Goal: Task Accomplishment & Management: Complete application form

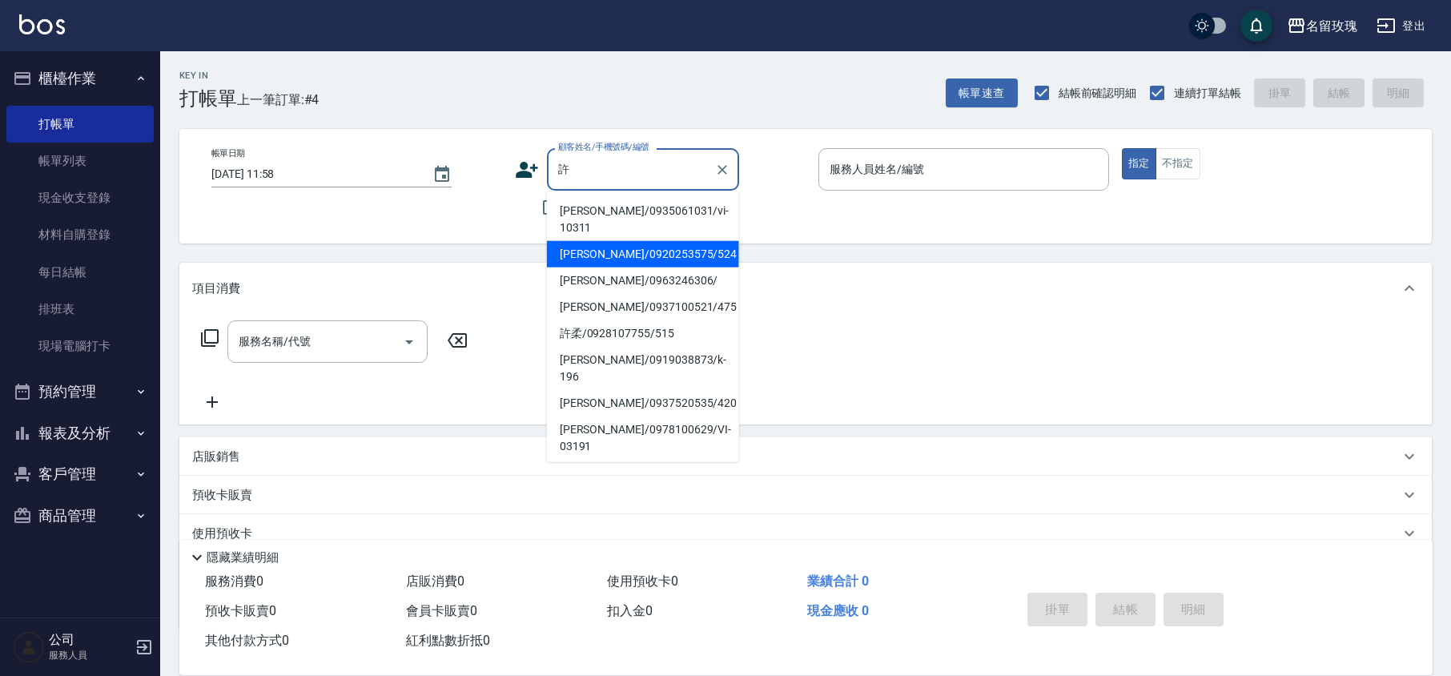
click at [679, 247] on li "[PERSON_NAME]/0920253575/524" at bounding box center [643, 254] width 192 height 26
type input "[PERSON_NAME]/0920253575/524"
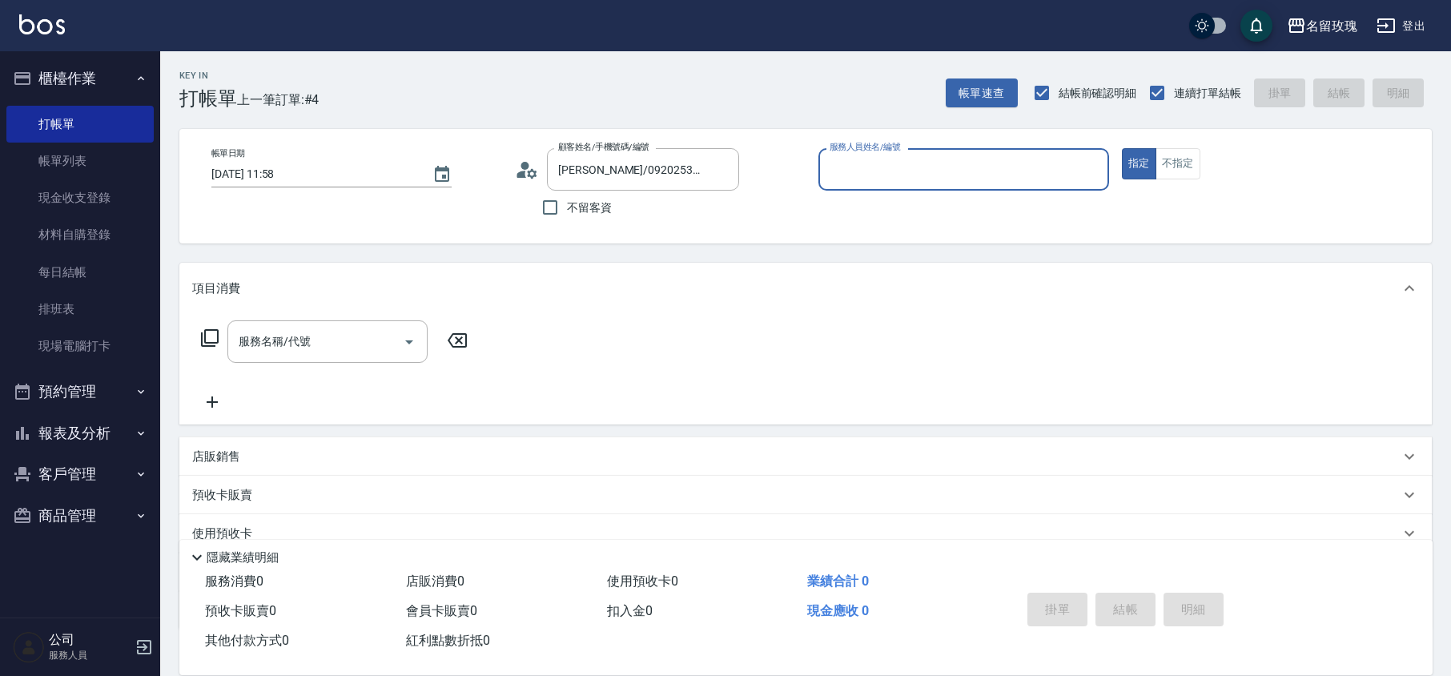
type input "VIVI-2"
click at [959, 232] on div "帳單日期 [DATE] 11:58 顧客姓名/手機號碼/編號 [PERSON_NAME]/0920253575/524 顧客姓名/手機號碼/編號 不留客資 服…" at bounding box center [805, 186] width 1253 height 115
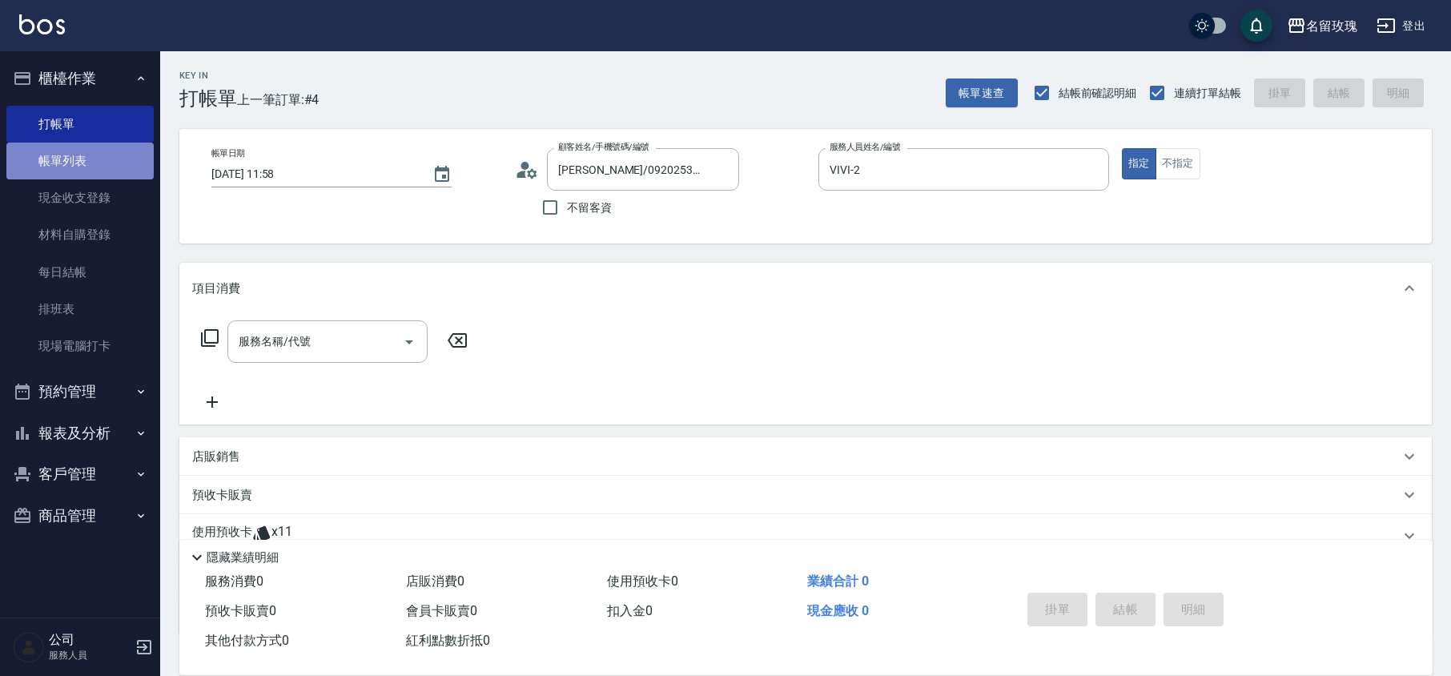
click at [93, 146] on link "帳單列表" at bounding box center [79, 161] width 147 height 37
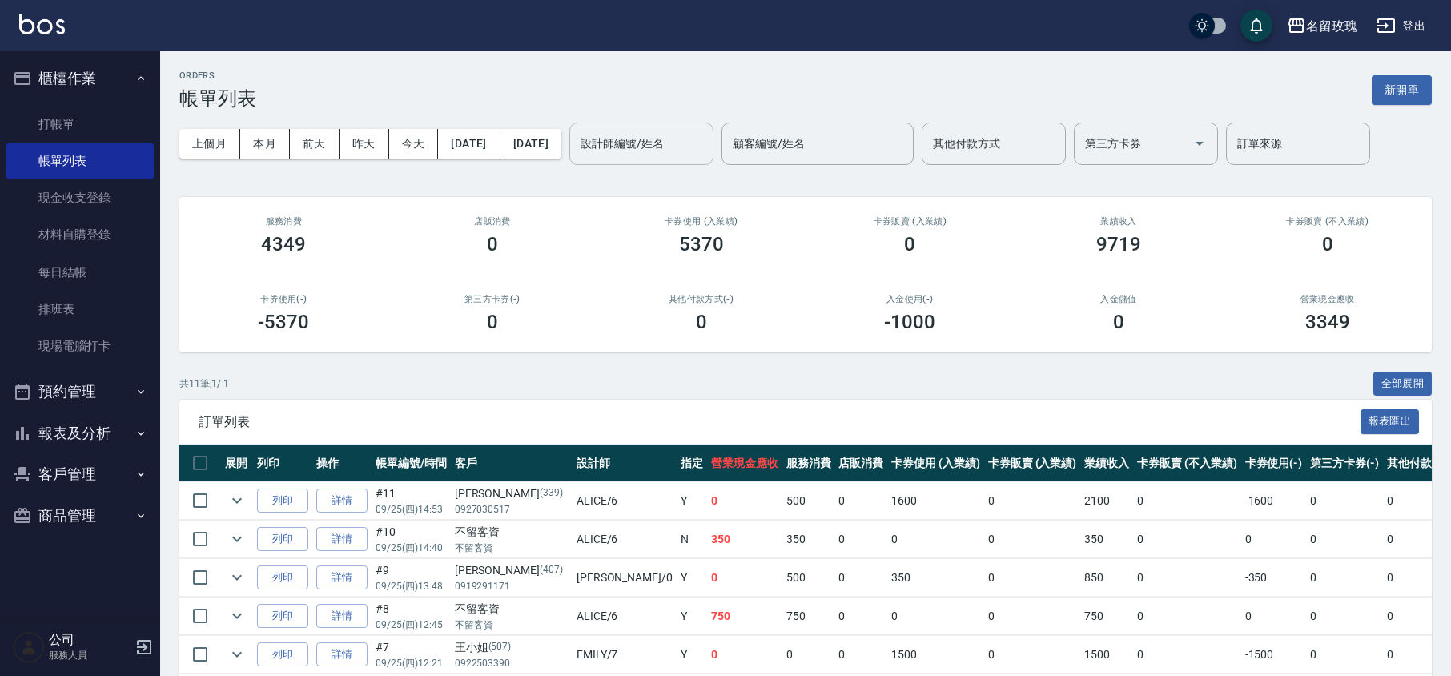
click at [693, 155] on input "設計師編號/姓名" at bounding box center [642, 144] width 130 height 28
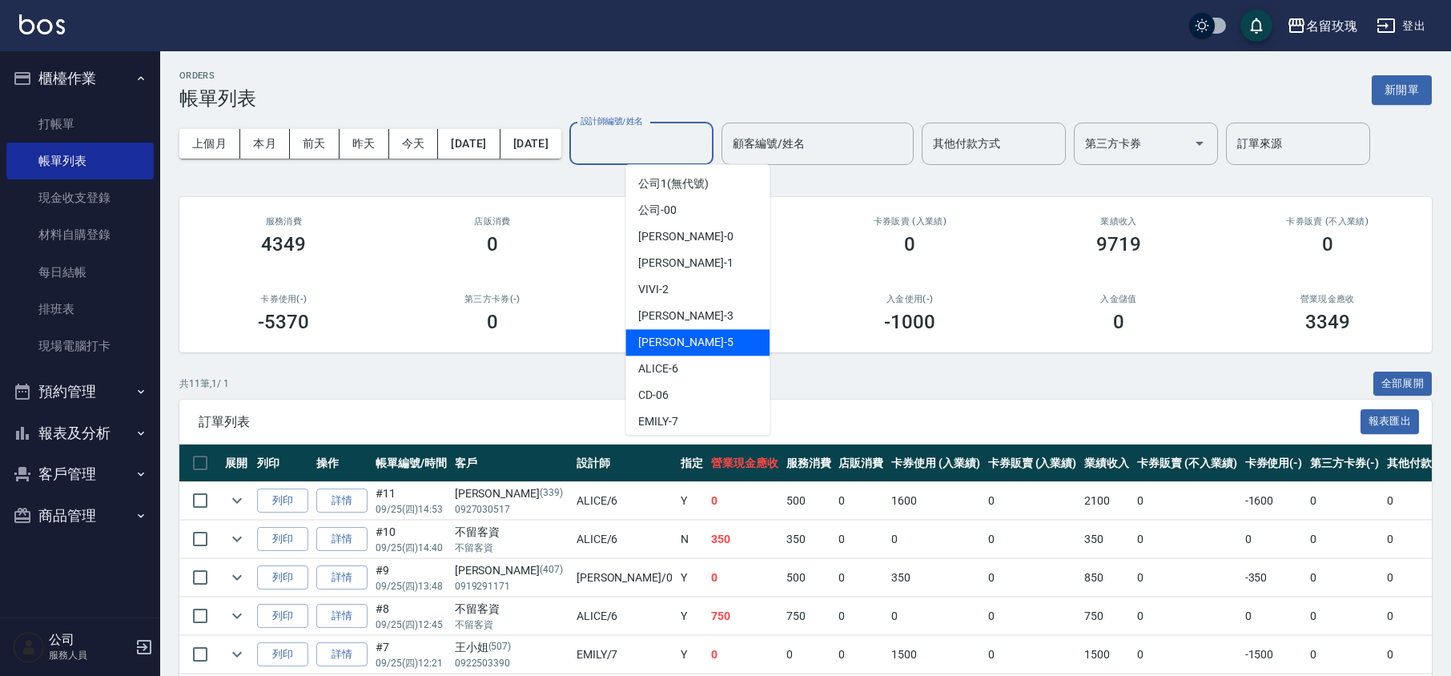
click at [679, 336] on div "[PERSON_NAME] -5" at bounding box center [697, 342] width 144 height 26
type input "KELLY-5"
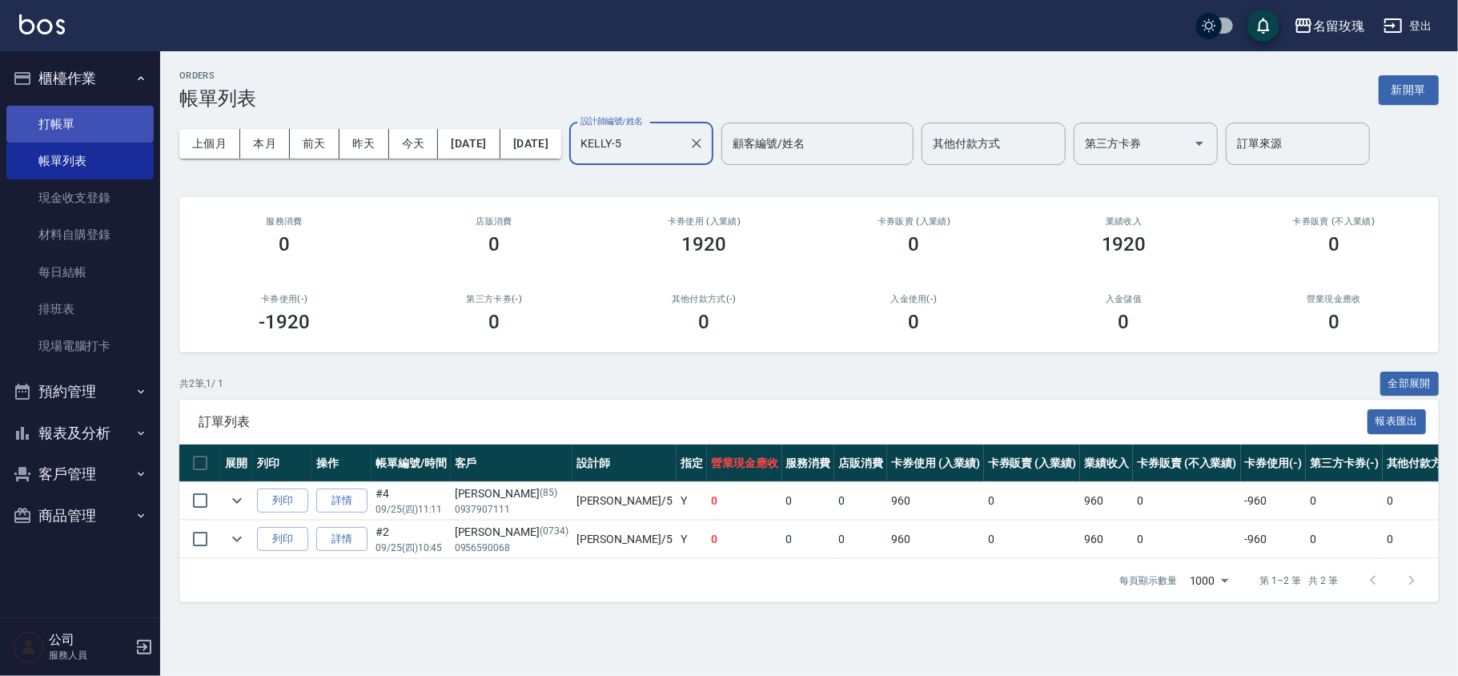
click at [114, 130] on link "打帳單" at bounding box center [79, 124] width 147 height 37
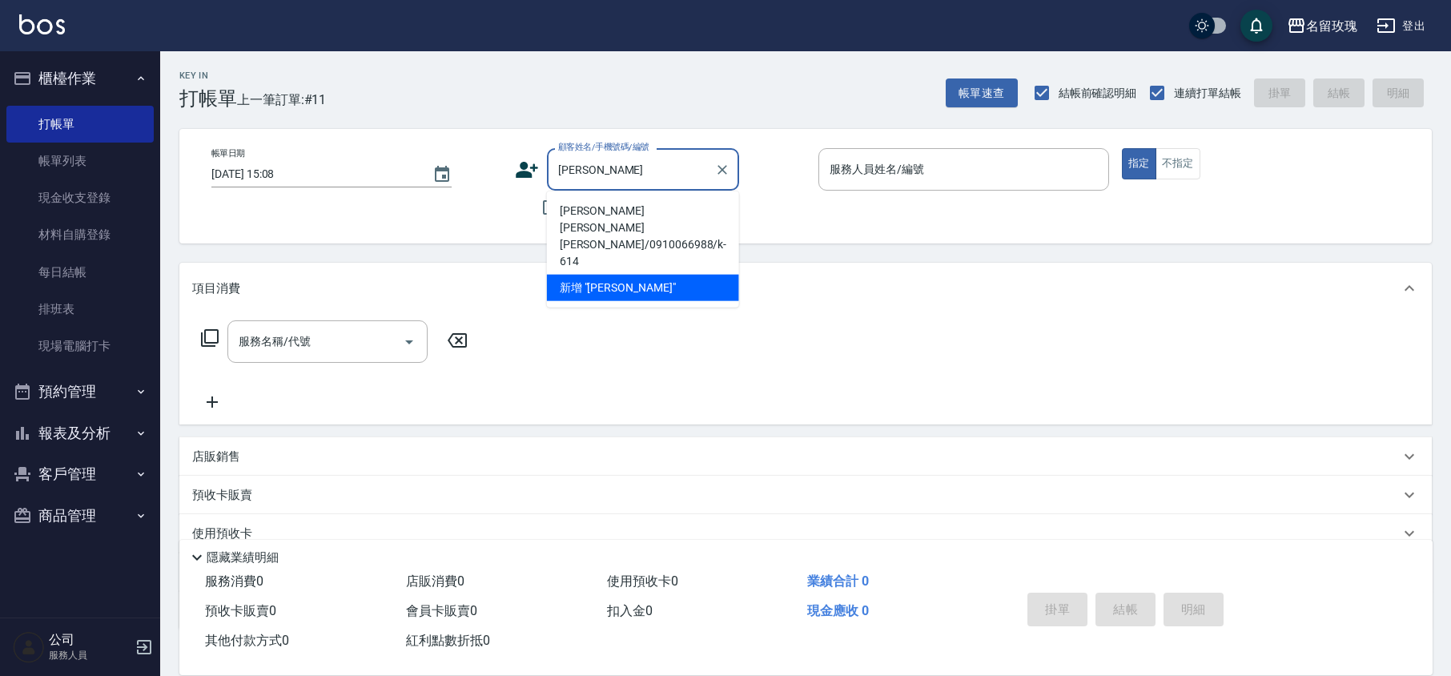
click at [617, 224] on li "[PERSON_NAME] [PERSON_NAME][PERSON_NAME]/0910066988/k-614" at bounding box center [643, 236] width 192 height 77
type input "[PERSON_NAME] [PERSON_NAME][PERSON_NAME]/0910066988/k-614"
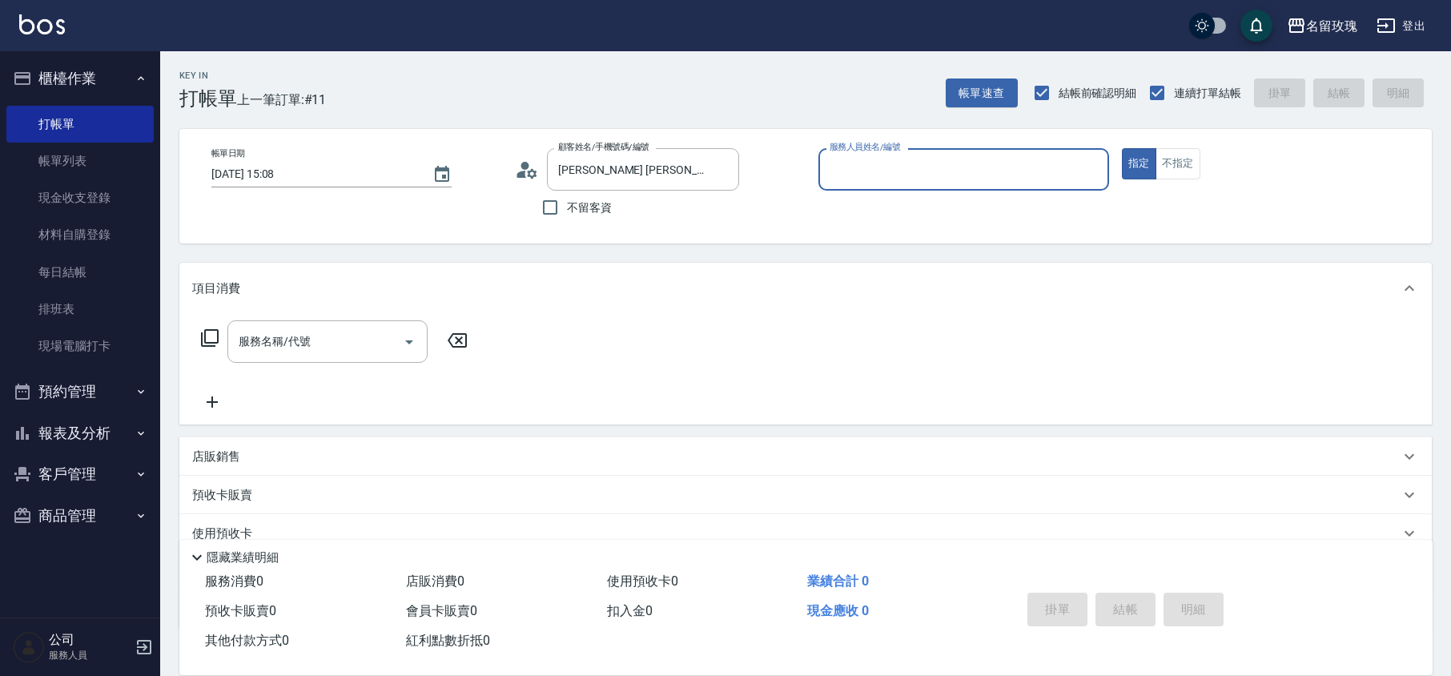
type input "KELLY-5"
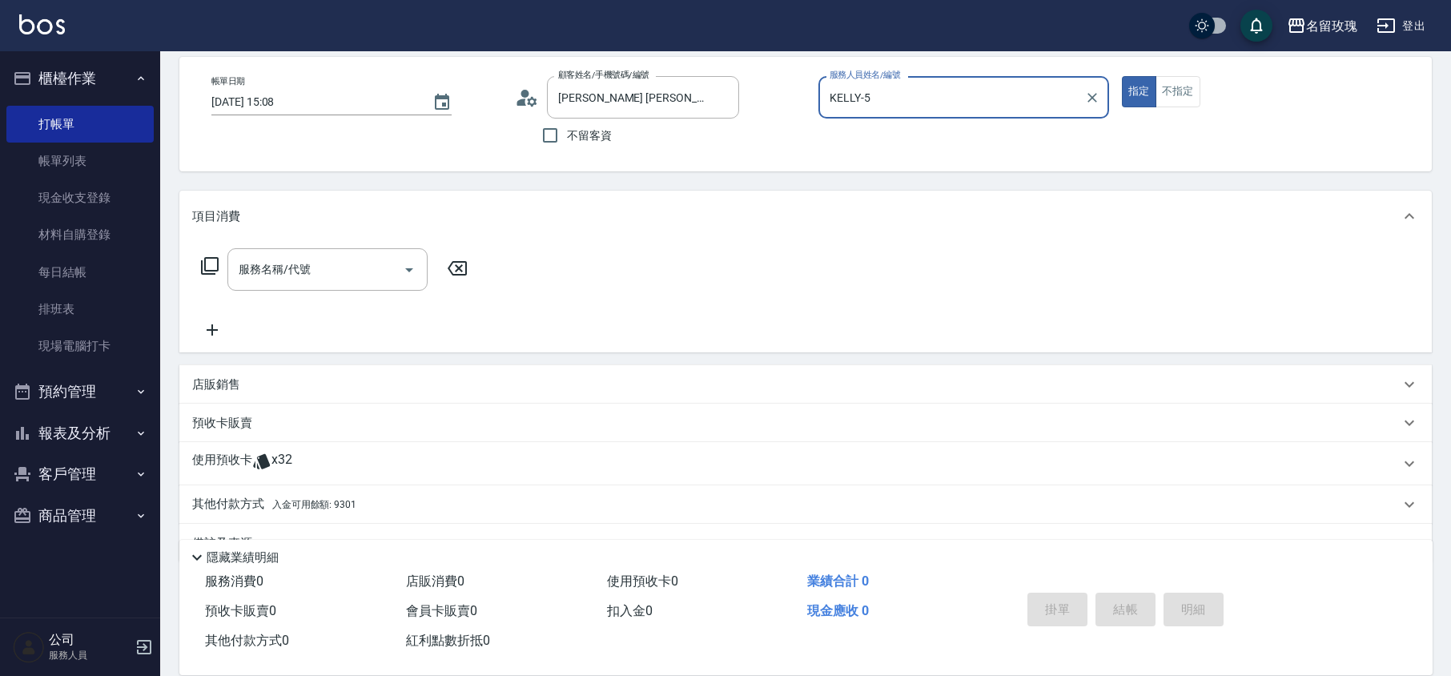
scroll to position [109, 0]
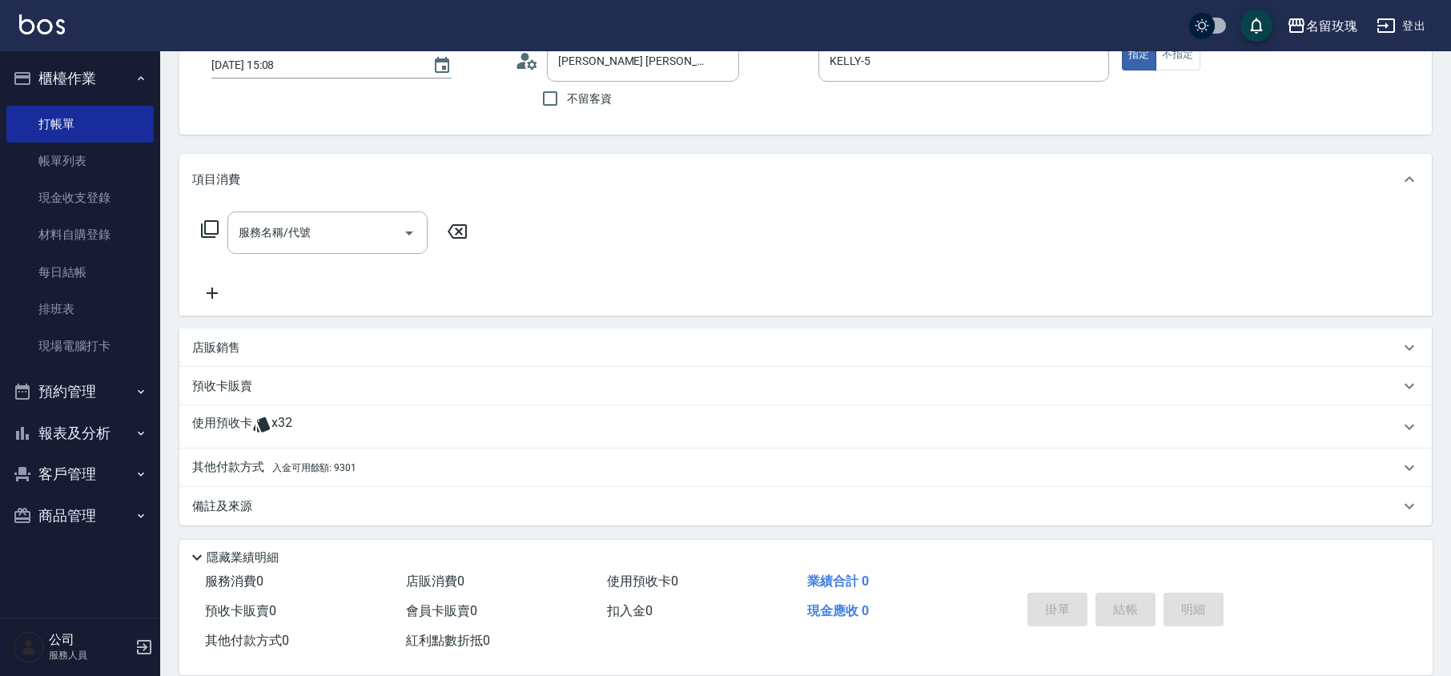
click at [306, 415] on div "使用預收卡 x32" at bounding box center [796, 427] width 1208 height 24
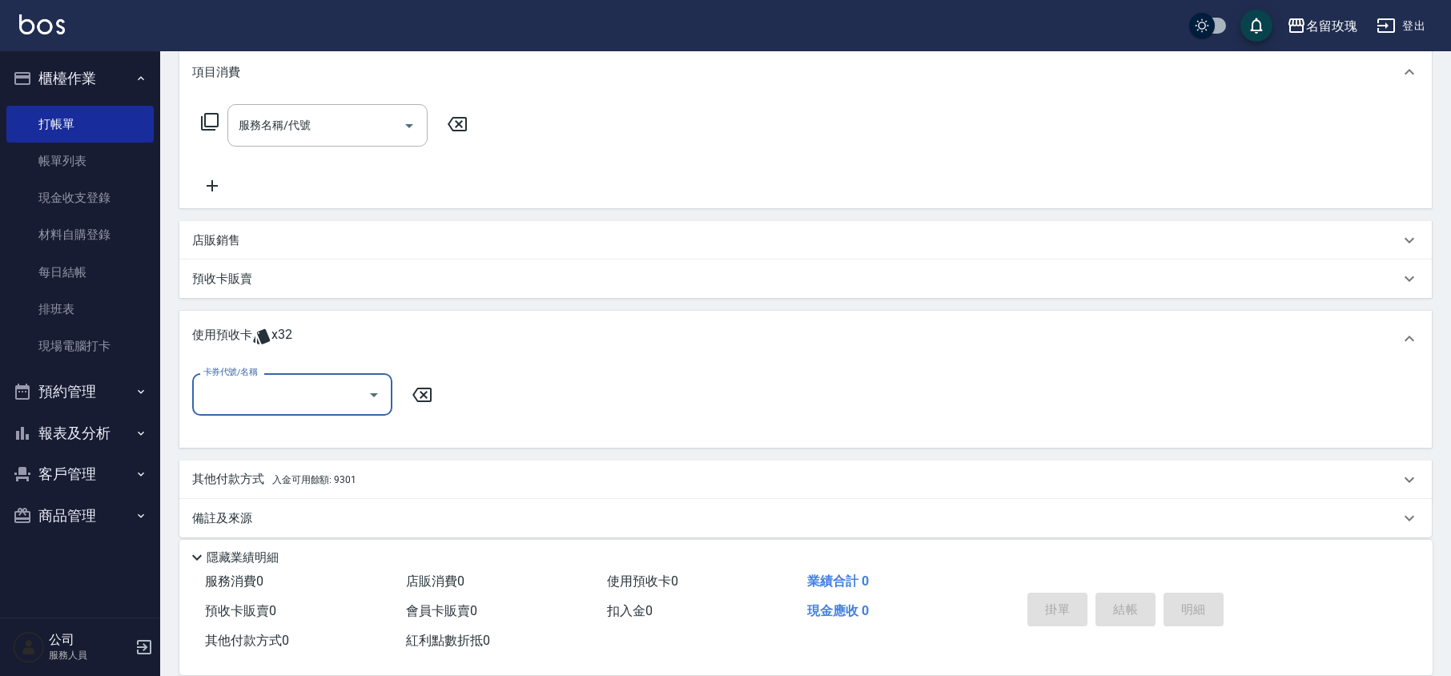
scroll to position [223, 0]
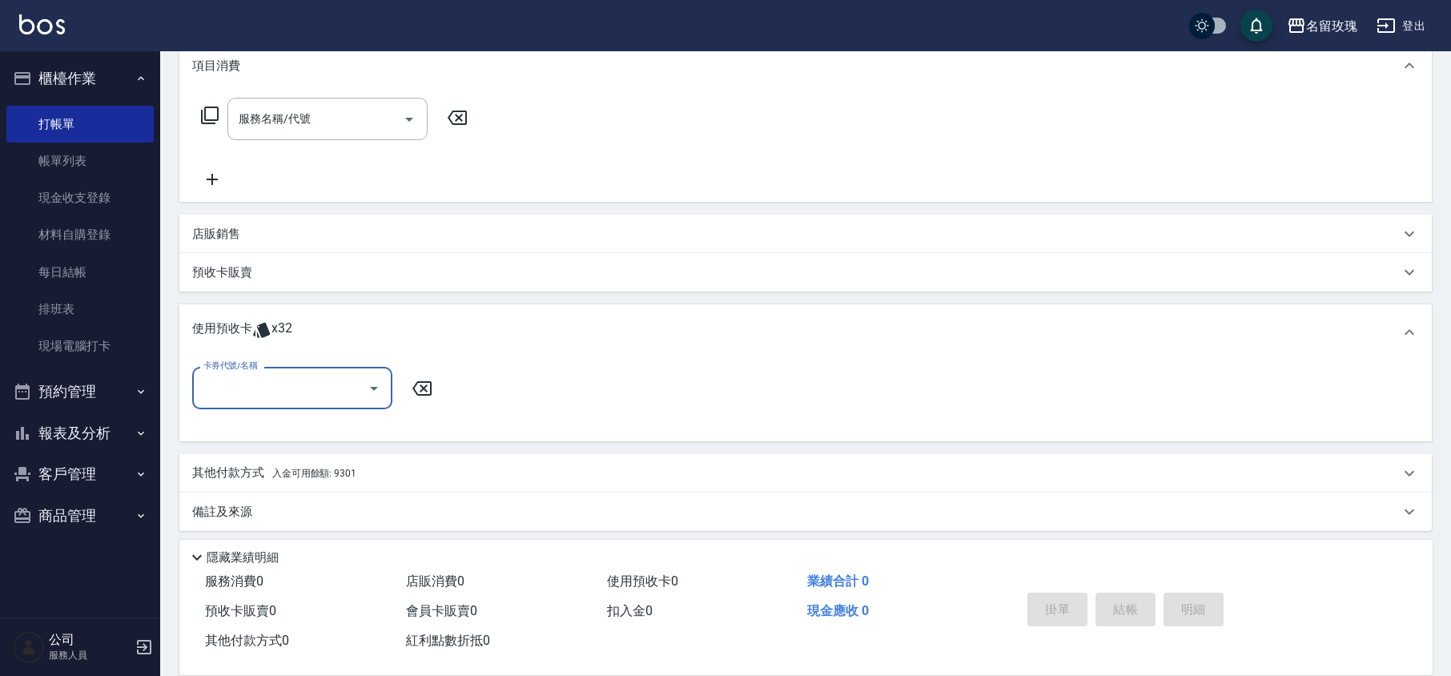
click at [376, 388] on icon "Open" at bounding box center [373, 388] width 19 height 19
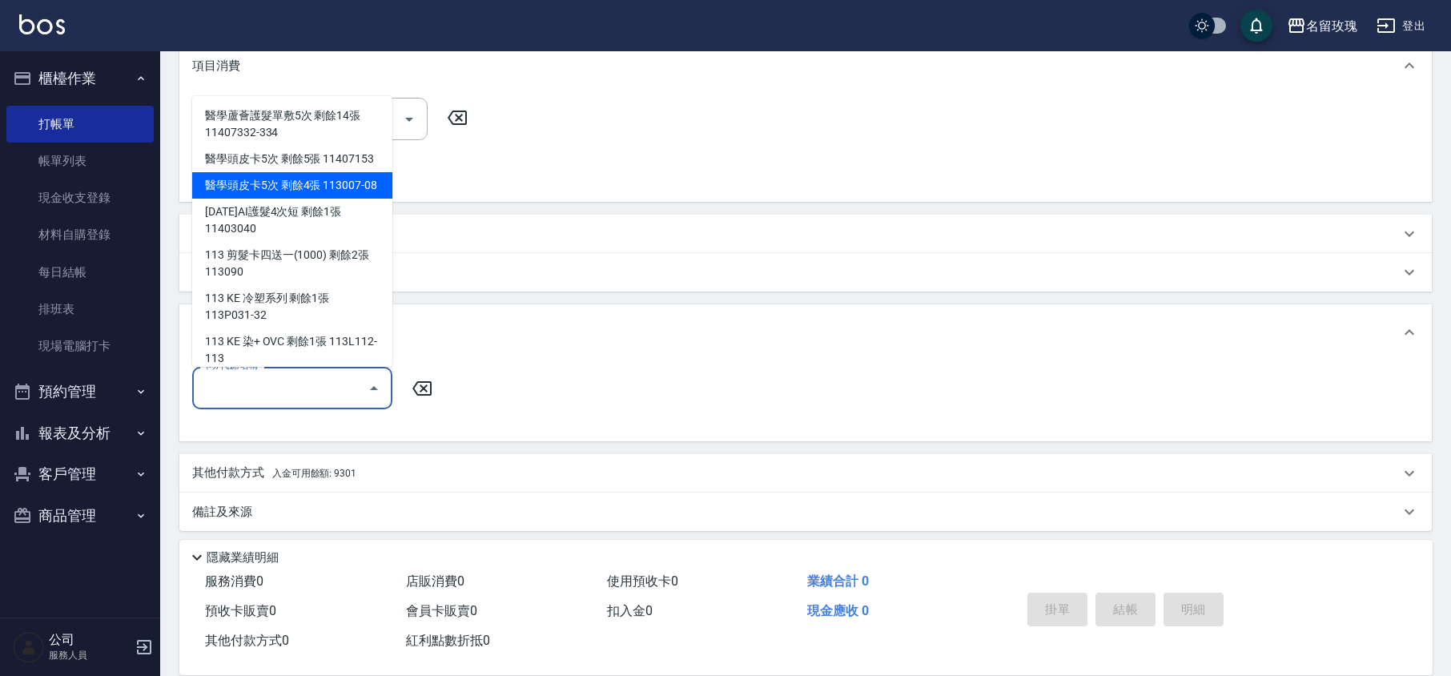
click at [314, 199] on div "醫學頭皮卡5次 剩餘4張 113007-08" at bounding box center [292, 185] width 200 height 26
type input "醫學頭皮卡5次 113007-08"
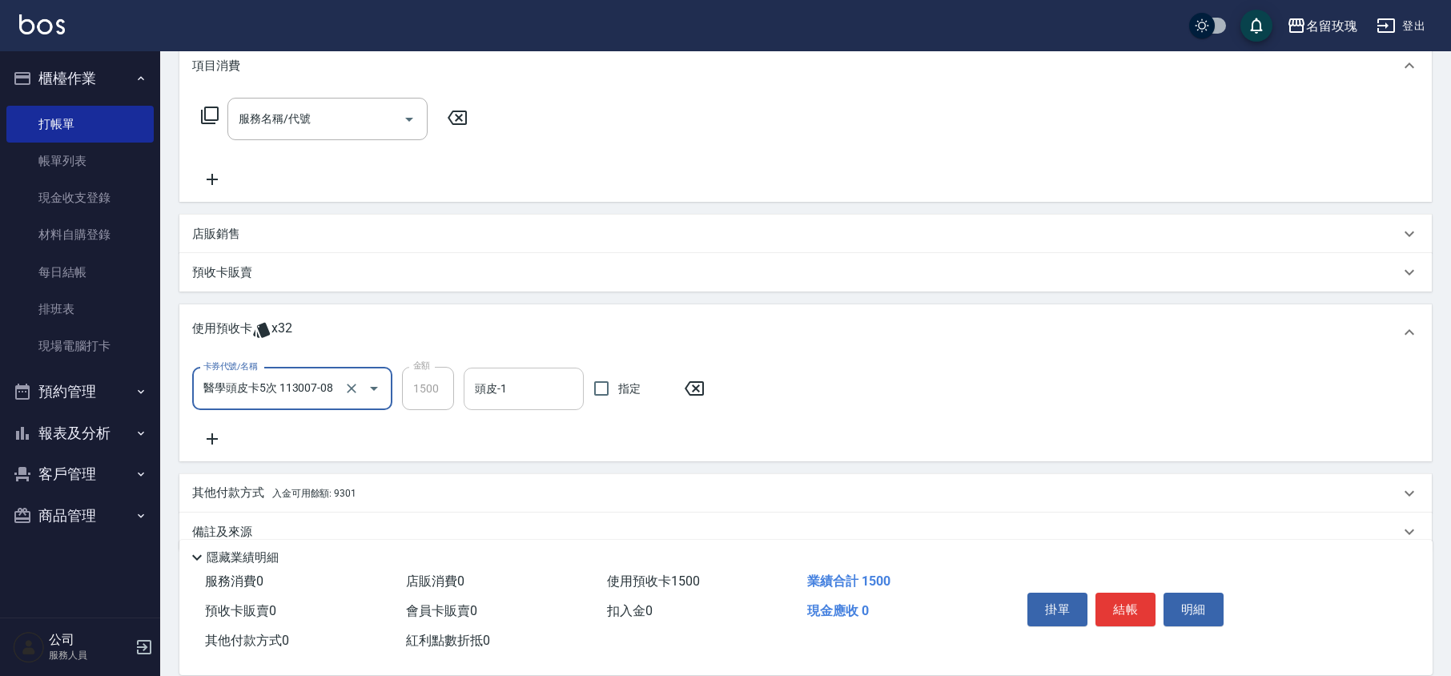
click at [551, 382] on input "頭皮-1" at bounding box center [524, 389] width 106 height 28
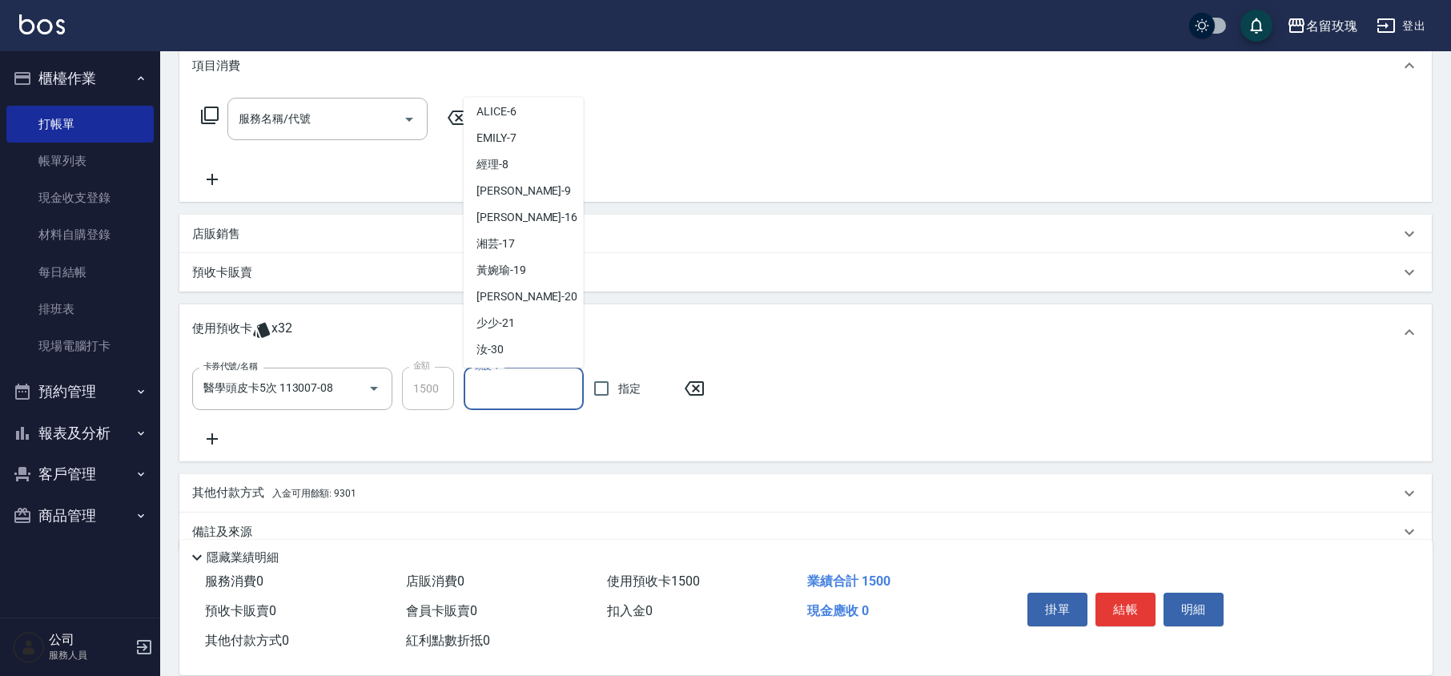
scroll to position [298, 0]
click at [501, 271] on span "汝 -30" at bounding box center [490, 269] width 27 height 17
type input "汝-30"
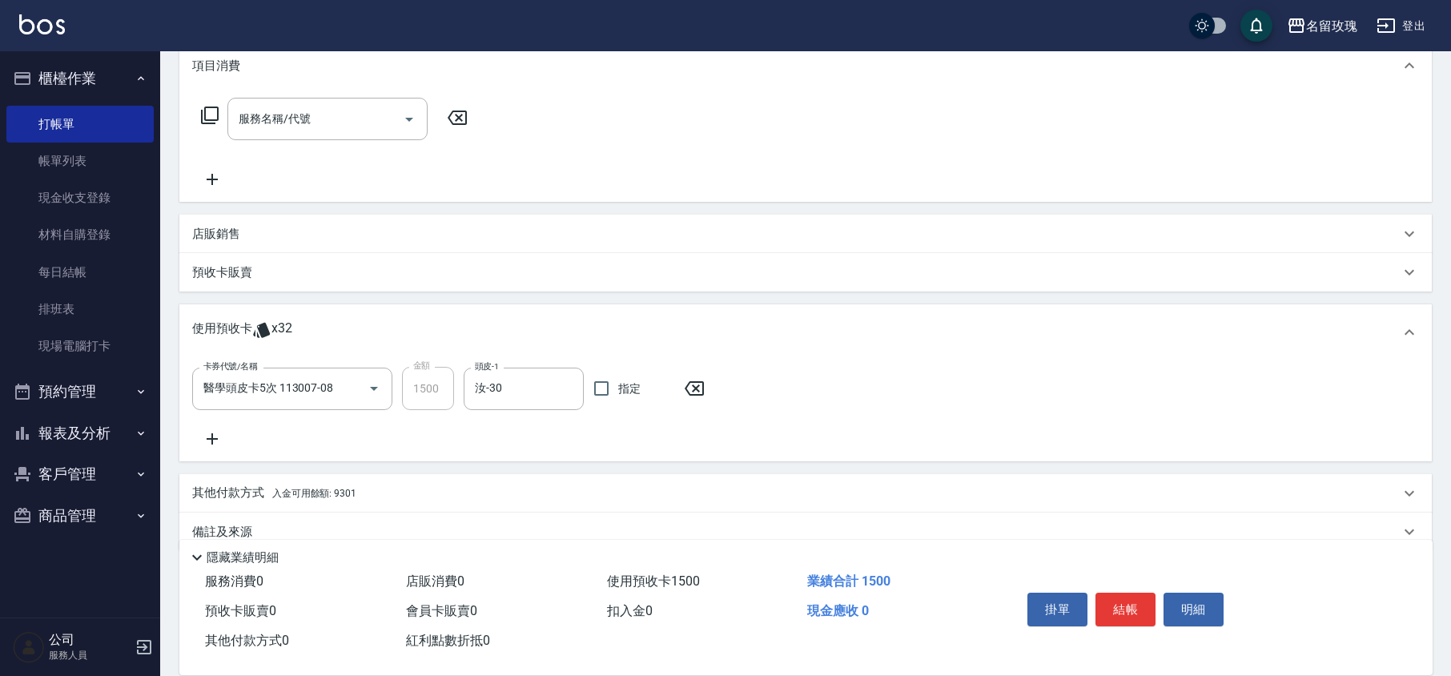
click at [219, 456] on div "卡券代號/名稱 醫學頭皮卡5次 113007-08 卡券代號/名稱 金額 1500 金額 頭皮-1 汝-30 頭皮-1 指定" at bounding box center [805, 410] width 1253 height 101
click at [215, 442] on icon at bounding box center [212, 438] width 40 height 19
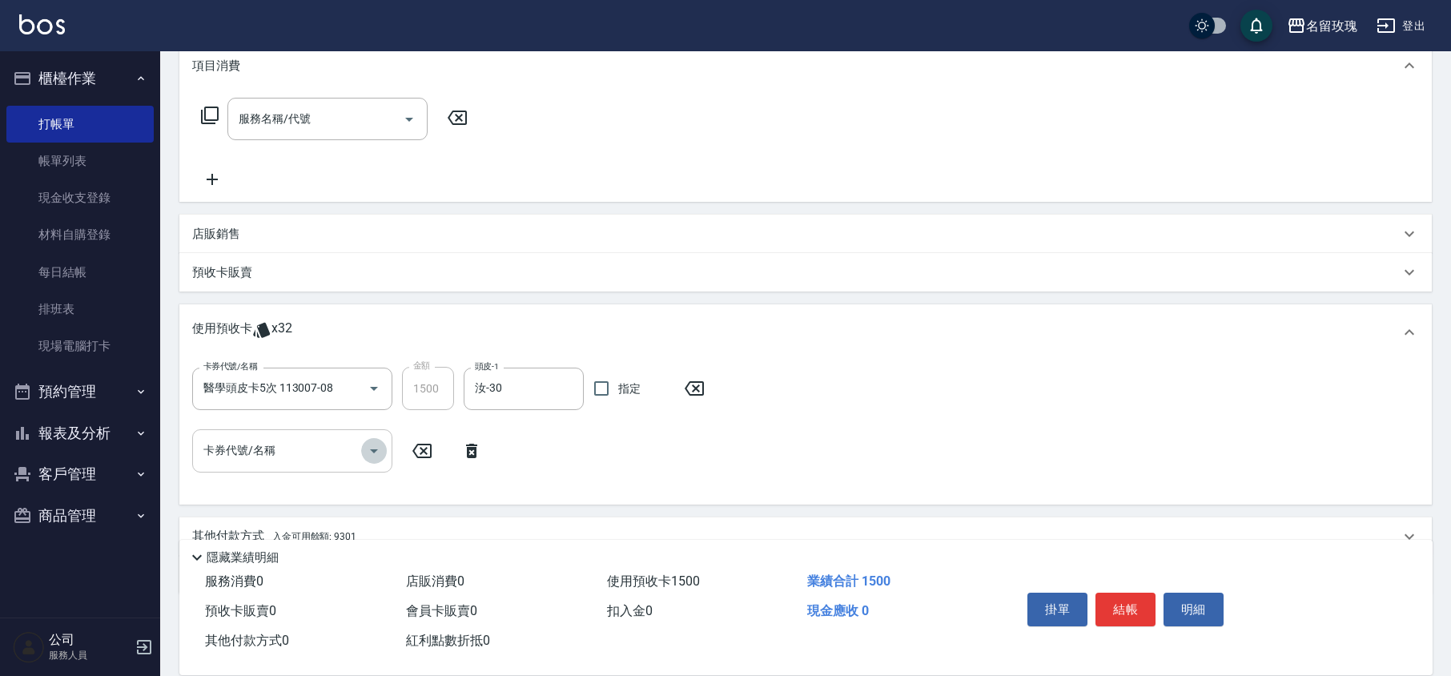
click at [372, 448] on icon "Open" at bounding box center [373, 450] width 19 height 19
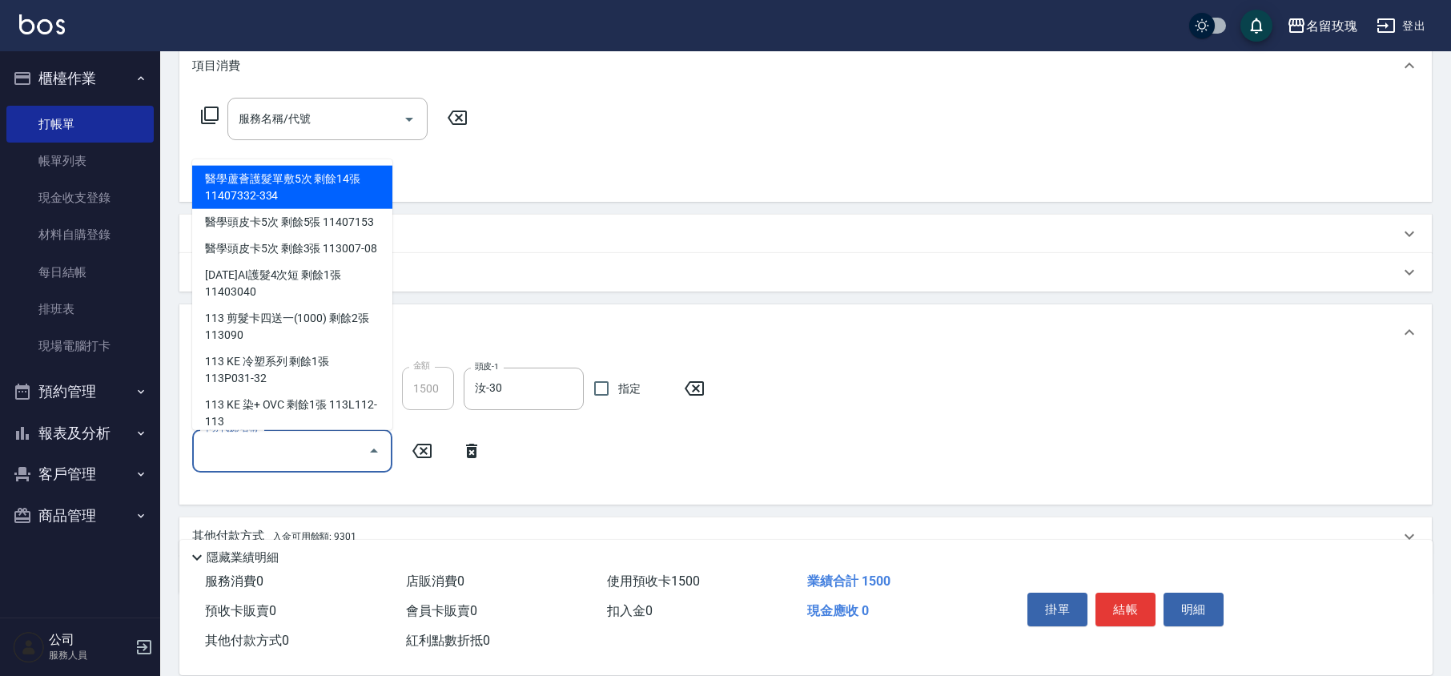
click at [284, 194] on div "醫學蘆薈護髮單敷5次 剩餘14張 11407332-334" at bounding box center [292, 187] width 200 height 43
type input "醫學蘆薈護髮單敷5次 11407332-334"
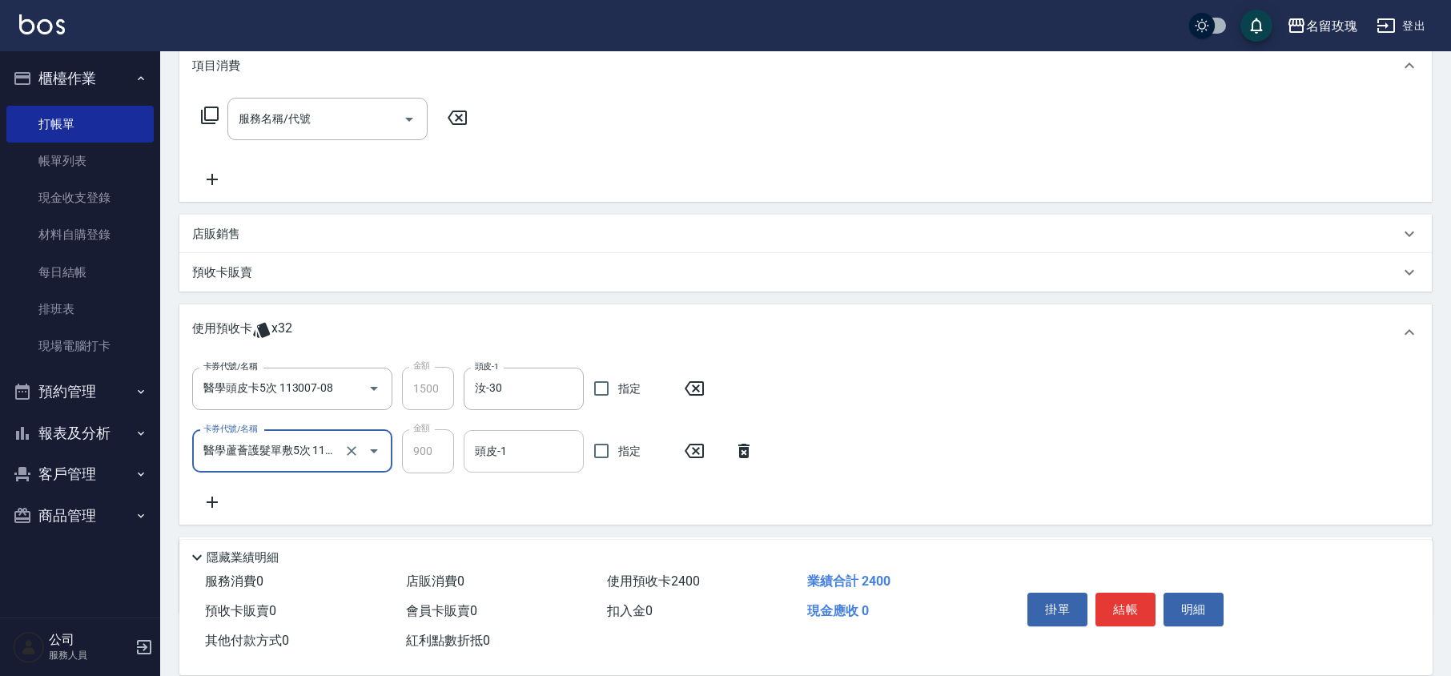
click at [488, 443] on input "頭皮-1" at bounding box center [524, 451] width 106 height 28
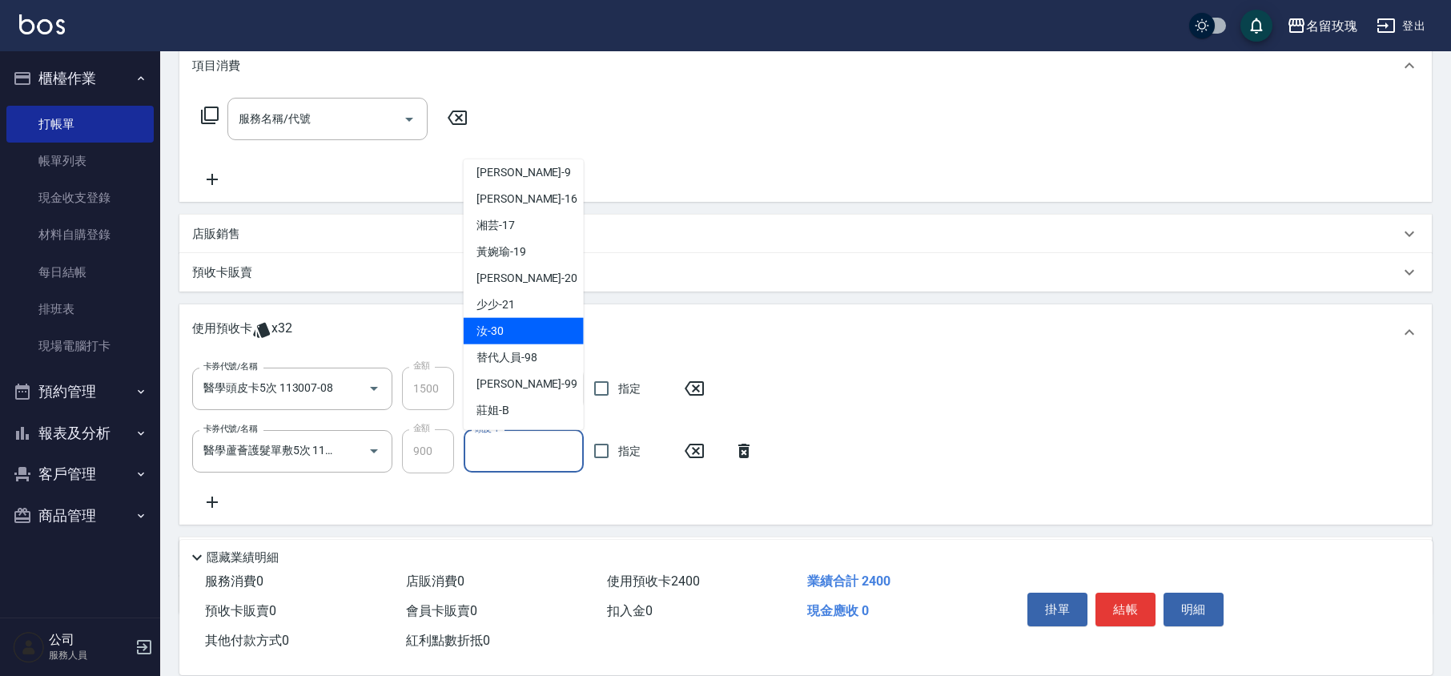
click at [504, 335] on div "汝 -30" at bounding box center [524, 331] width 120 height 26
type input "汝-30"
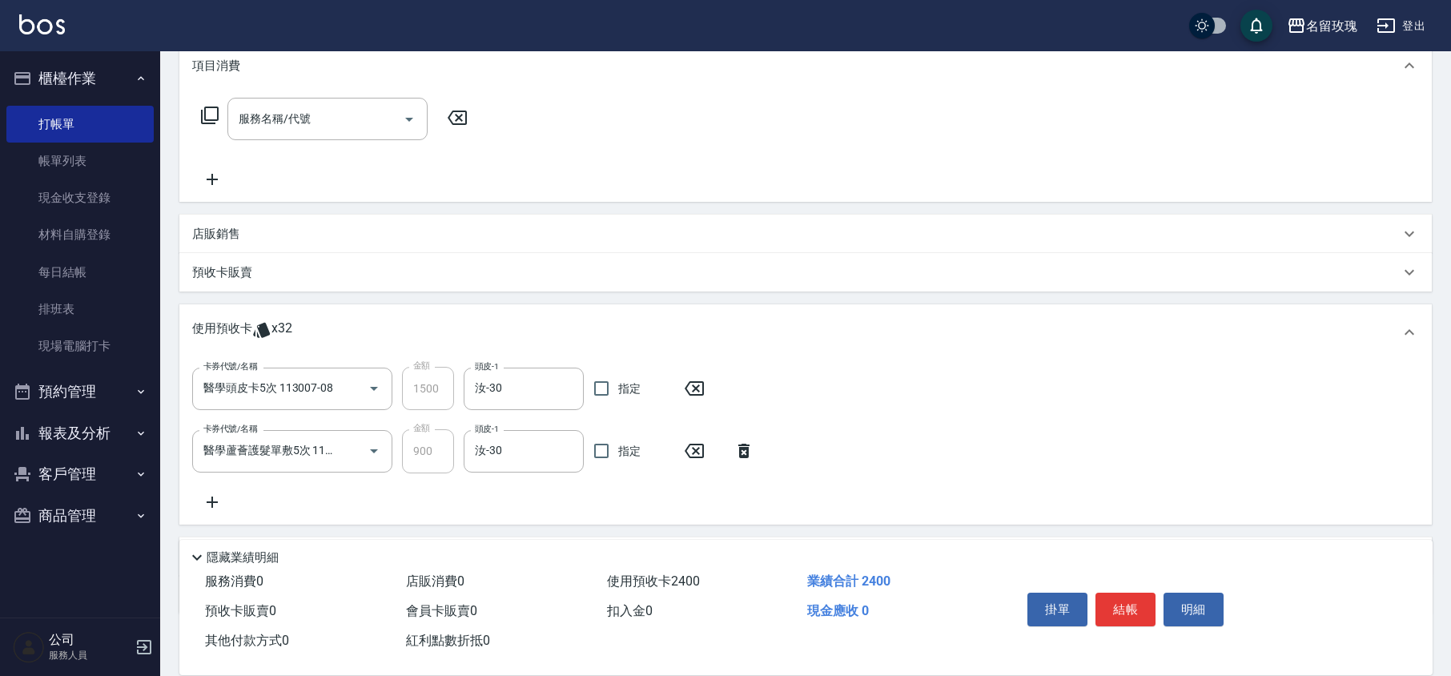
click at [224, 498] on icon at bounding box center [212, 502] width 40 height 19
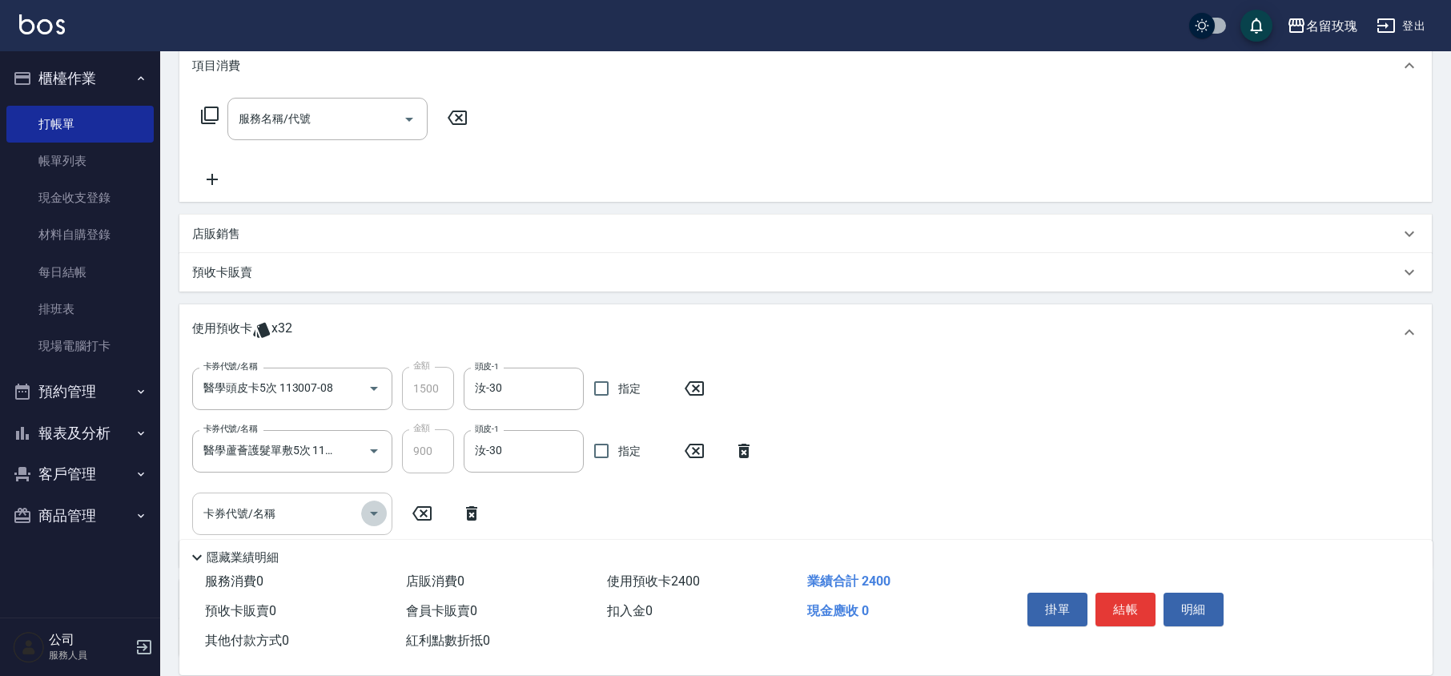
click at [368, 510] on icon "Open" at bounding box center [373, 513] width 19 height 19
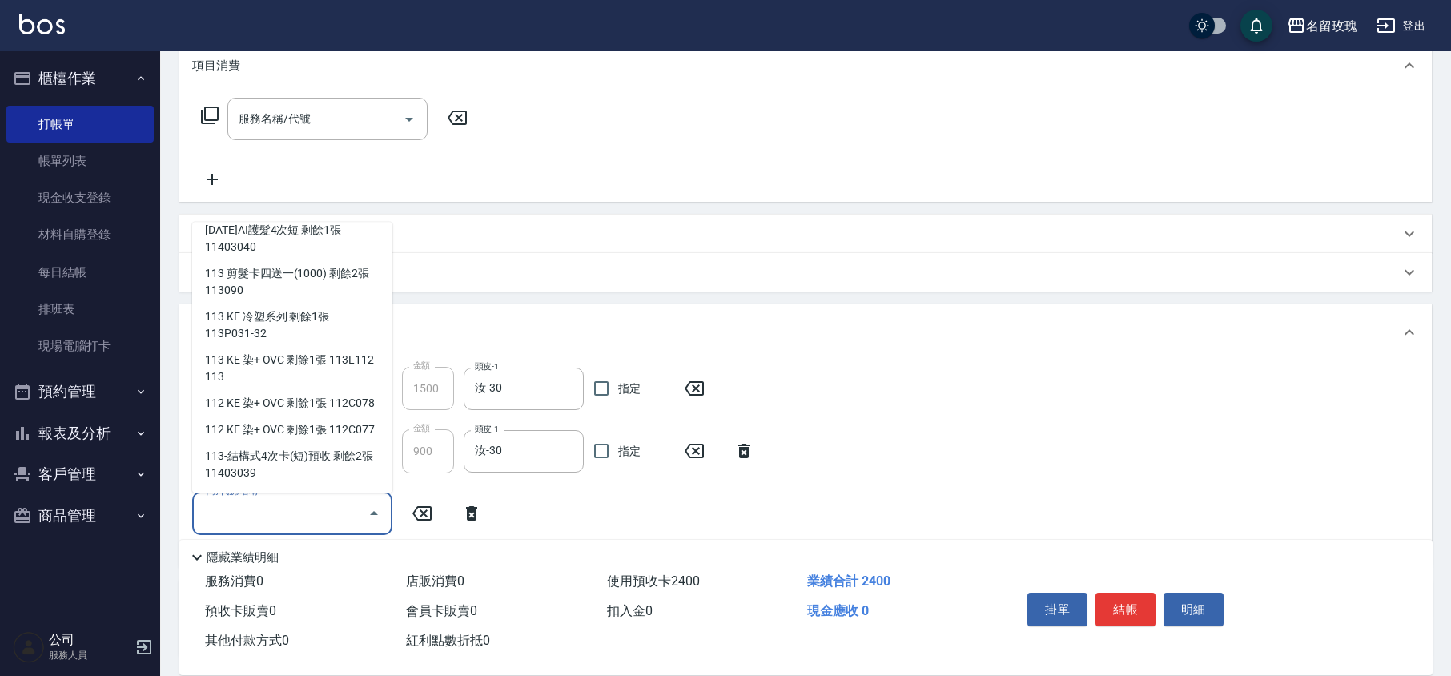
scroll to position [175, 0]
click at [314, 458] on div "113-結構式4次卡(短)預收 剩餘2張 11403039" at bounding box center [292, 465] width 200 height 43
type input "113-結構式4次卡(短)預收 11403039"
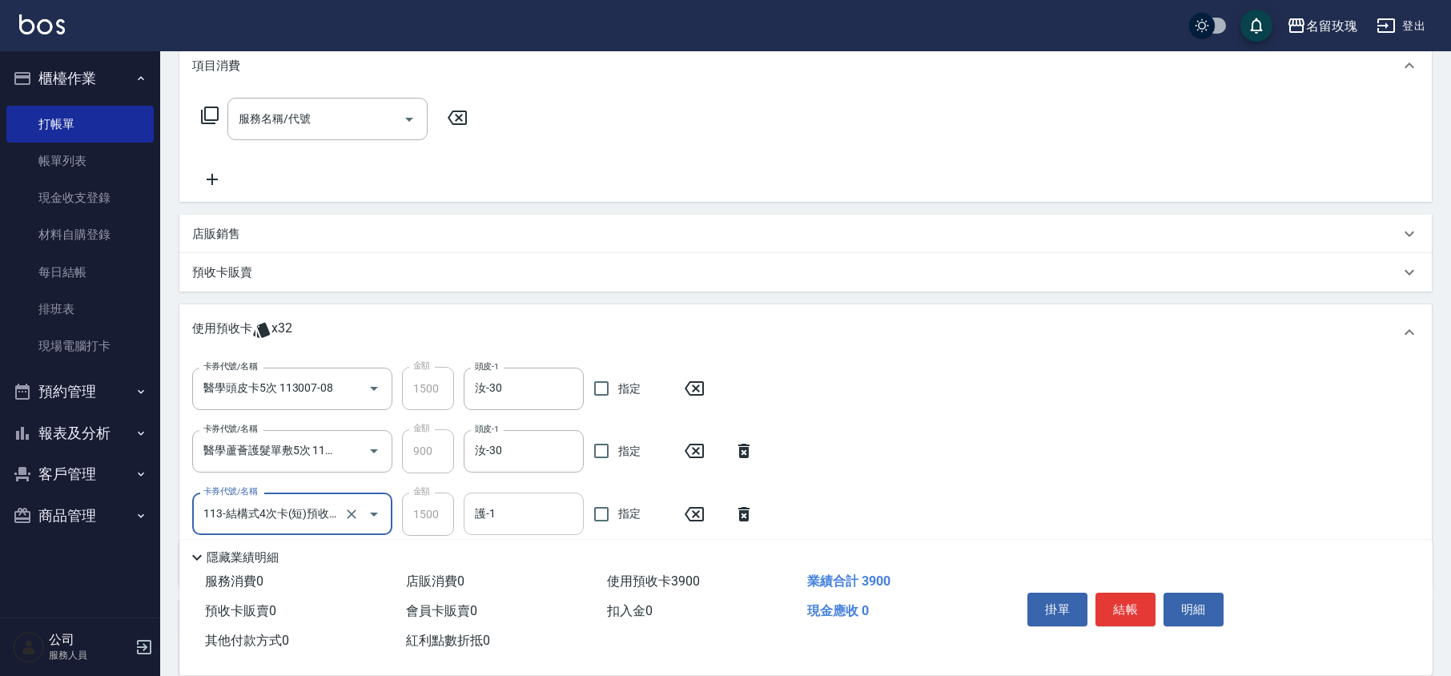
click at [545, 523] on input "護-1" at bounding box center [524, 514] width 106 height 28
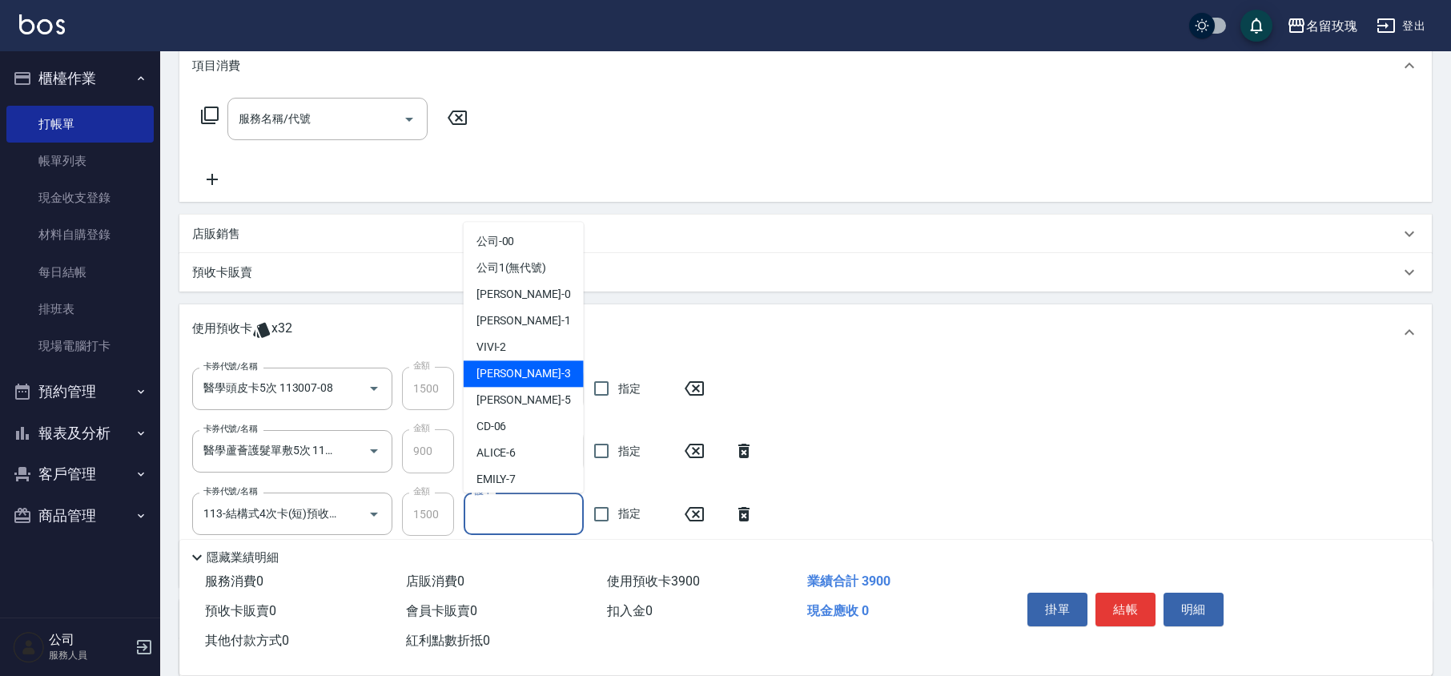
scroll to position [298, 0]
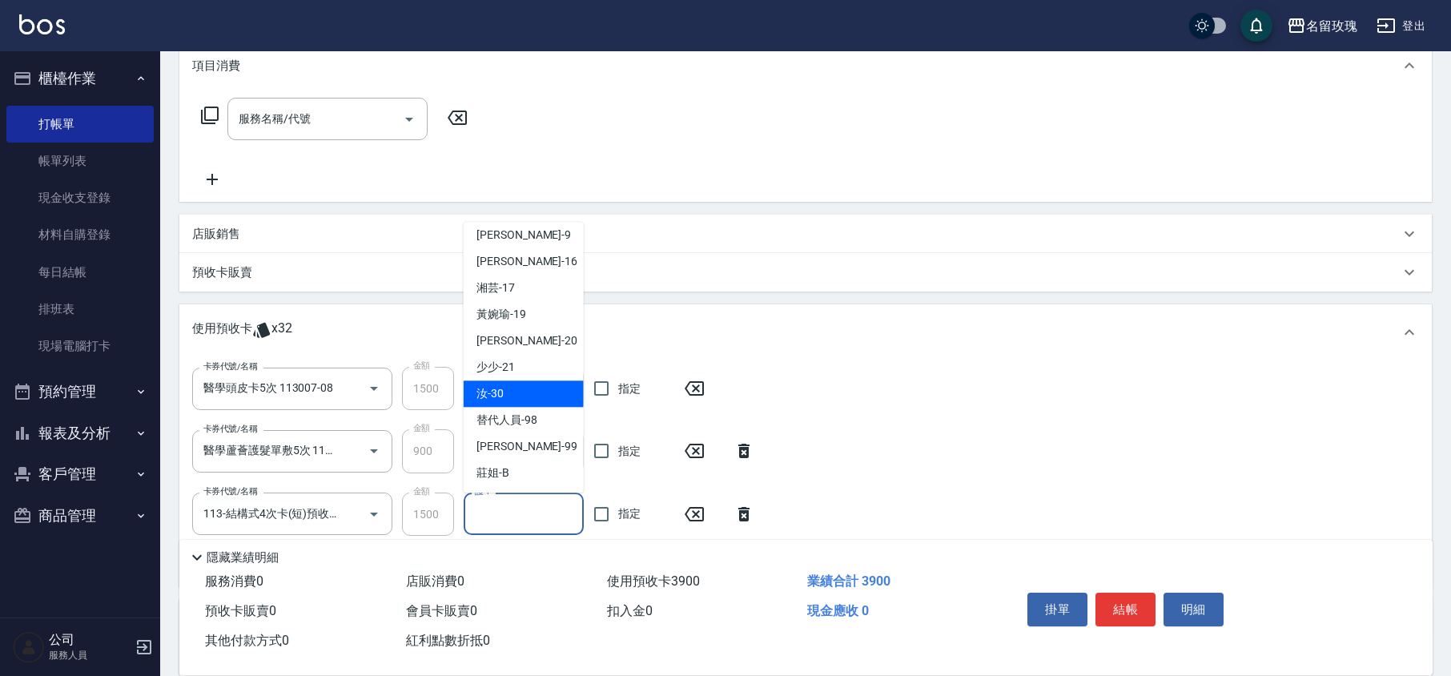
click at [517, 389] on div "汝 -30" at bounding box center [524, 394] width 120 height 26
type input "汝-30"
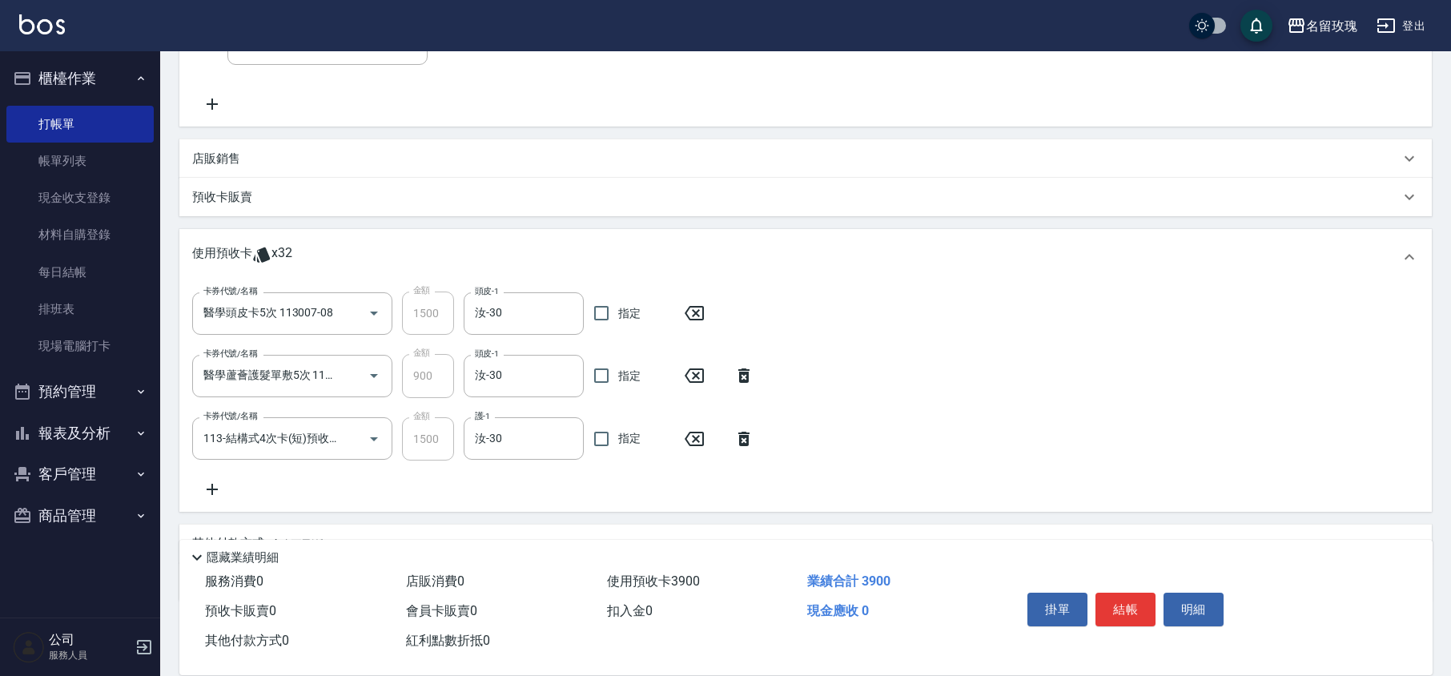
scroll to position [373, 0]
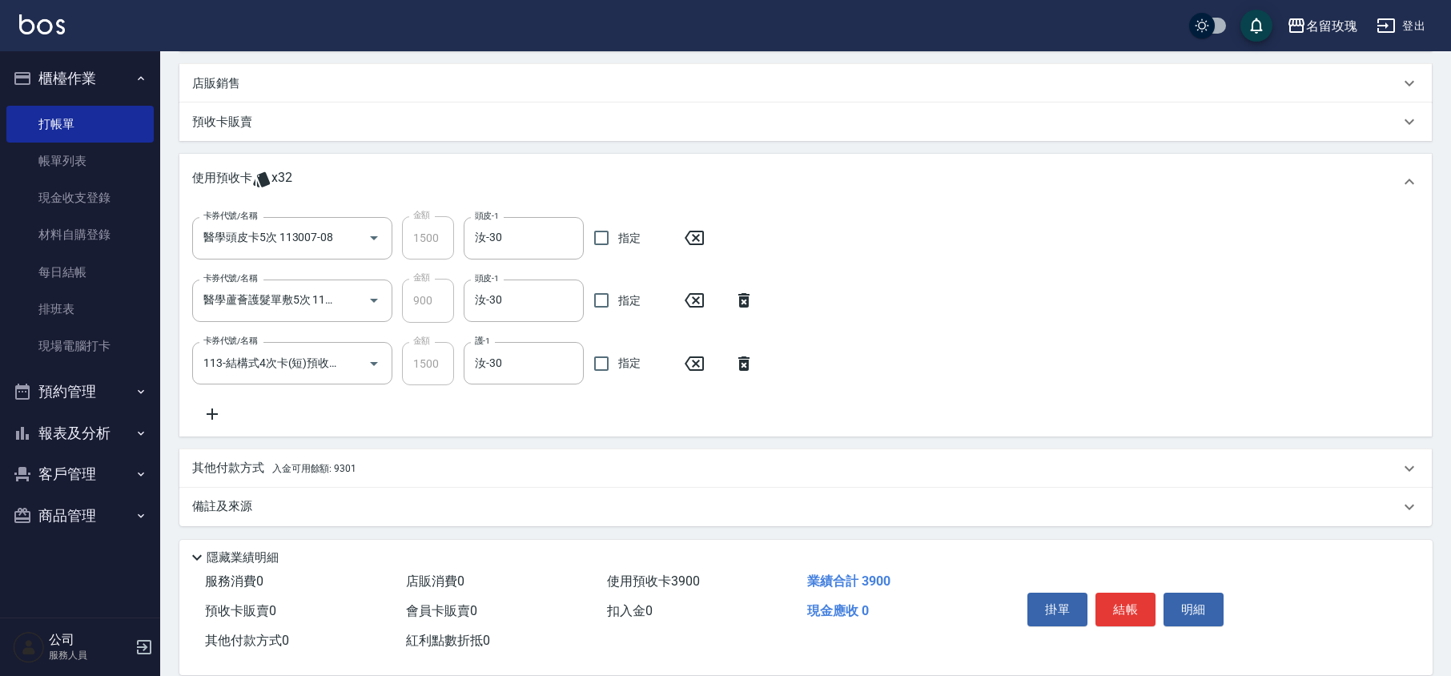
click at [545, 404] on div "卡券代號/名稱 醫學頭皮卡5次 113007-08 卡券代號/名稱 金額 1500 金額 頭皮-1 汝-30 頭皮-1 指定 卡券代號/名稱 醫學蘆薈護髮單敷…" at bounding box center [805, 319] width 1227 height 207
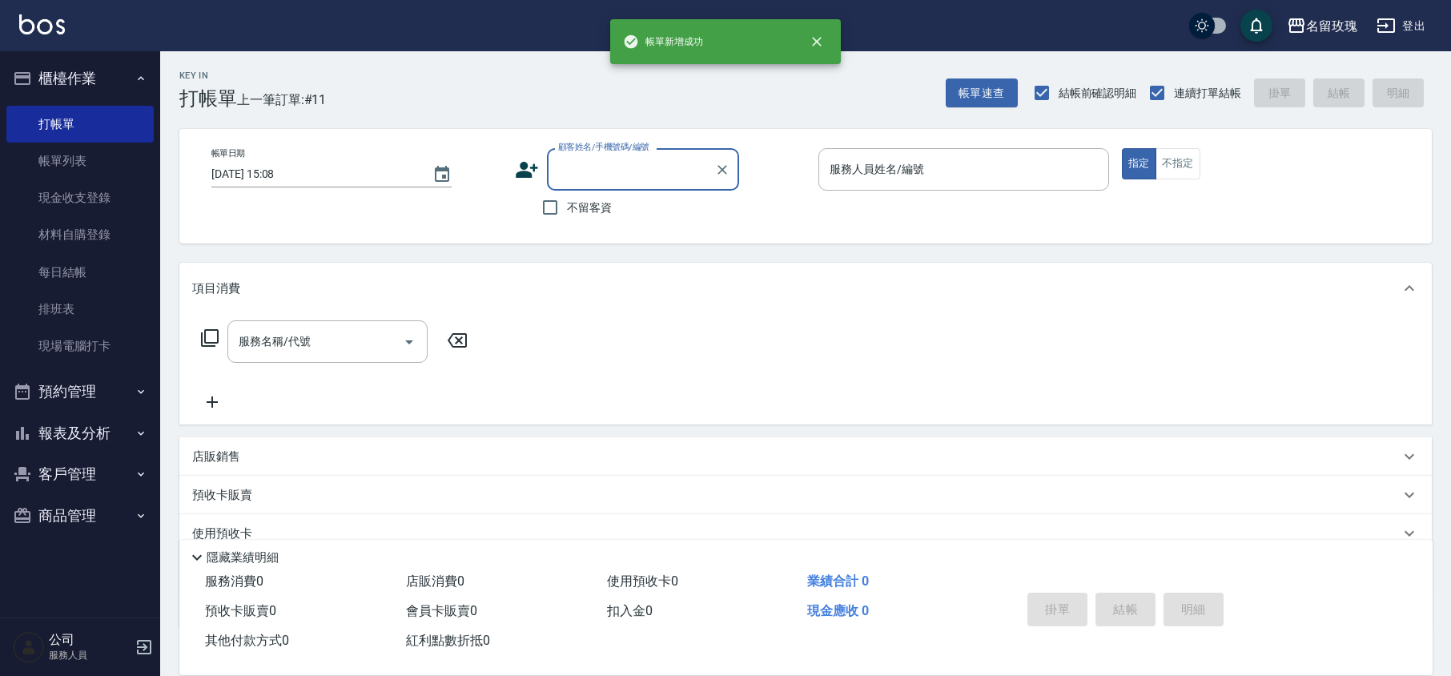
scroll to position [0, 0]
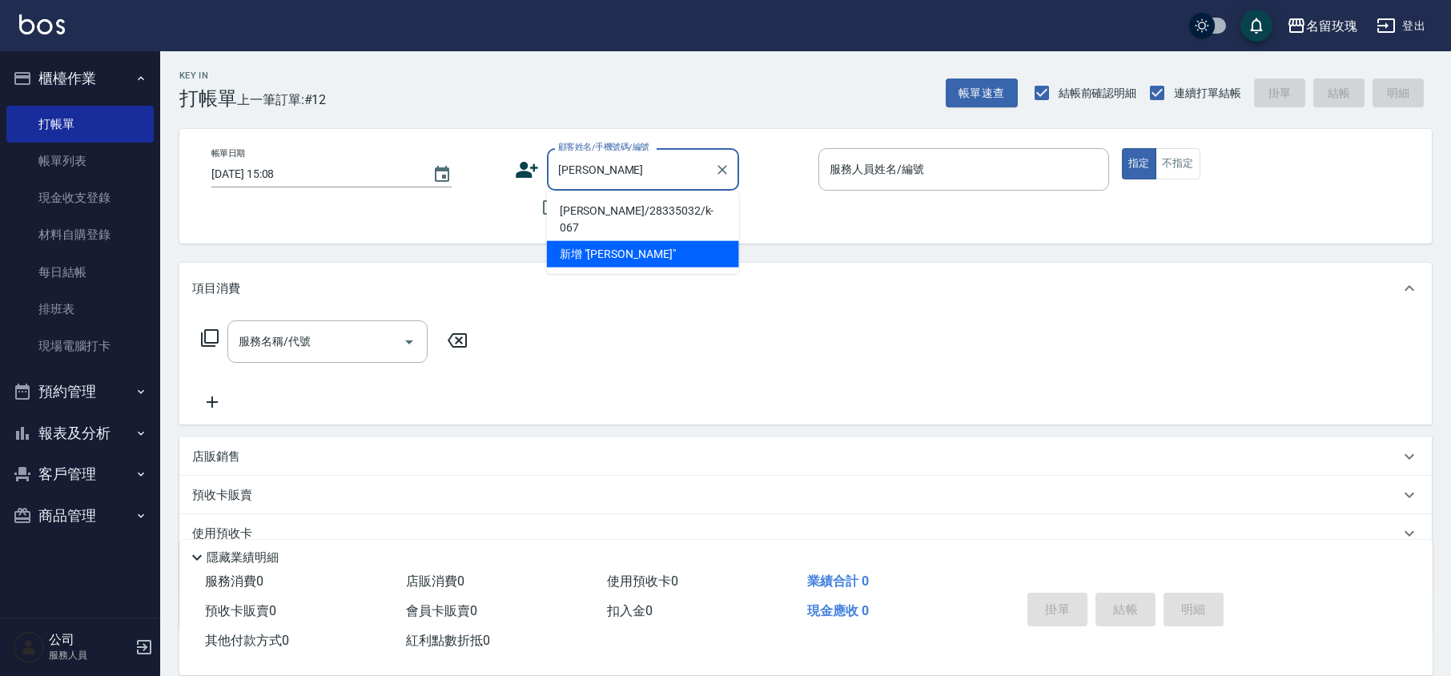
click at [587, 215] on li "[PERSON_NAME]/28335032/k-067" at bounding box center [643, 219] width 192 height 43
type input "[PERSON_NAME]/28335032/k-067"
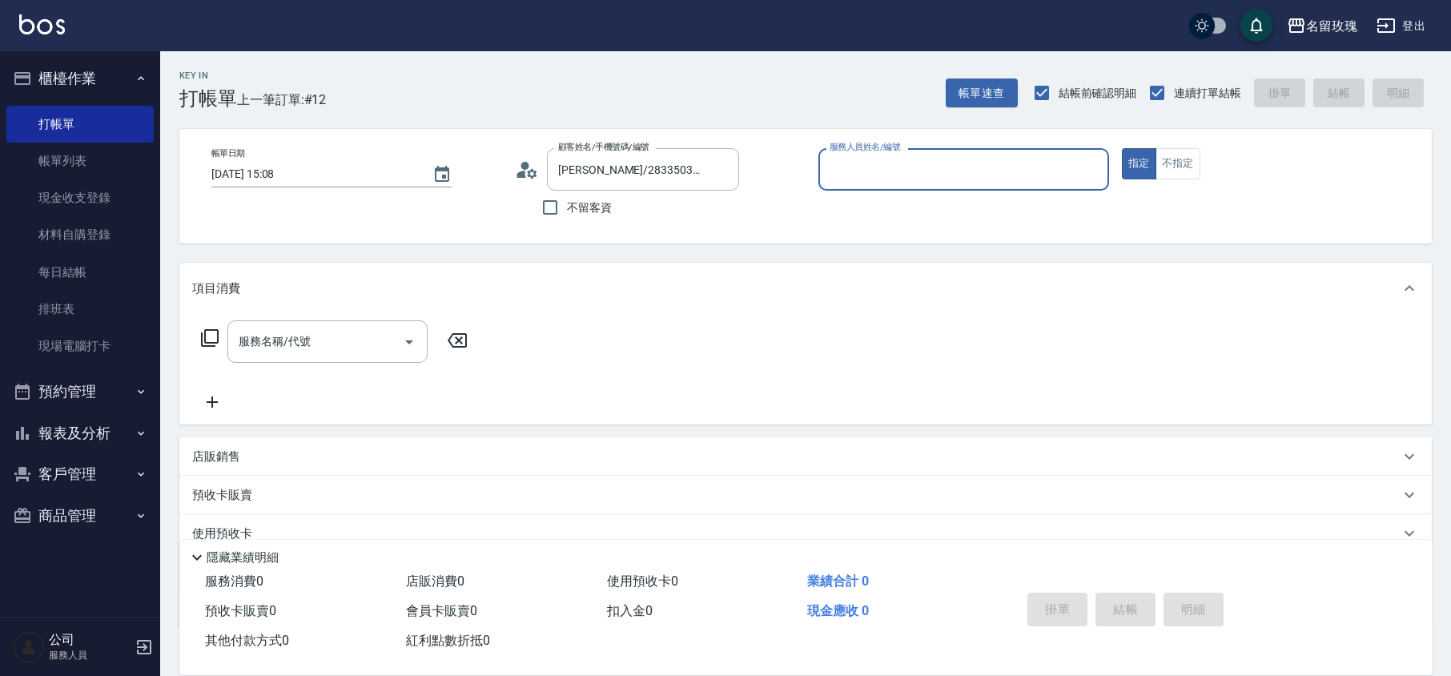
type input "KELLY-5"
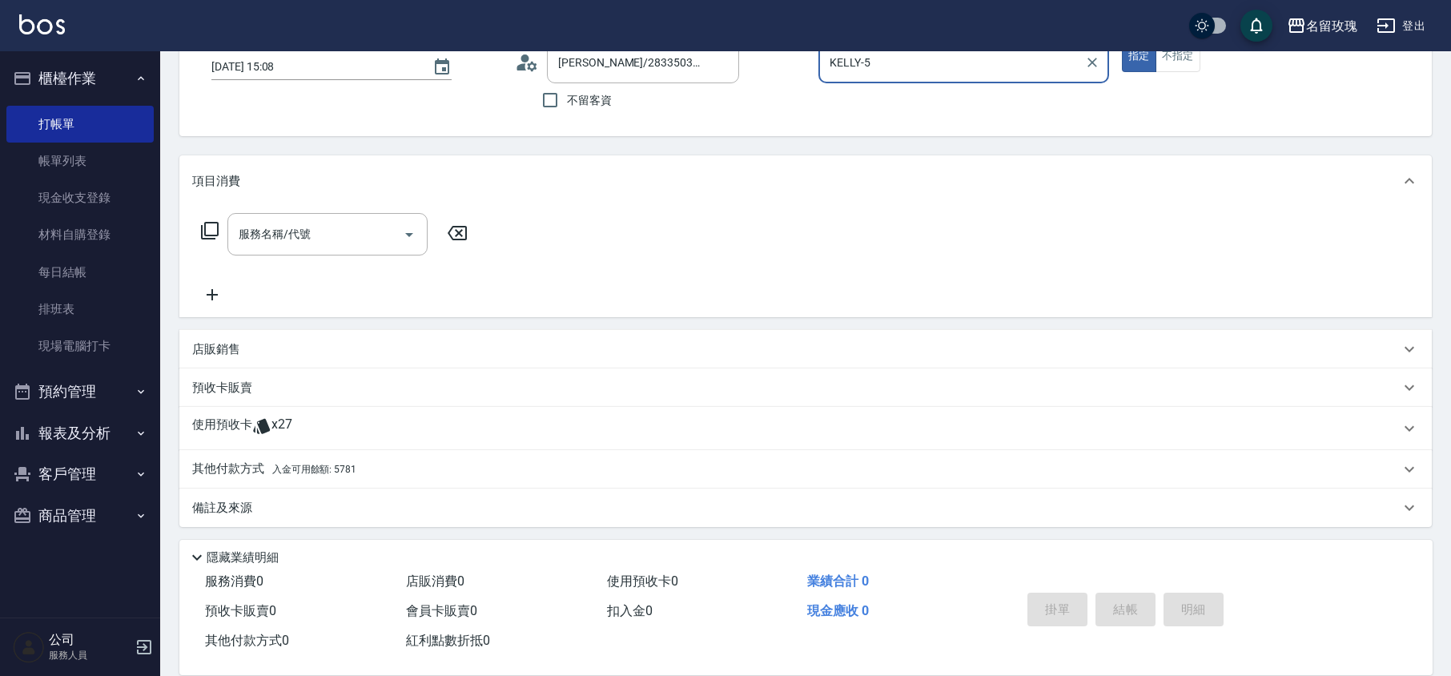
scroll to position [109, 0]
click at [267, 420] on icon at bounding box center [261, 424] width 19 height 19
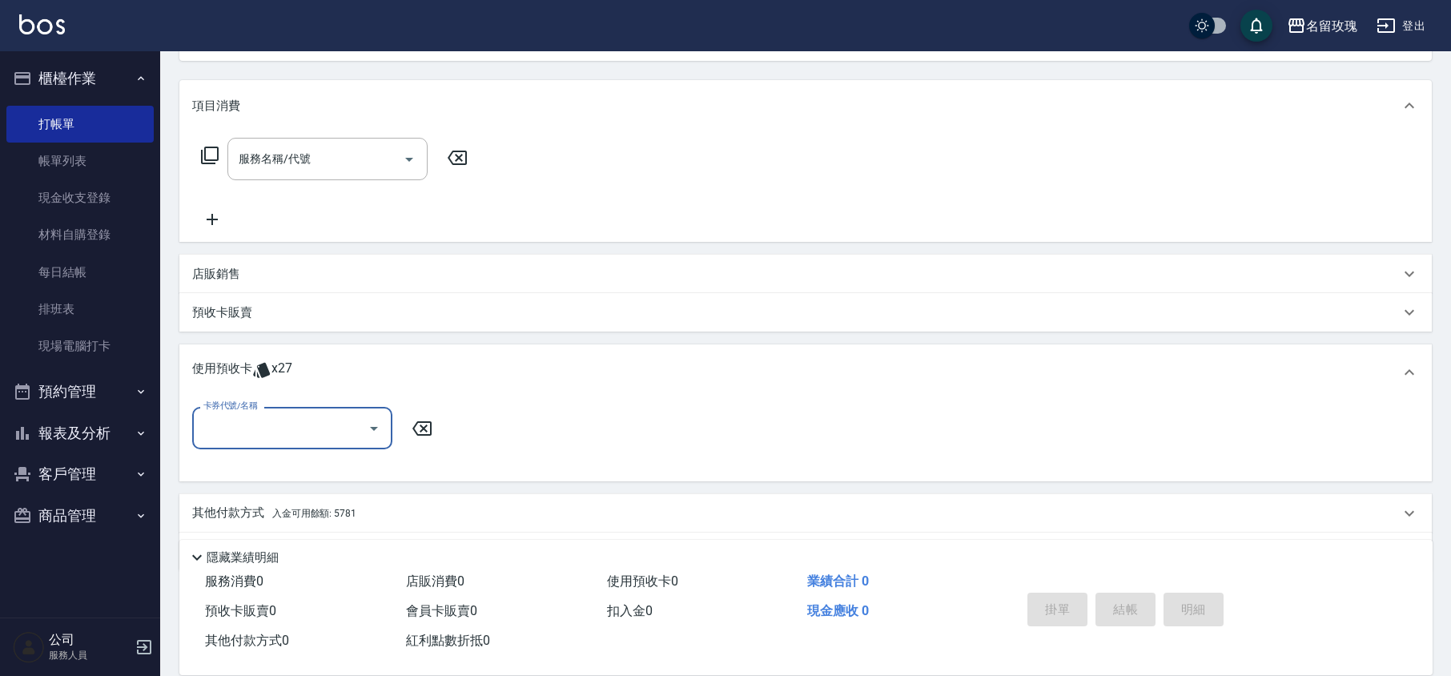
scroll to position [226, 0]
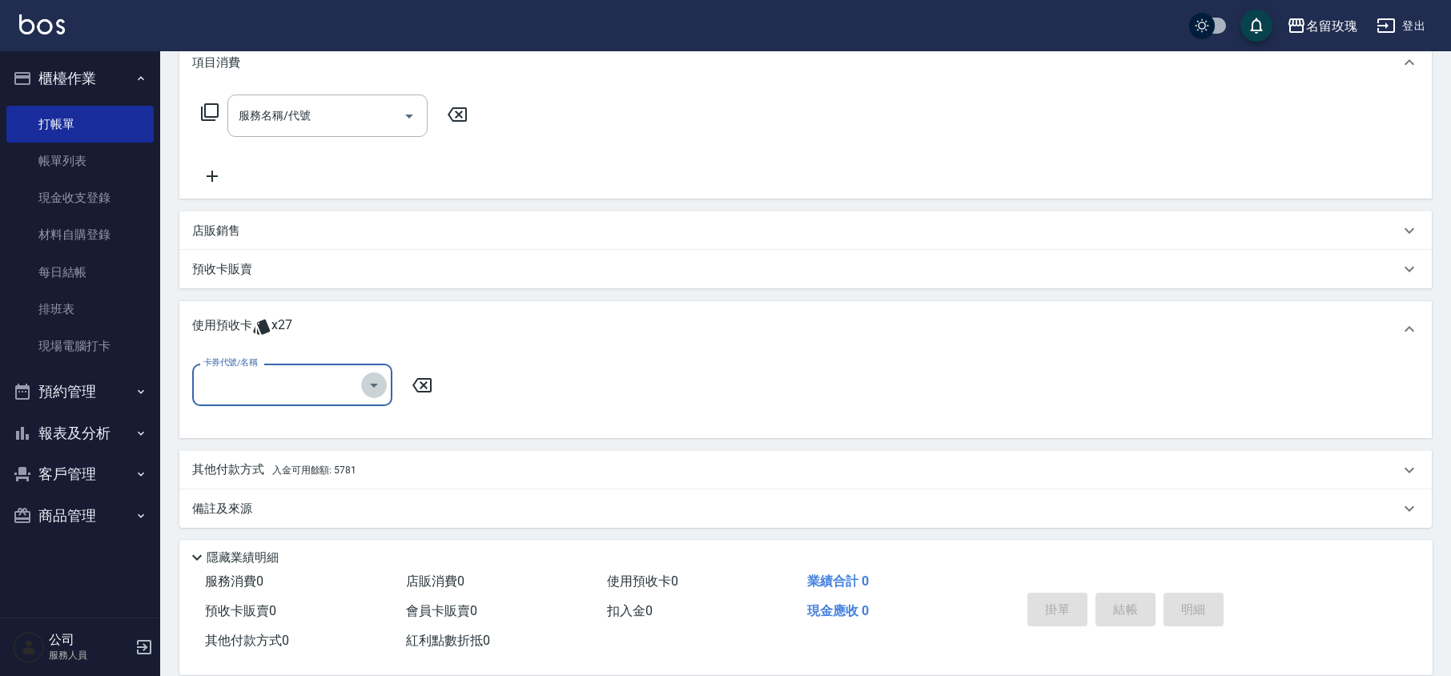
click at [364, 388] on icon "Open" at bounding box center [373, 385] width 19 height 19
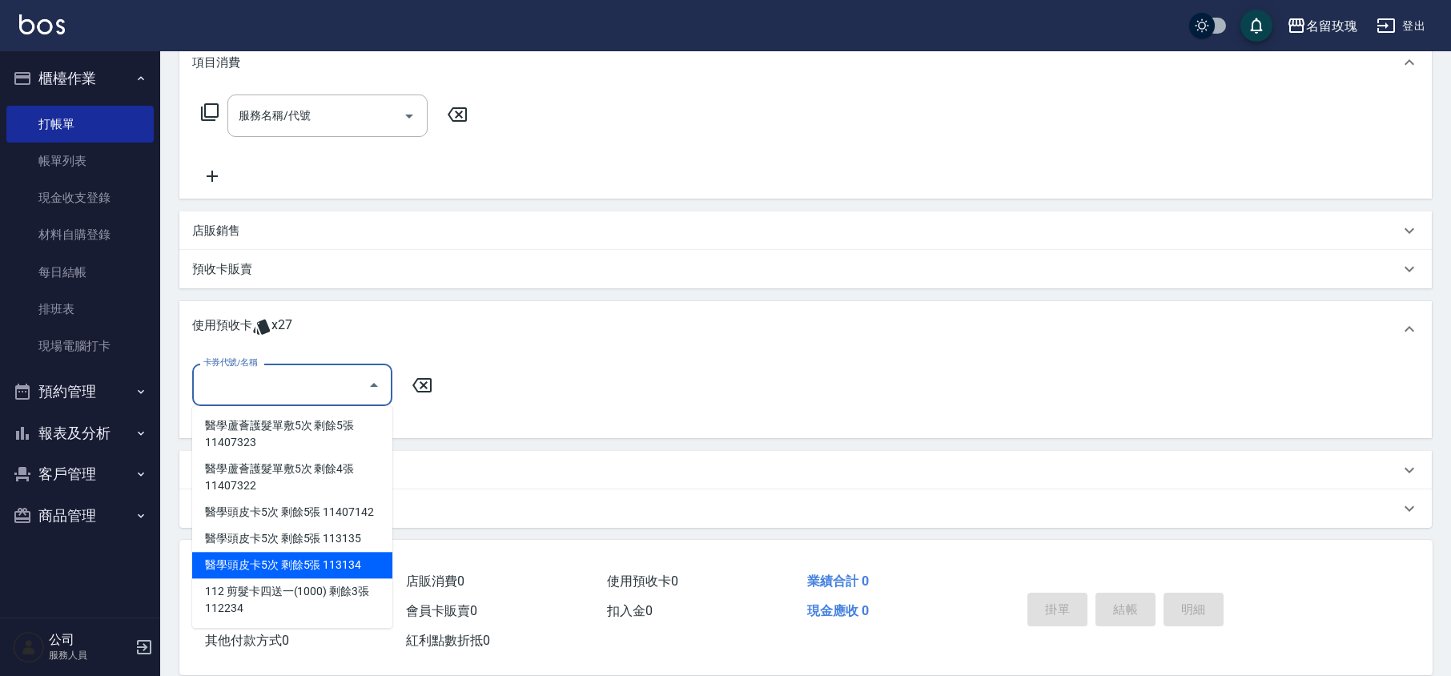
click at [364, 564] on div "醫學頭皮卡5次 剩餘5張 113134" at bounding box center [292, 565] width 200 height 26
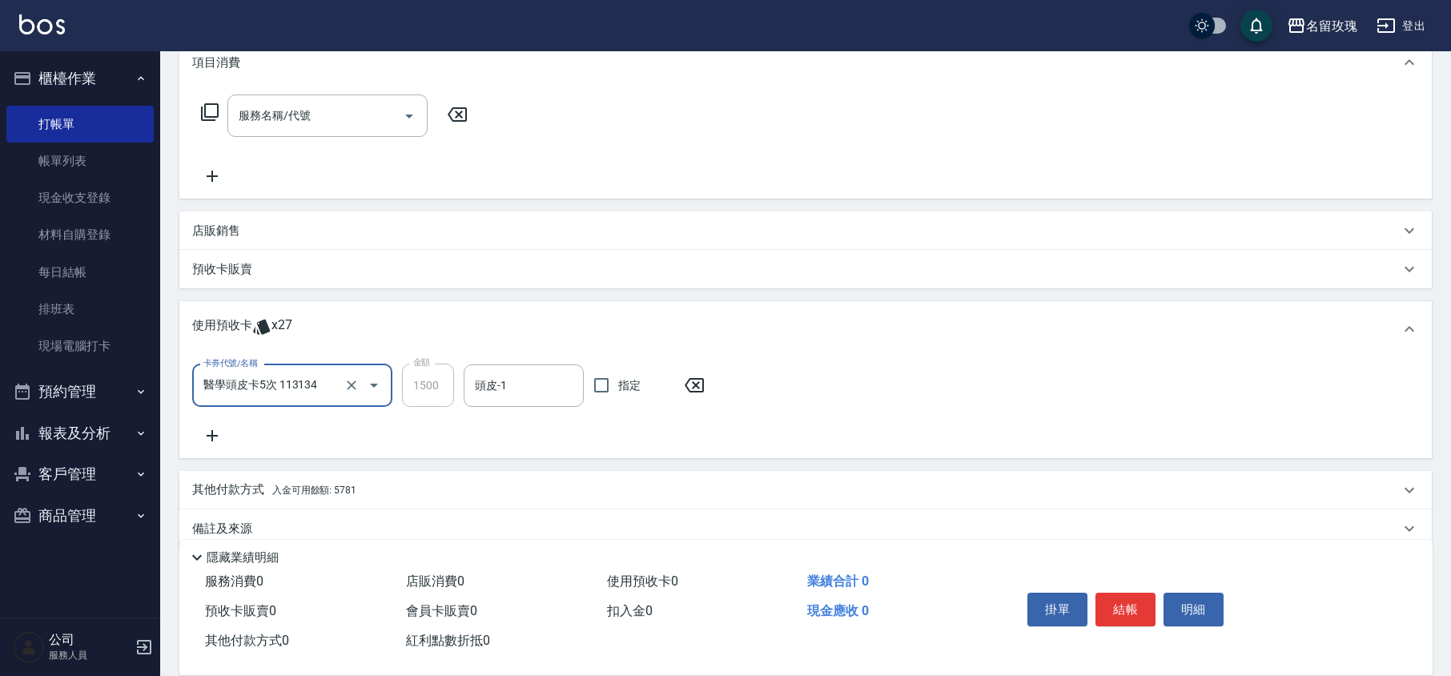
type input "醫學頭皮卡5次 113134"
click at [517, 354] on div "使用預收卡 x27" at bounding box center [805, 329] width 1253 height 56
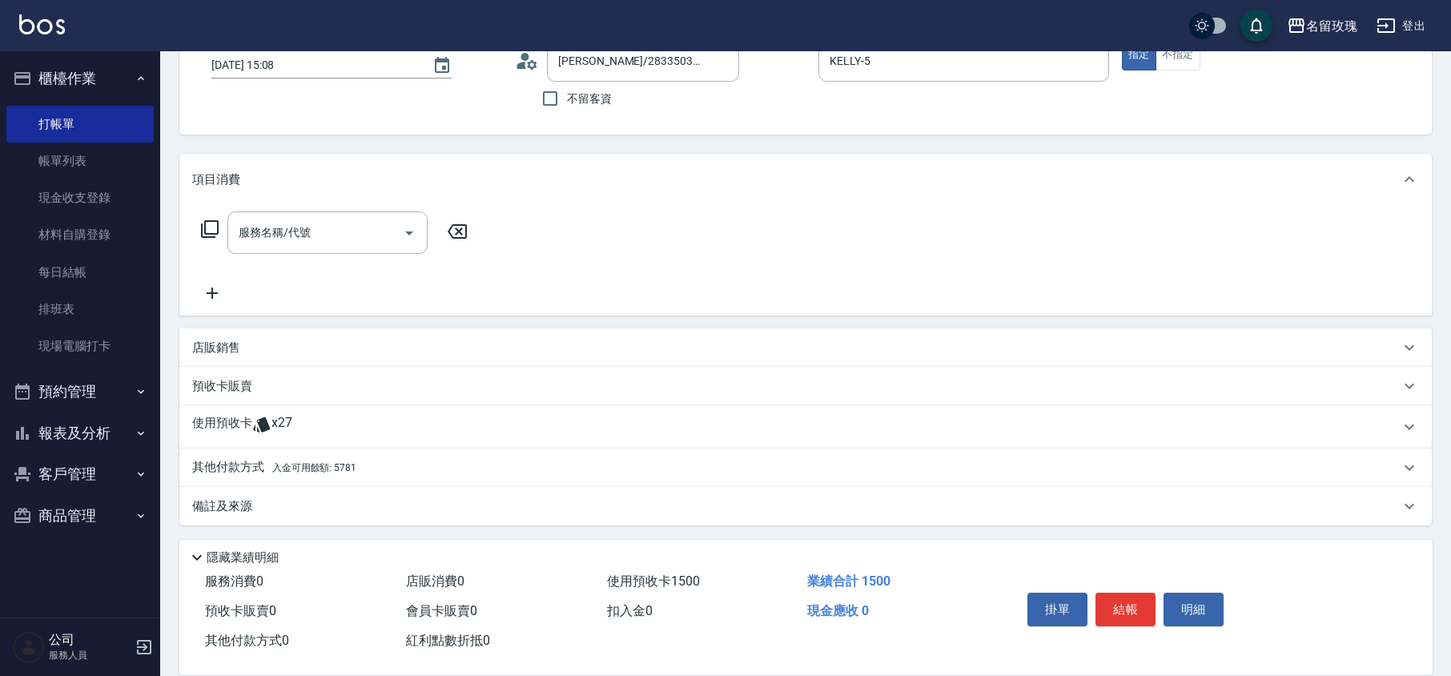
scroll to position [109, 0]
click at [516, 378] on div "預收卡販賣" at bounding box center [796, 386] width 1208 height 17
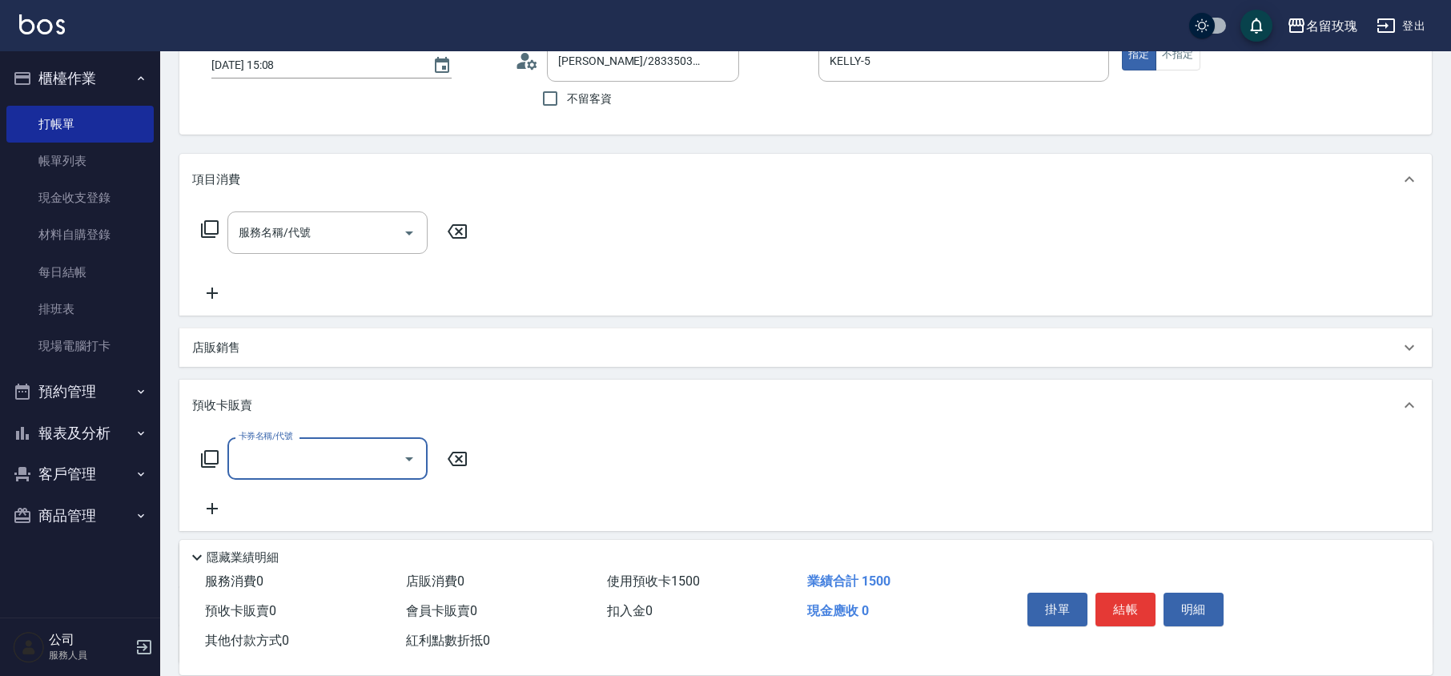
scroll to position [0, 0]
click at [455, 469] on div "卡券名稱/代號 卡券名稱/代號" at bounding box center [334, 458] width 285 height 42
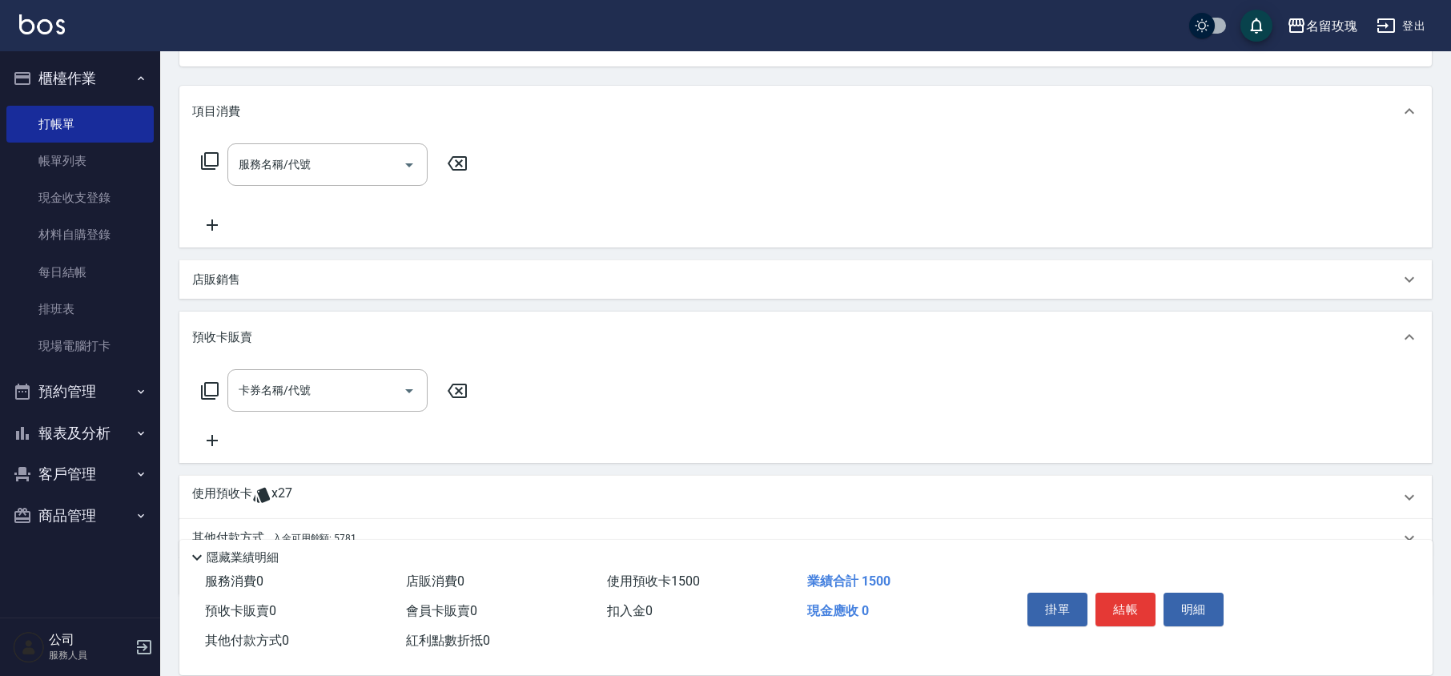
scroll to position [247, 0]
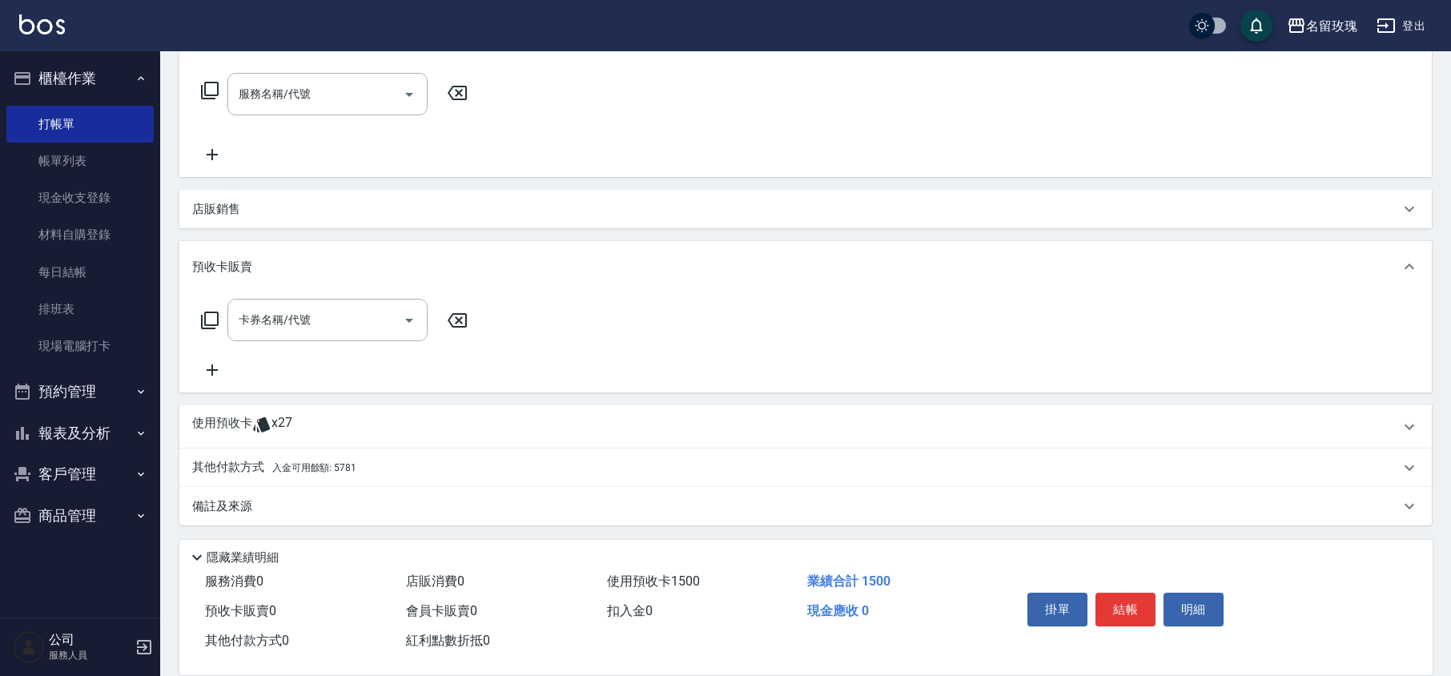
click at [264, 416] on icon at bounding box center [261, 424] width 19 height 19
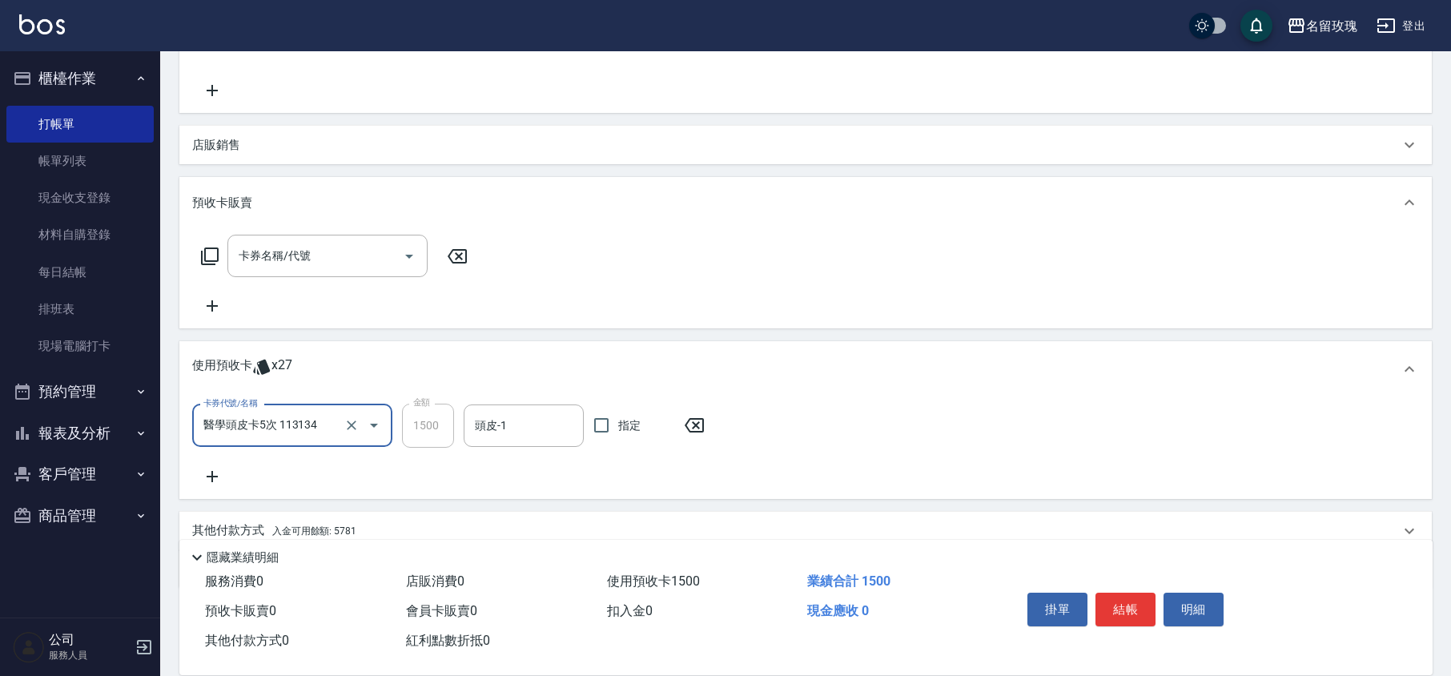
scroll to position [375, 0]
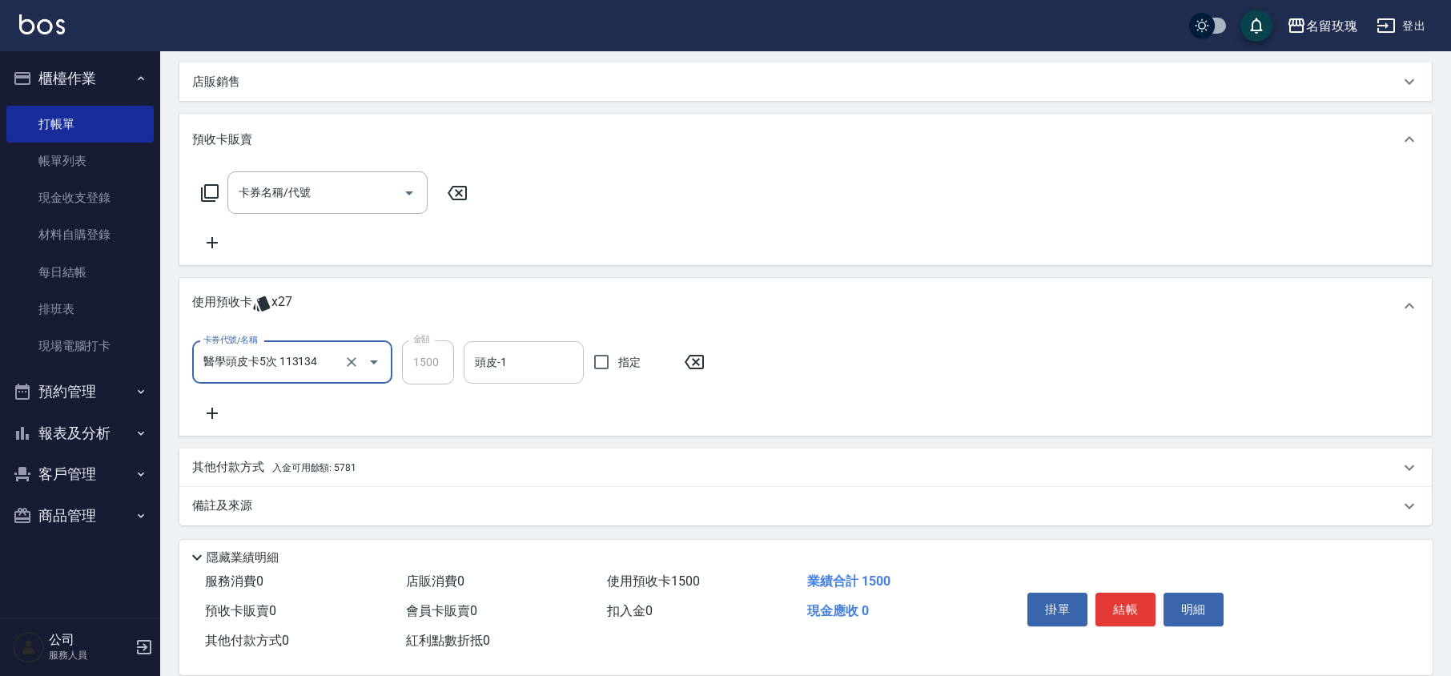
click at [532, 366] on input "頭皮-1" at bounding box center [524, 362] width 106 height 28
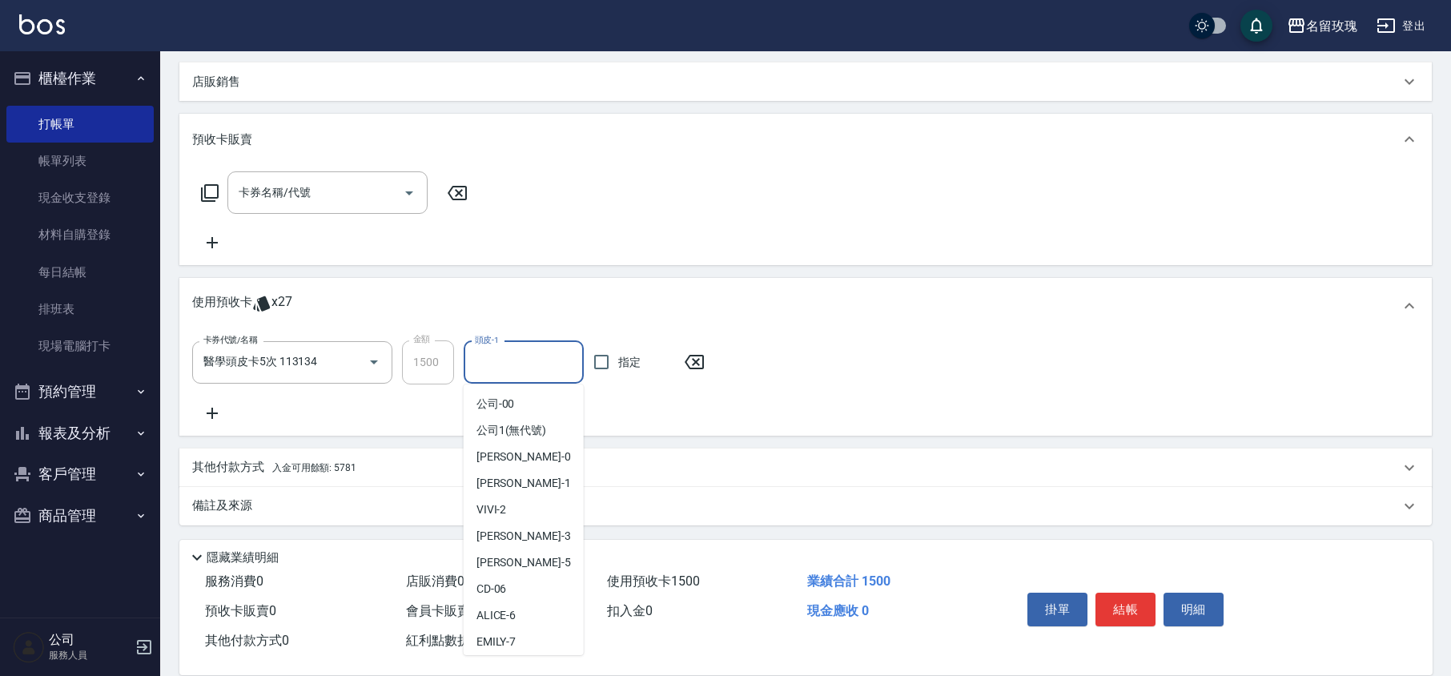
scroll to position [298, 0]
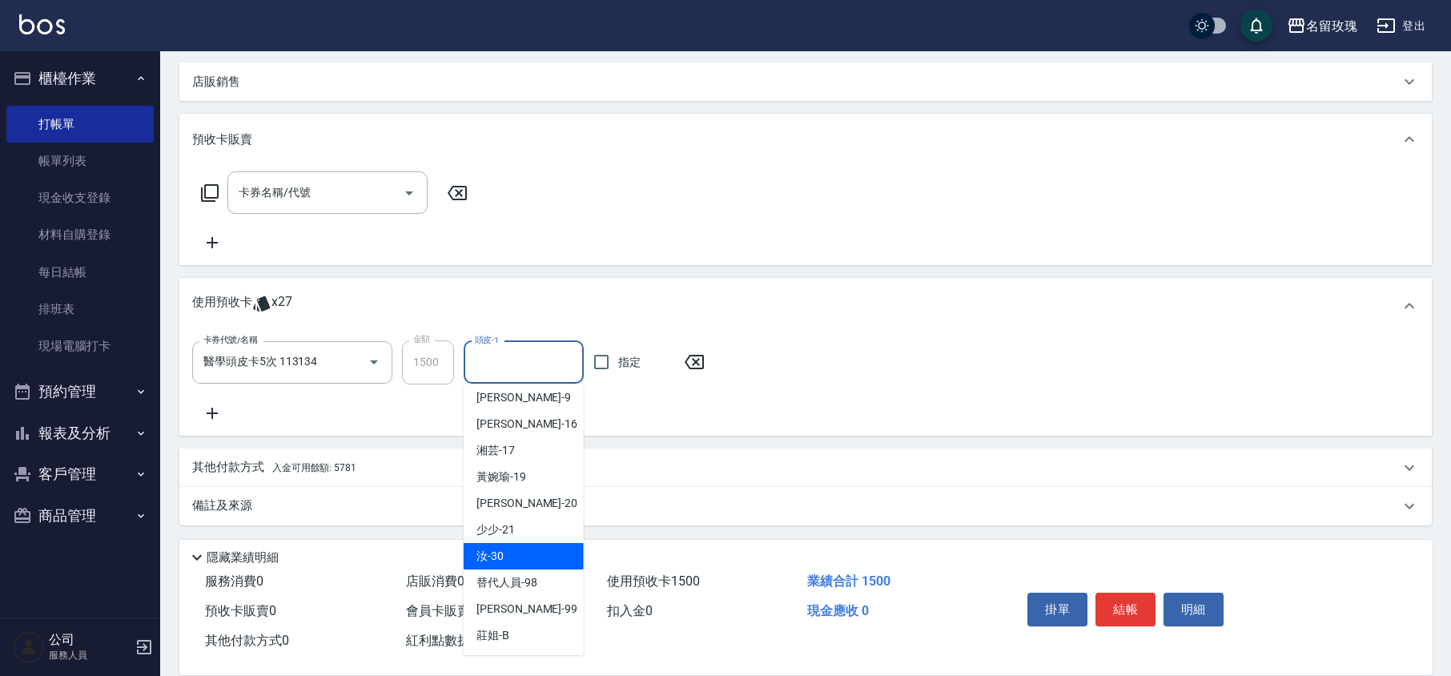
click at [498, 556] on span "汝 -30" at bounding box center [490, 556] width 27 height 17
type input "汝-30"
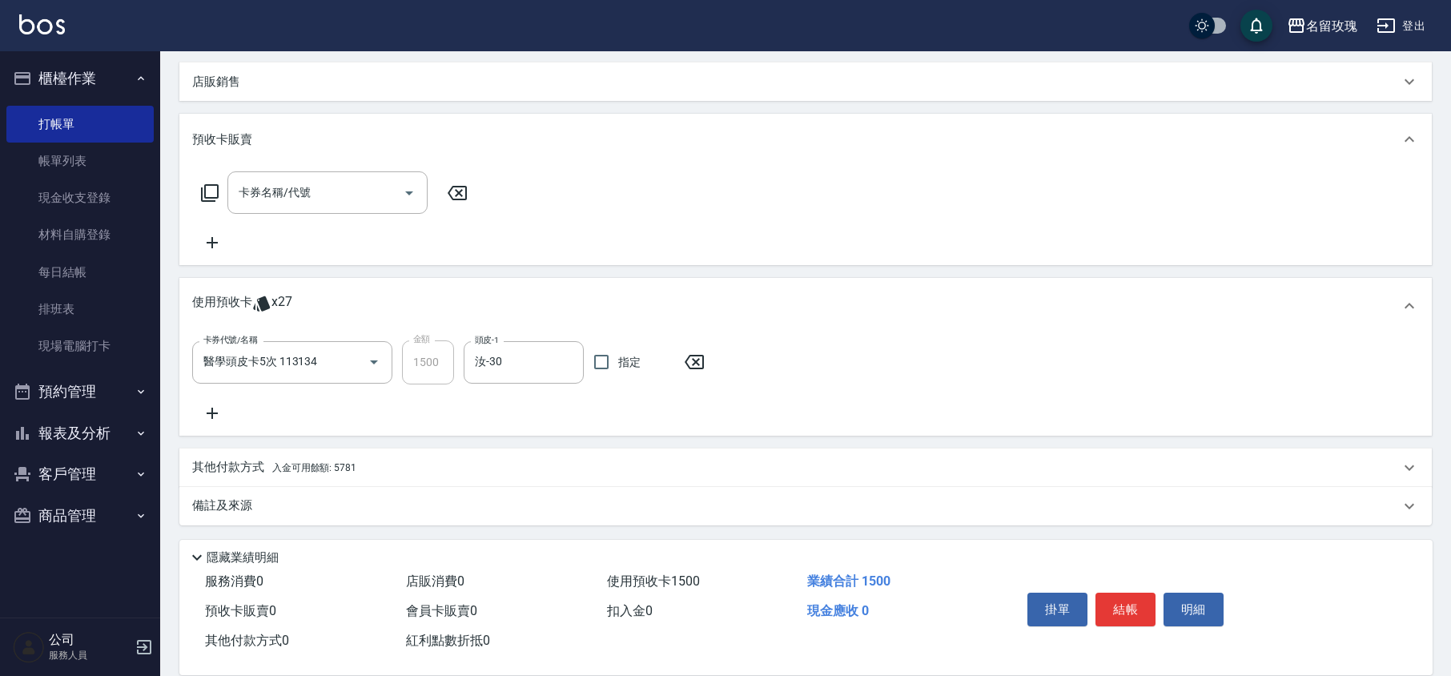
click at [212, 408] on icon at bounding box center [212, 413] width 11 height 11
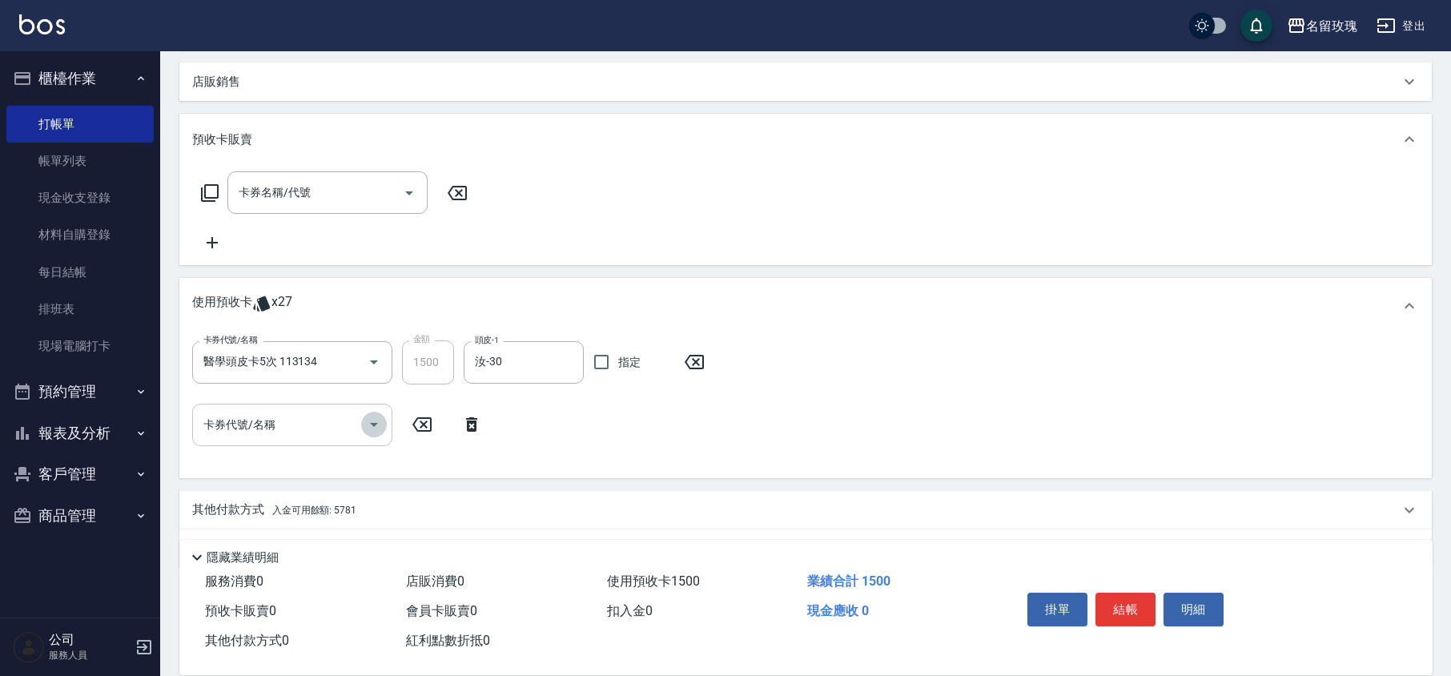
click at [368, 424] on icon "Open" at bounding box center [373, 424] width 19 height 19
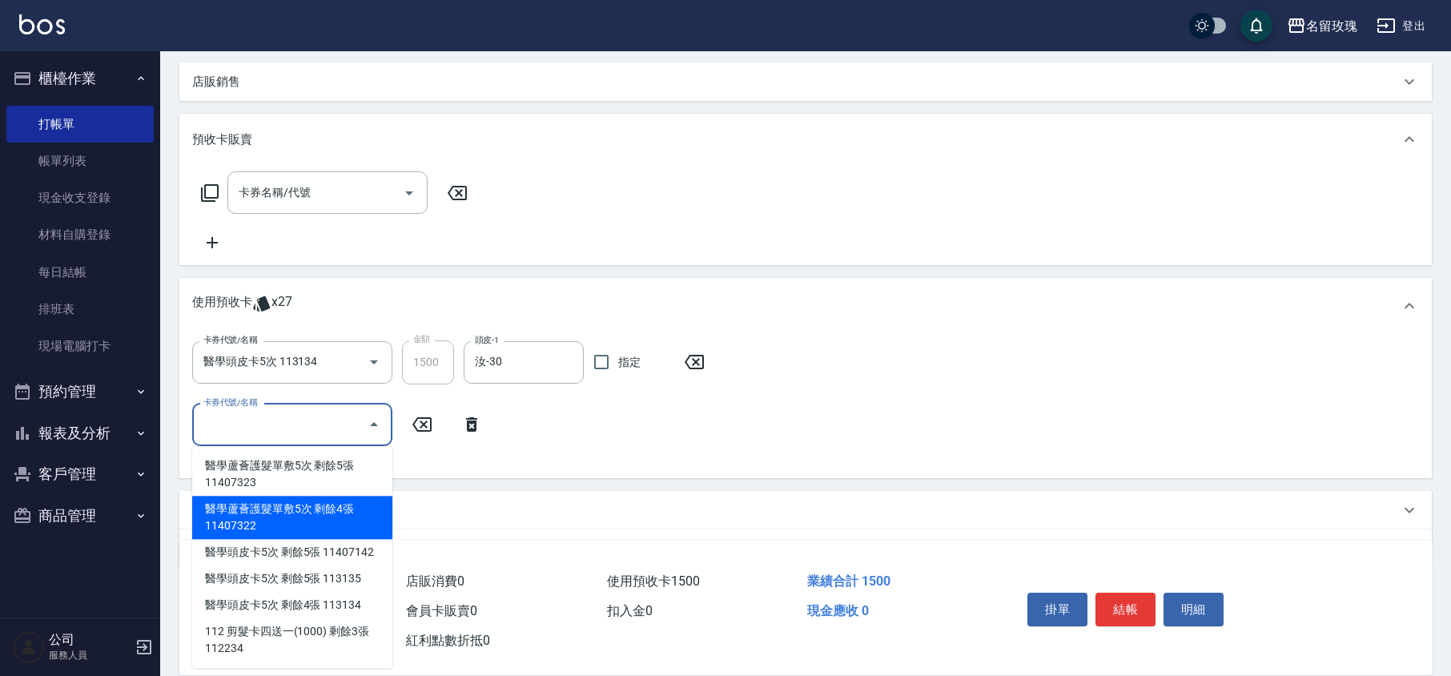
click at [364, 503] on div "醫學蘆薈護髮單敷5次 剩餘4張 11407322" at bounding box center [292, 517] width 200 height 43
type input "醫學蘆薈護髮單敷5次 11407322"
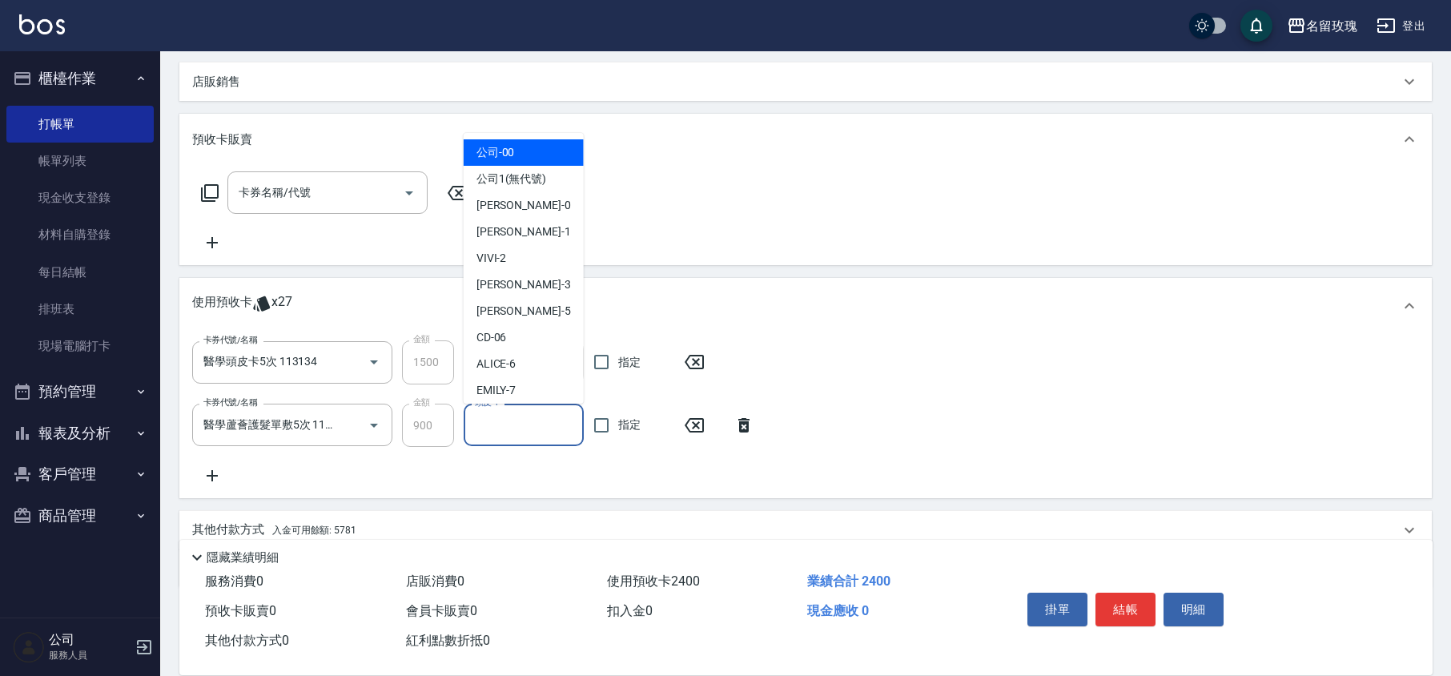
click at [485, 424] on input "頭皮-1" at bounding box center [524, 425] width 106 height 28
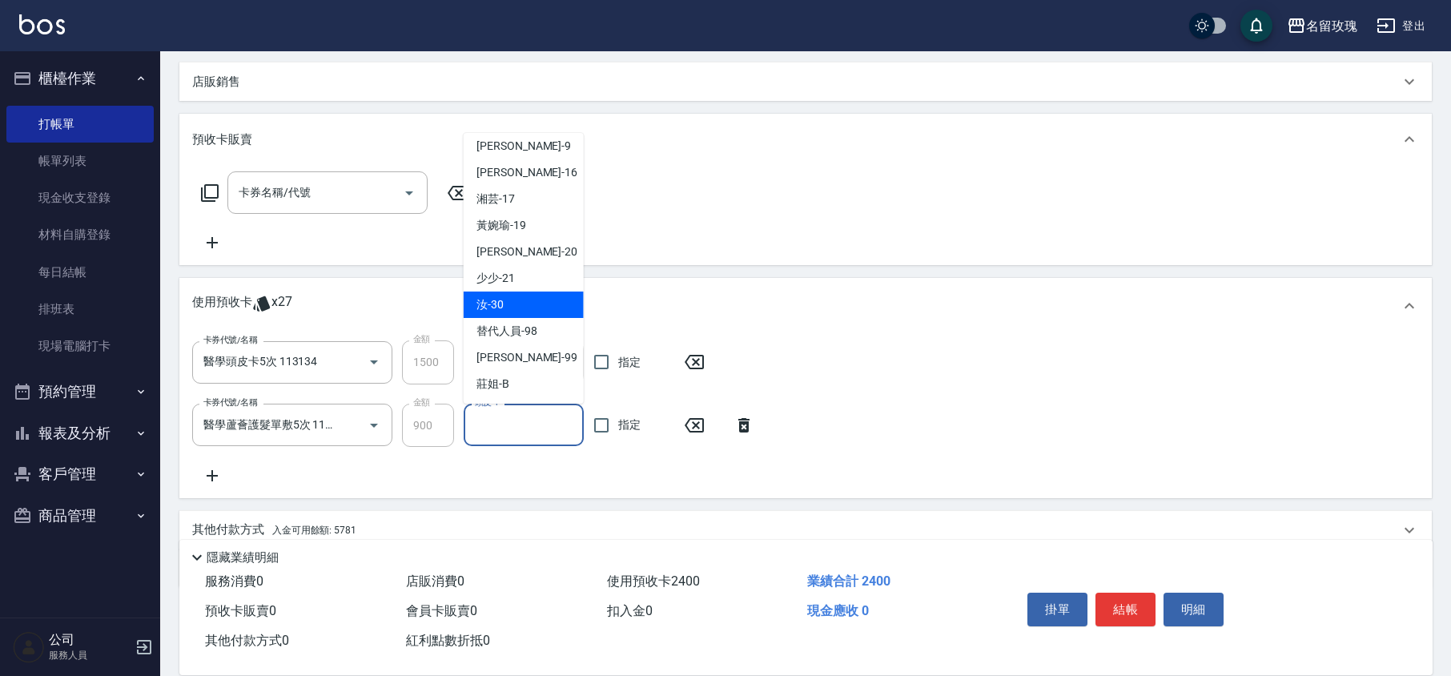
click at [510, 295] on div "汝 -30" at bounding box center [524, 305] width 120 height 26
type input "汝-30"
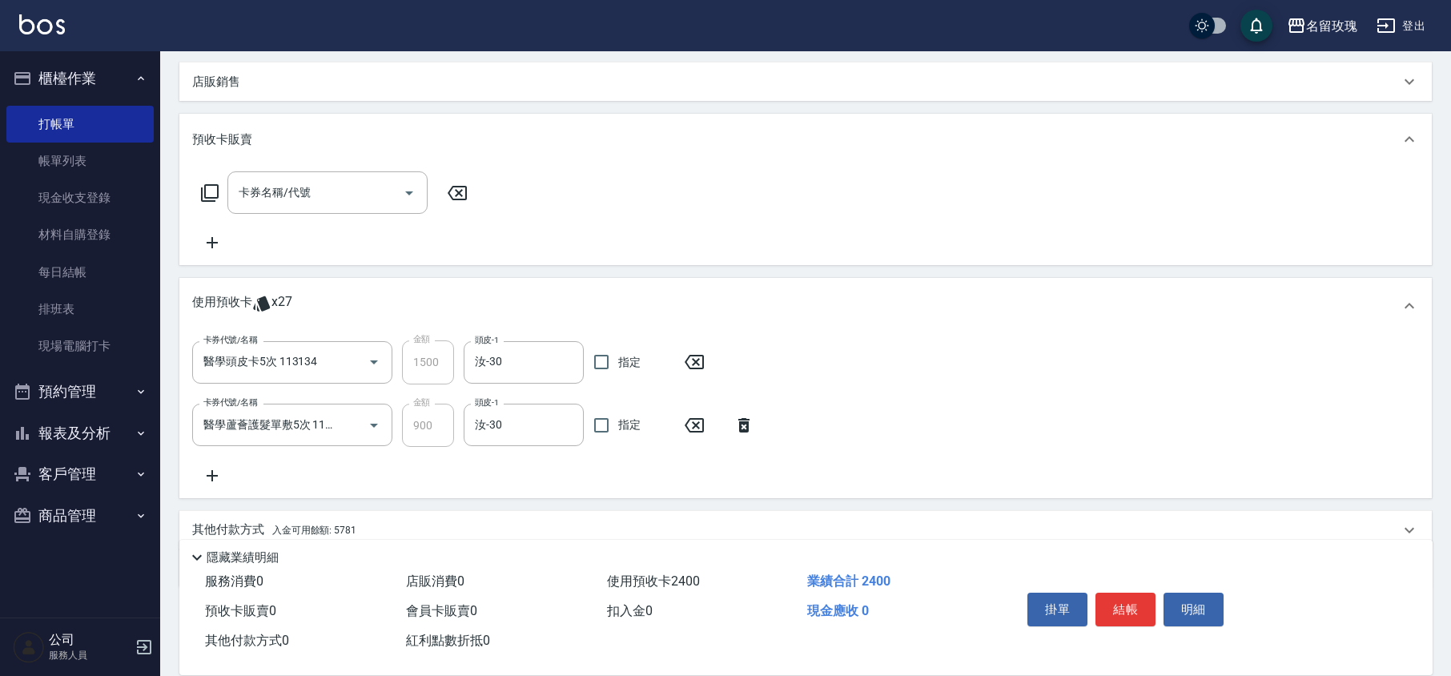
click at [215, 469] on icon at bounding box center [212, 475] width 40 height 19
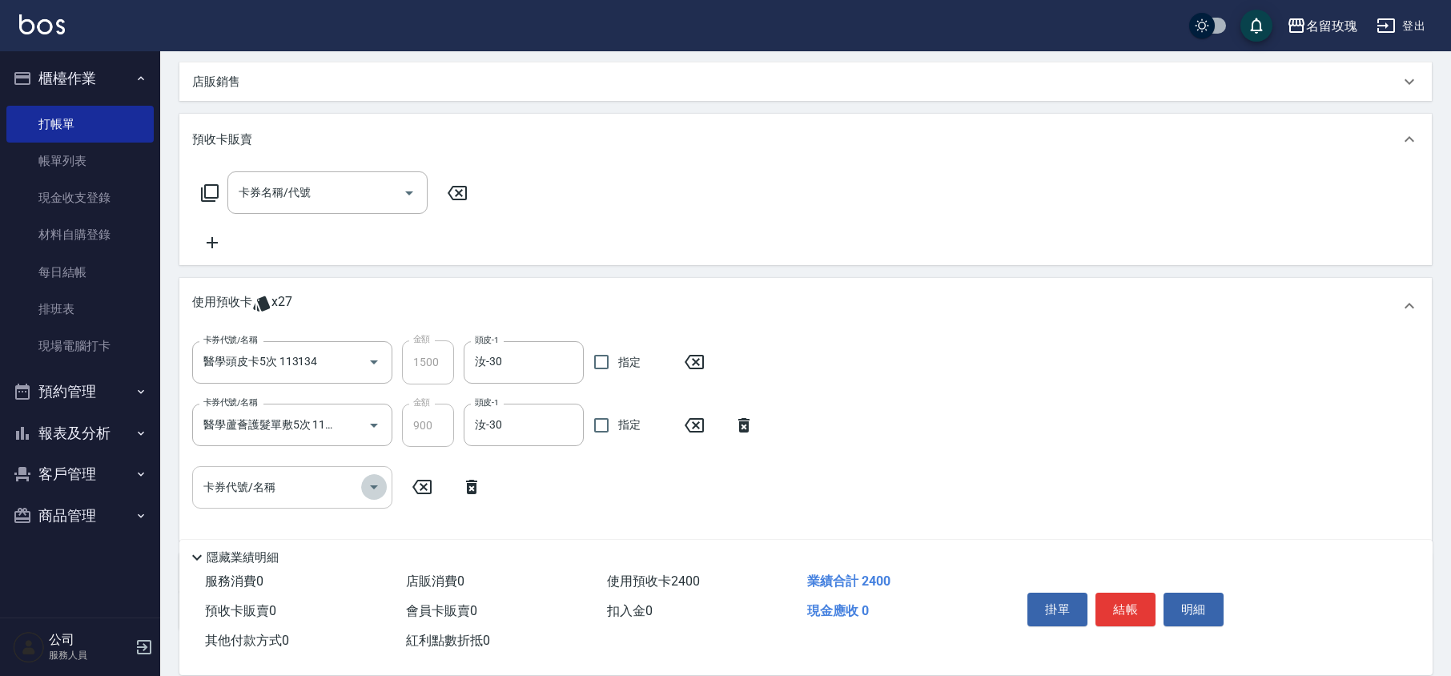
click at [364, 481] on icon "Open" at bounding box center [373, 486] width 19 height 19
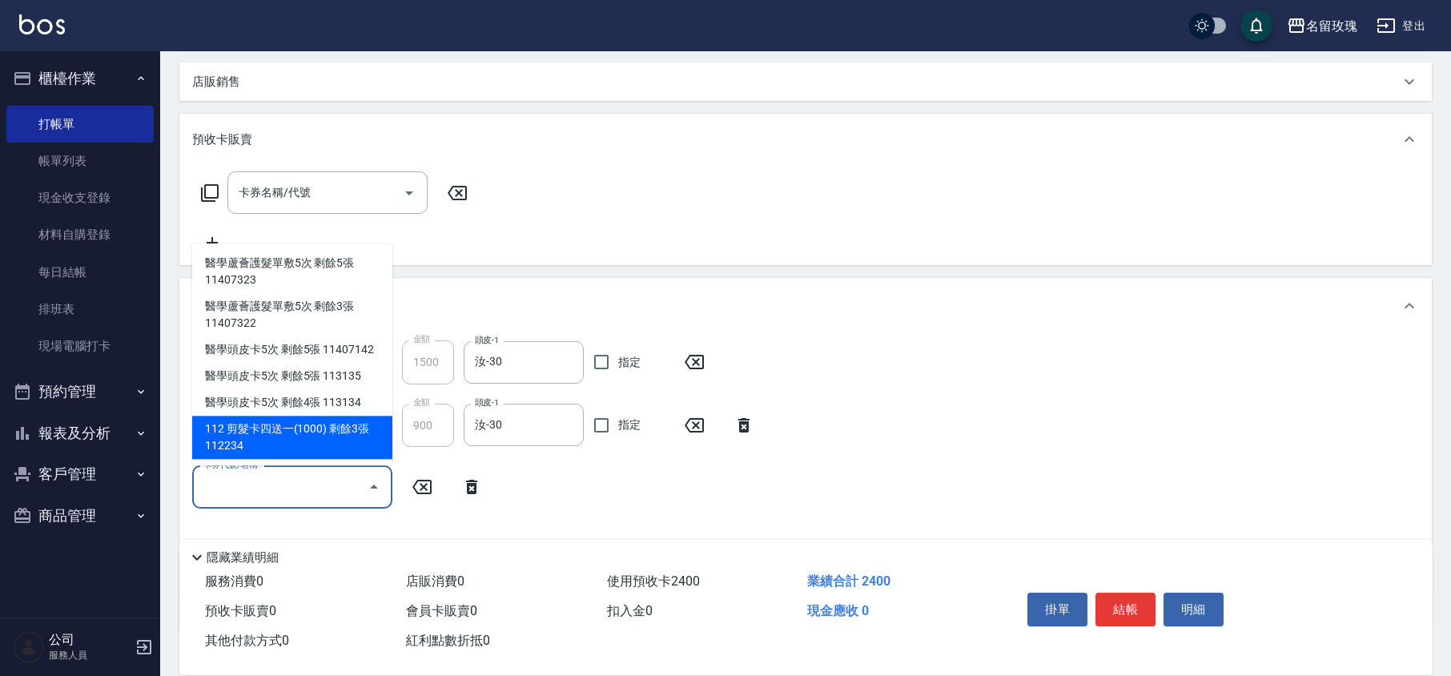
click at [317, 431] on div "112 剪髮卡四送一(1000) 剩餘3張 112234" at bounding box center [292, 437] width 200 height 43
type input "112 剪髮卡四送一(1000) 112234"
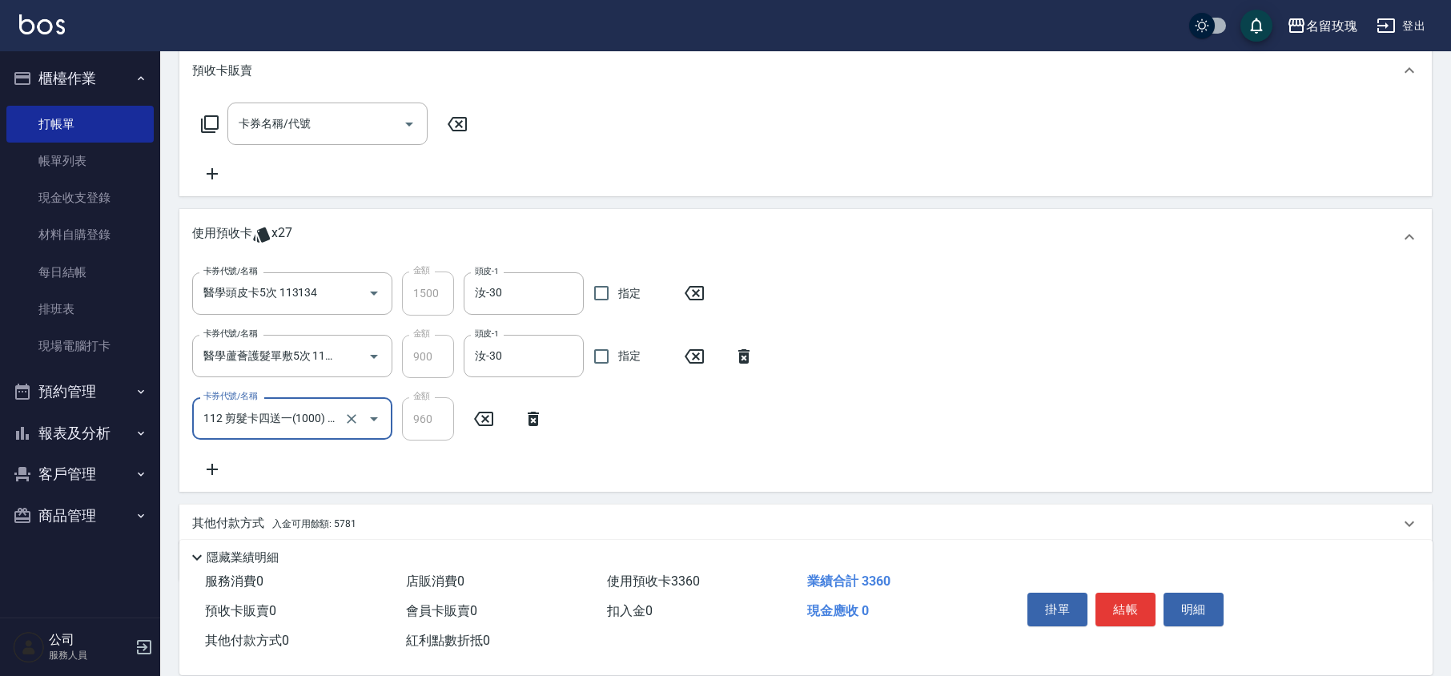
scroll to position [500, 0]
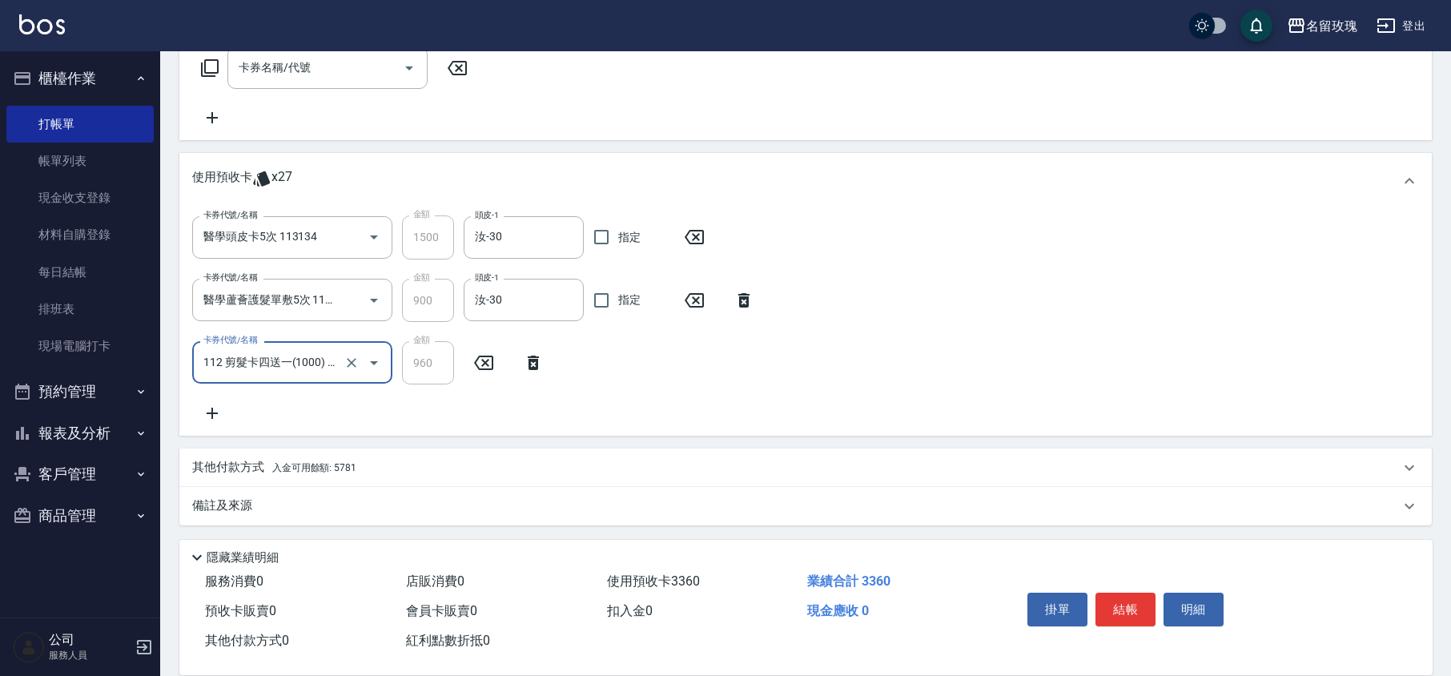
click at [649, 407] on div "卡券代號/名稱 醫學頭皮卡5次 113134 卡券代號/名稱 金額 1500 金額 頭皮-1 汝-30 頭皮-1 指定 卡券代號/名稱 醫學蘆薈護髮單敷5次 …" at bounding box center [805, 318] width 1227 height 207
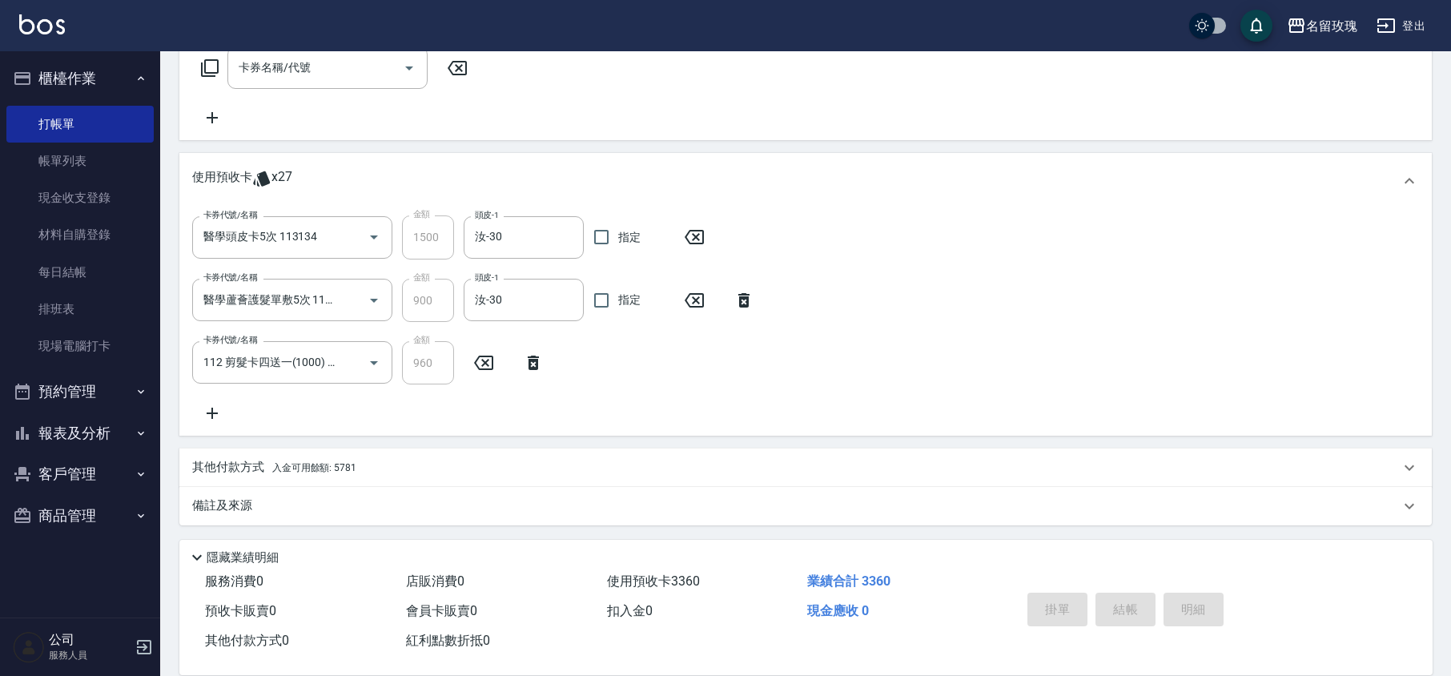
type input "[DATE] 15:09"
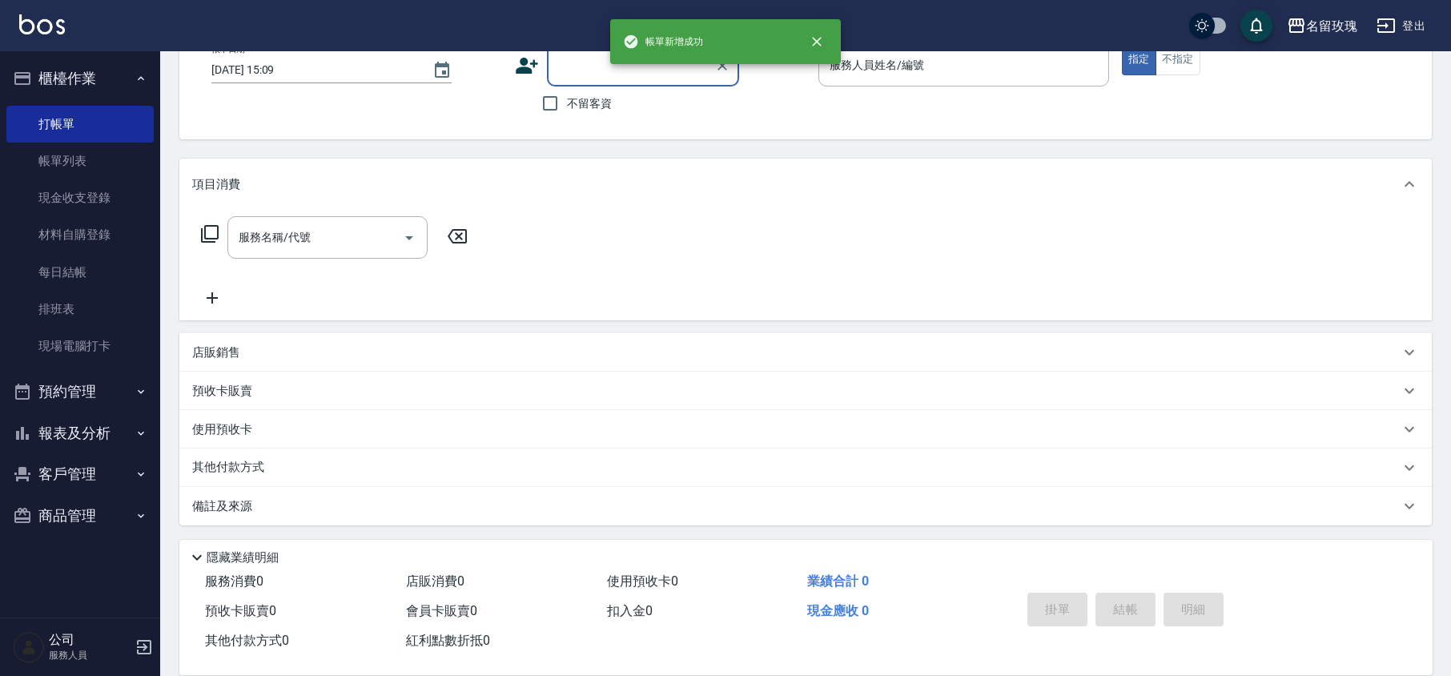
scroll to position [0, 0]
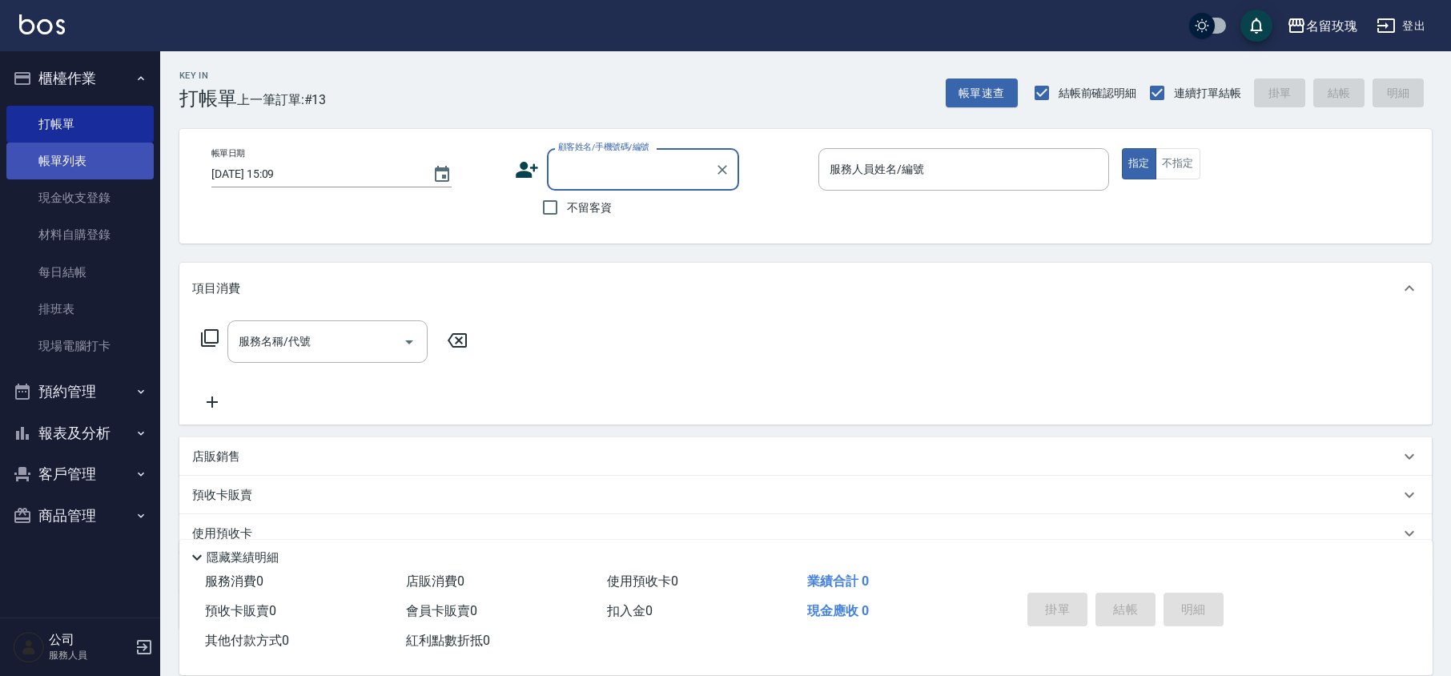
click at [84, 167] on link "帳單列表" at bounding box center [79, 161] width 147 height 37
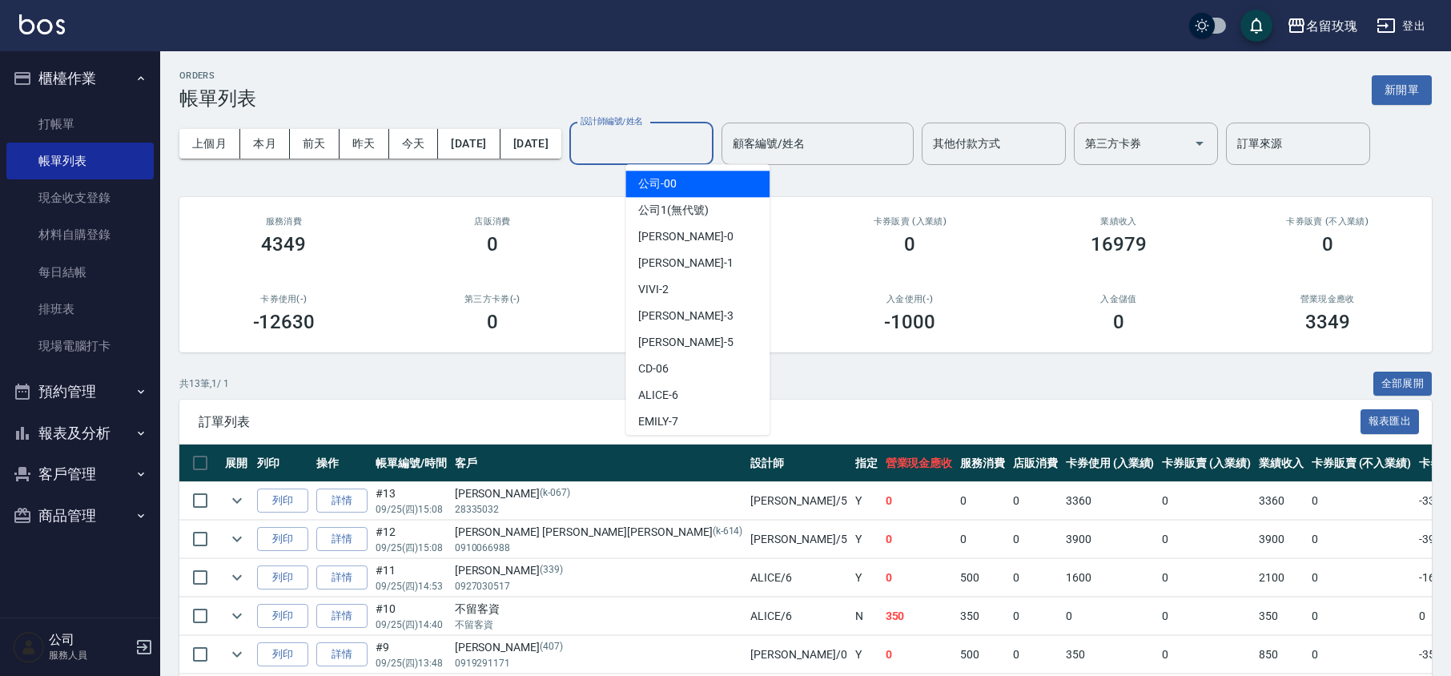
click at [694, 135] on div "設計師編號/姓名 設計師編號/姓名" at bounding box center [641, 144] width 144 height 42
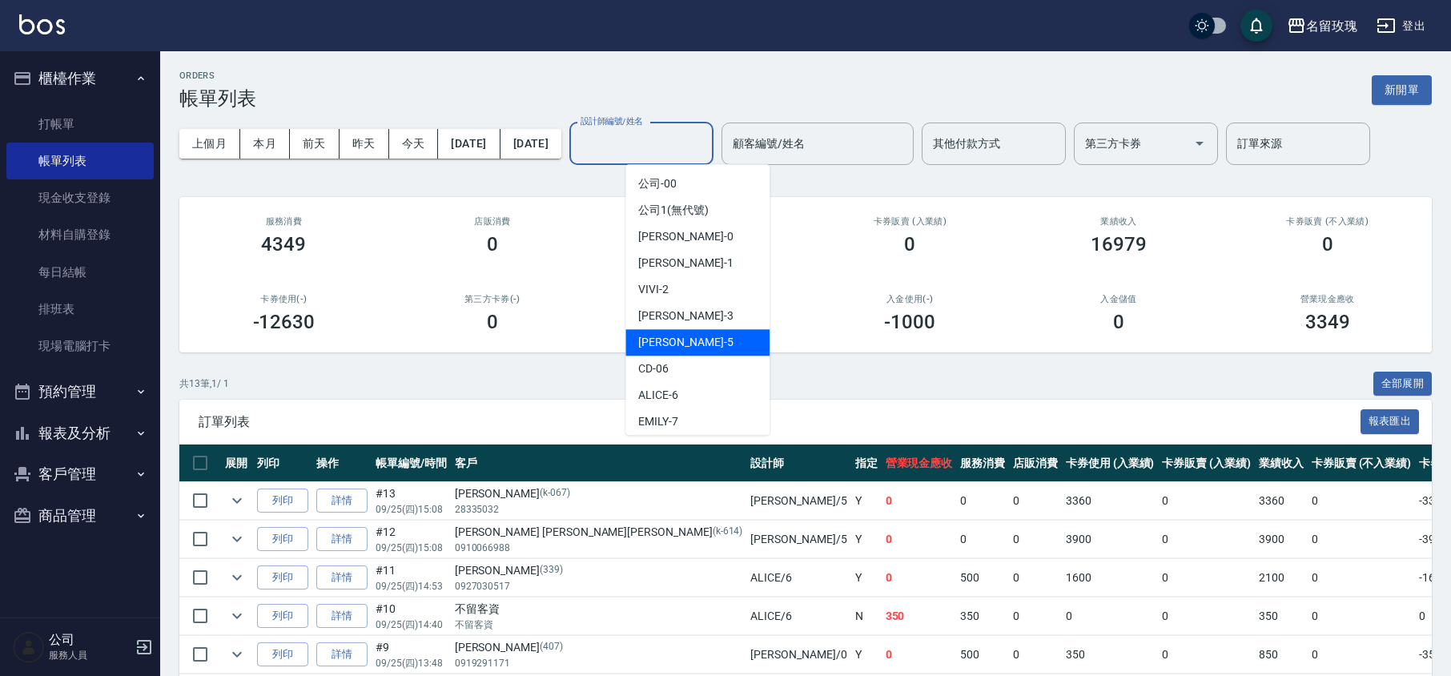
click at [668, 335] on span "[PERSON_NAME] -5" at bounding box center [685, 342] width 95 height 17
type input "KELLY-5"
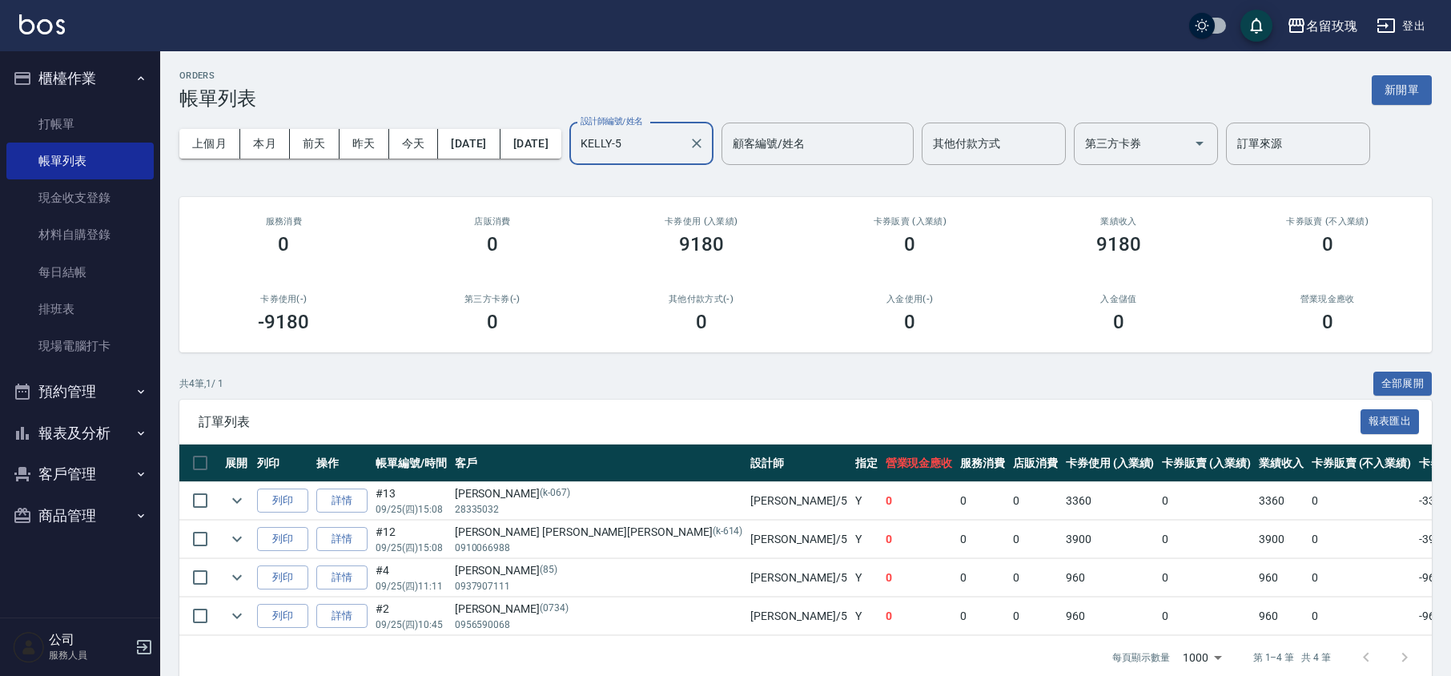
click at [645, 39] on div "名留玫瑰 登出" at bounding box center [725, 25] width 1451 height 51
click at [645, 67] on div "ORDERS 帳單列表 新開單 上個月 本月 [DATE] [DATE] [DATE] [DATE] [DATE] 設計師編號/姓名 [PERSON_NAME…" at bounding box center [805, 374] width 1291 height 647
click at [65, 113] on link "打帳單" at bounding box center [79, 124] width 147 height 37
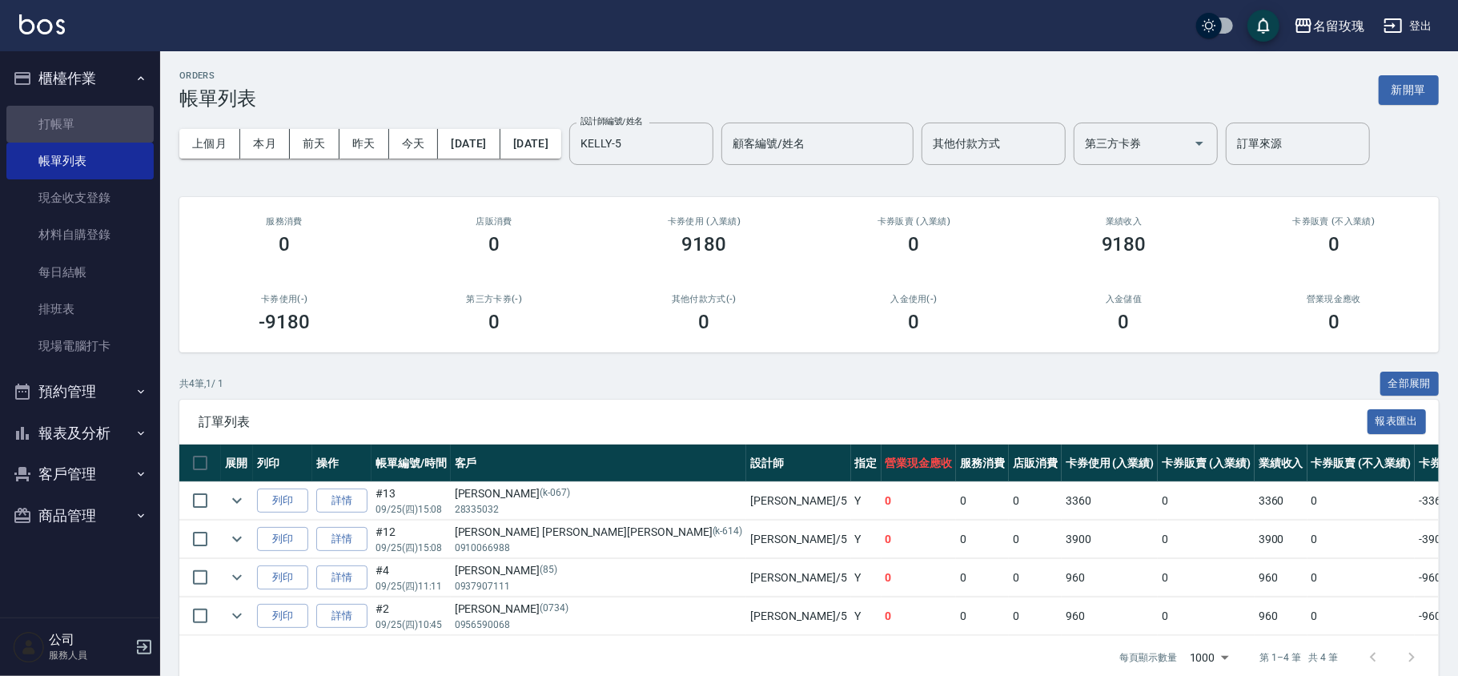
click at [75, 90] on button "櫃檯作業" at bounding box center [79, 79] width 147 height 42
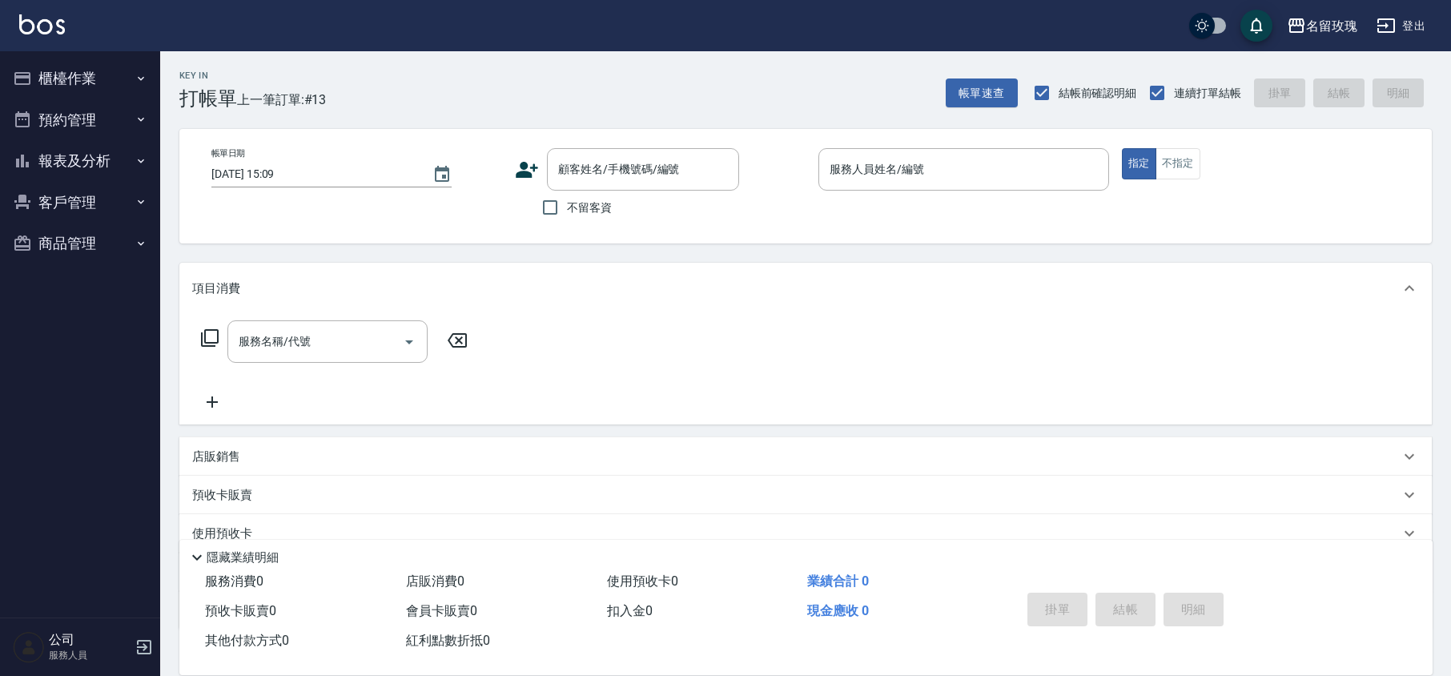
click at [315, 85] on div "Key In 打帳單 上一筆訂單:#13" at bounding box center [243, 80] width 166 height 58
click at [74, 154] on button "報表及分析" at bounding box center [79, 161] width 147 height 42
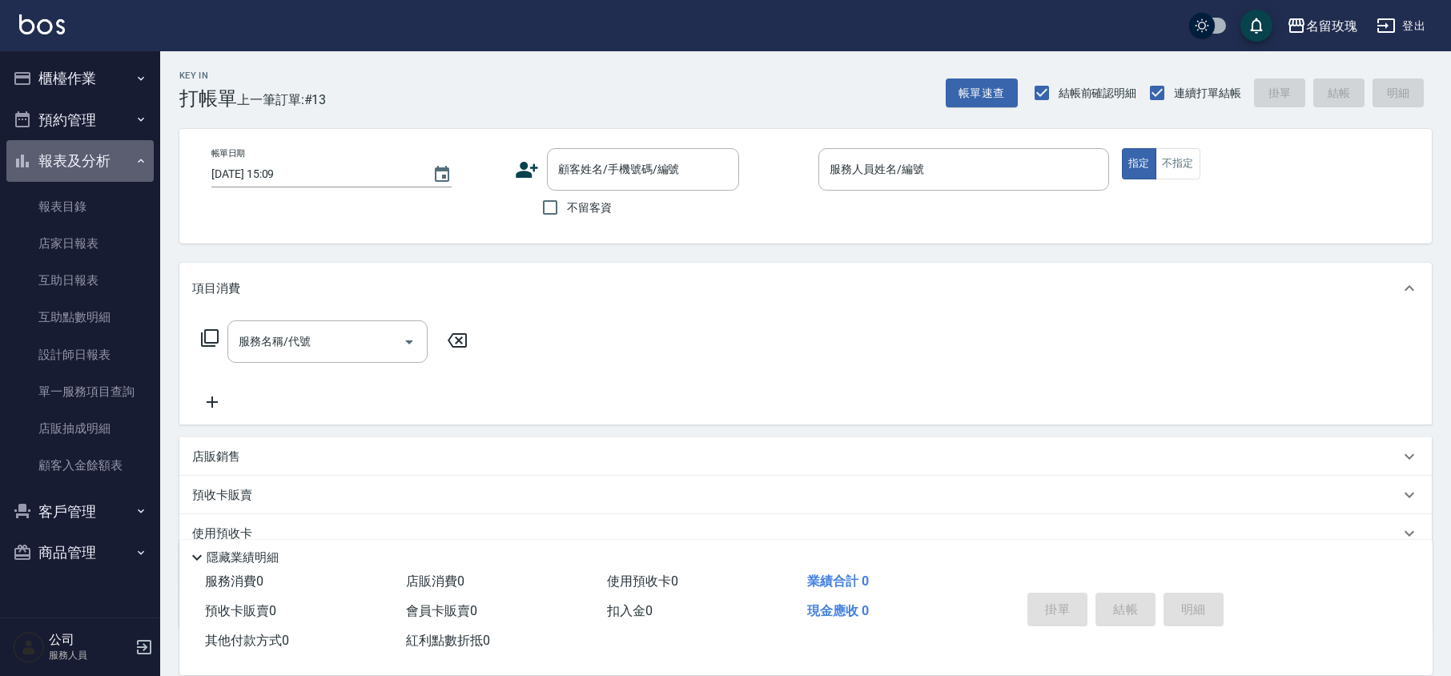
click at [75, 157] on button "報表及分析" at bounding box center [79, 161] width 147 height 42
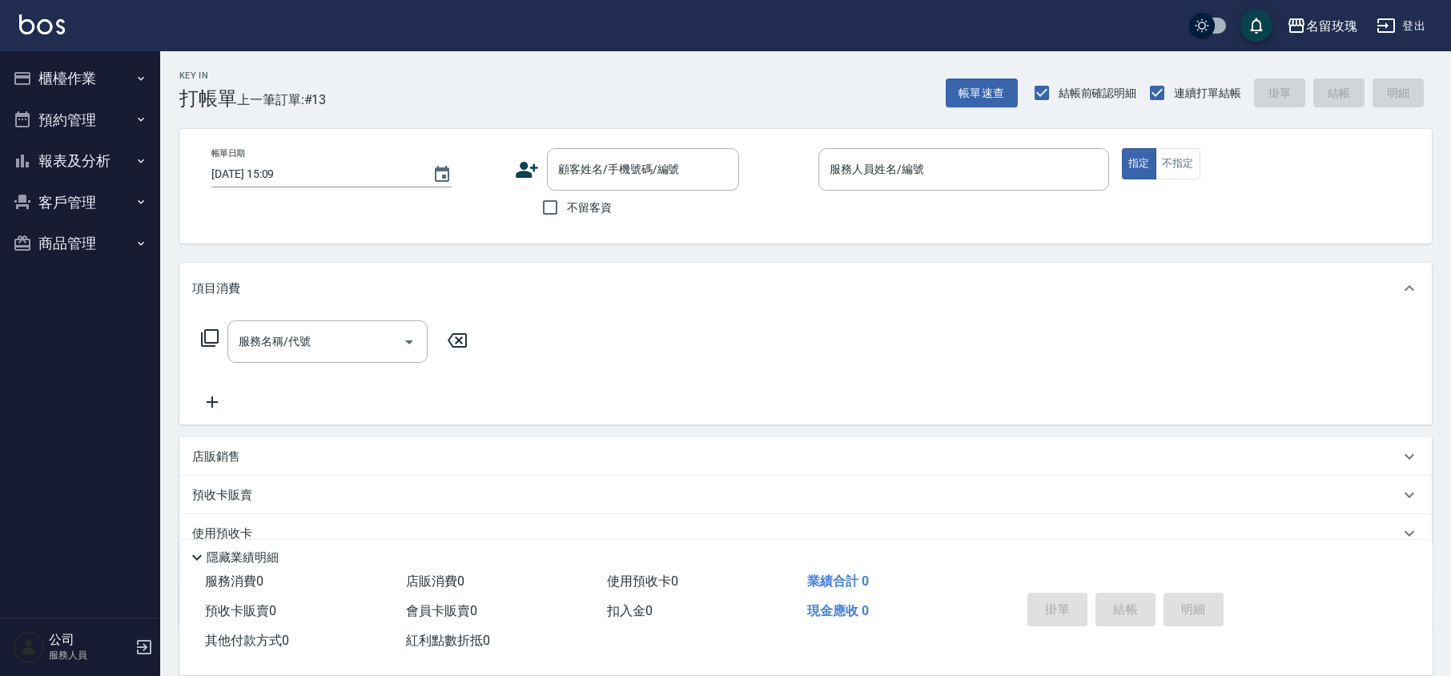
click at [302, 52] on div "Key In 打帳單 上一筆訂單:#13" at bounding box center [243, 80] width 166 height 58
click at [49, 143] on button "報表及分析" at bounding box center [79, 161] width 147 height 42
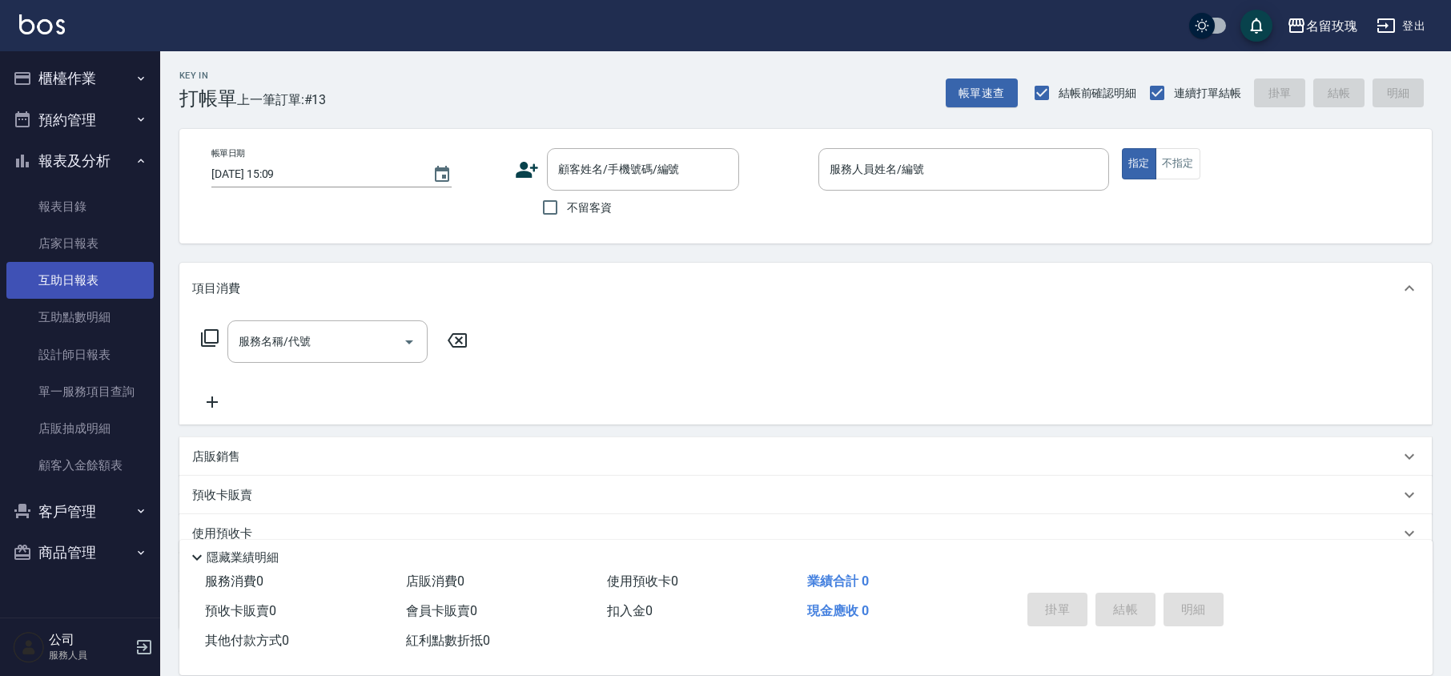
click at [78, 293] on link "互助日報表" at bounding box center [79, 280] width 147 height 37
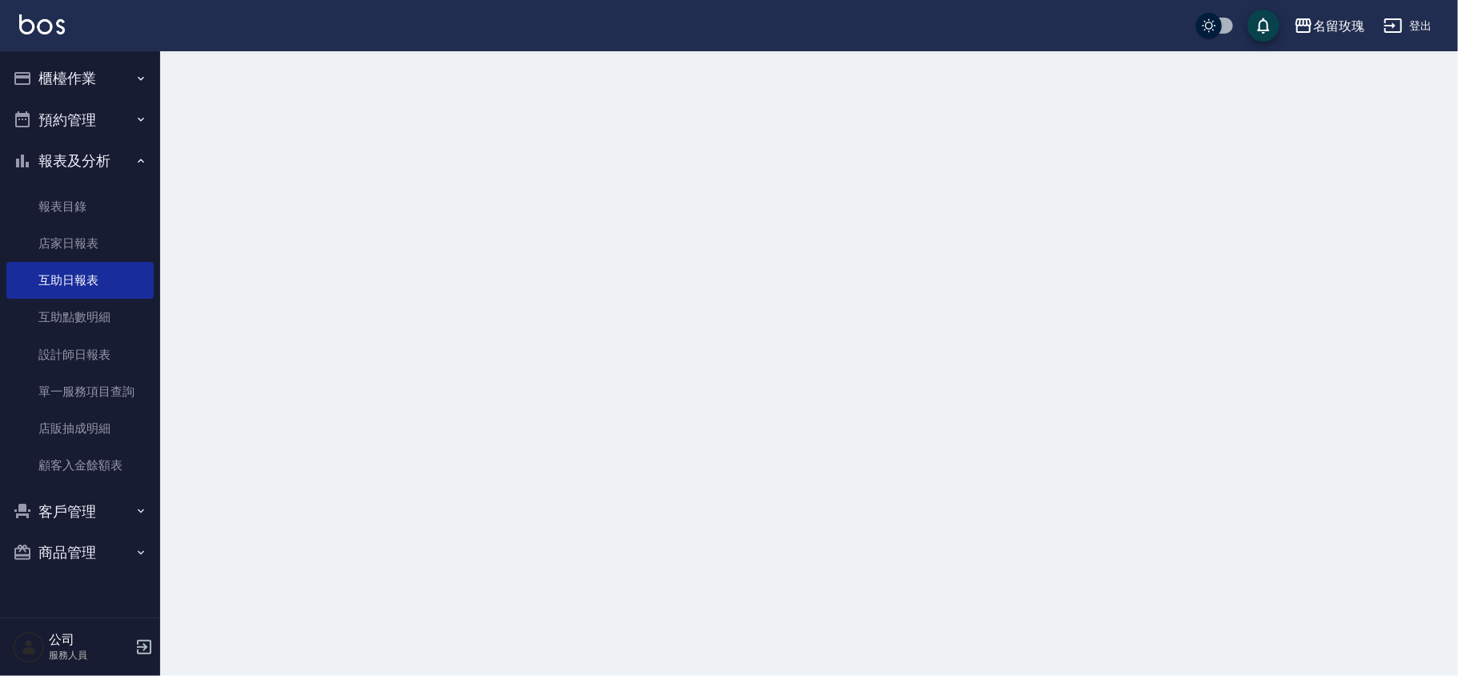
click at [481, 101] on div at bounding box center [729, 338] width 1458 height 676
click at [481, 101] on h3 "互助日報表" at bounding box center [809, 98] width 1260 height 22
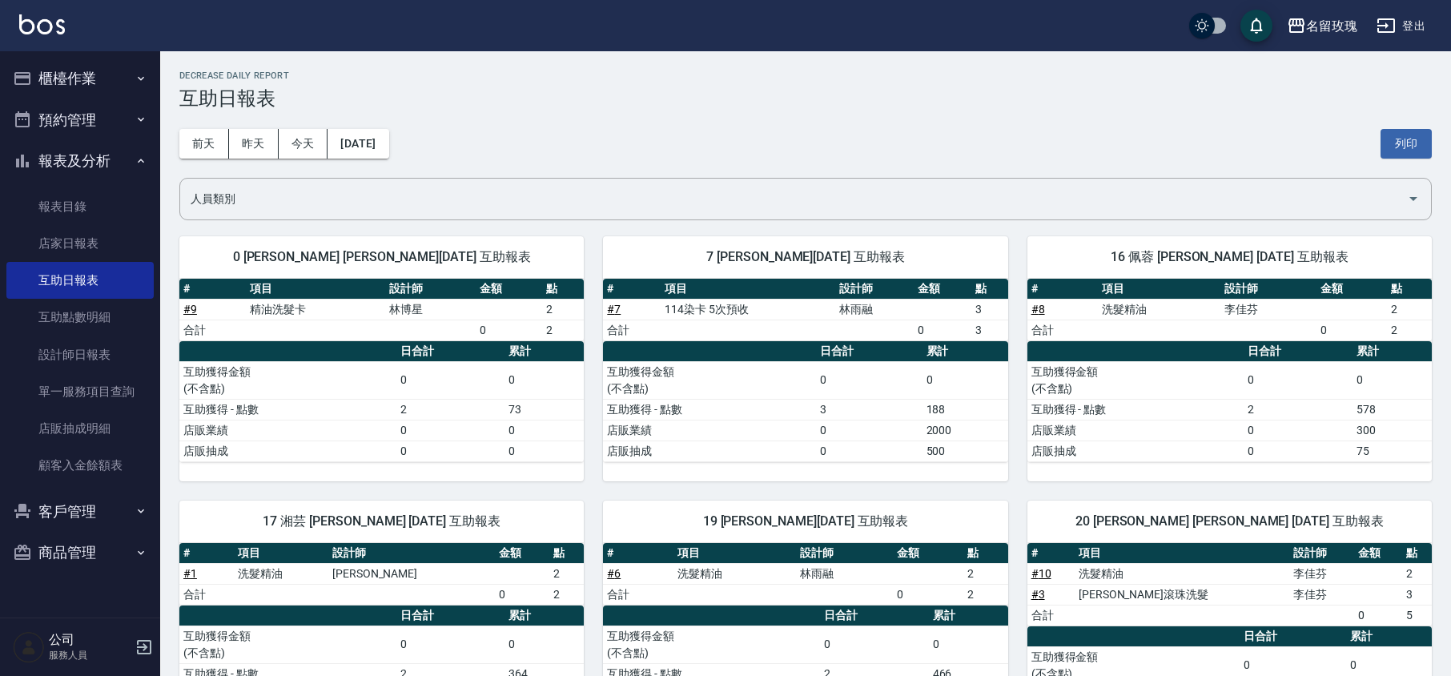
click at [485, 95] on h3 "互助日報表" at bounding box center [805, 98] width 1253 height 22
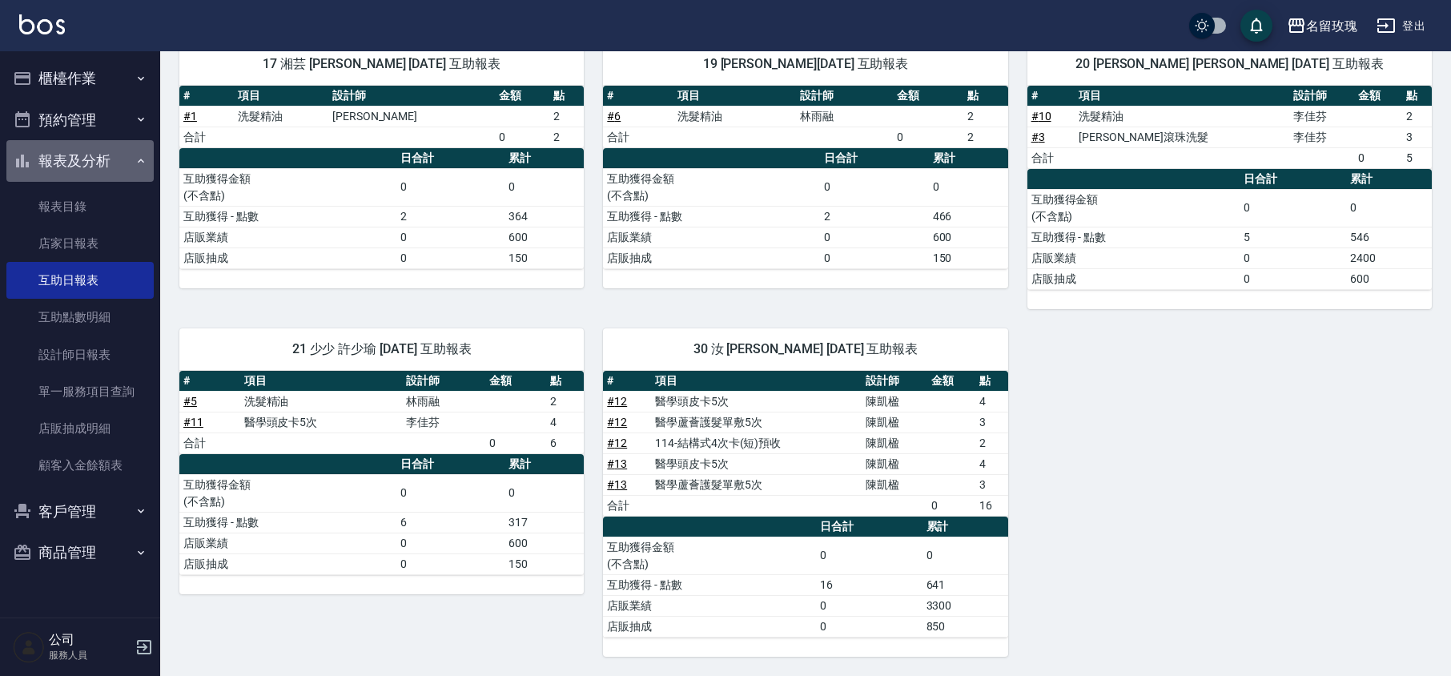
click at [62, 151] on button "報表及分析" at bounding box center [79, 161] width 147 height 42
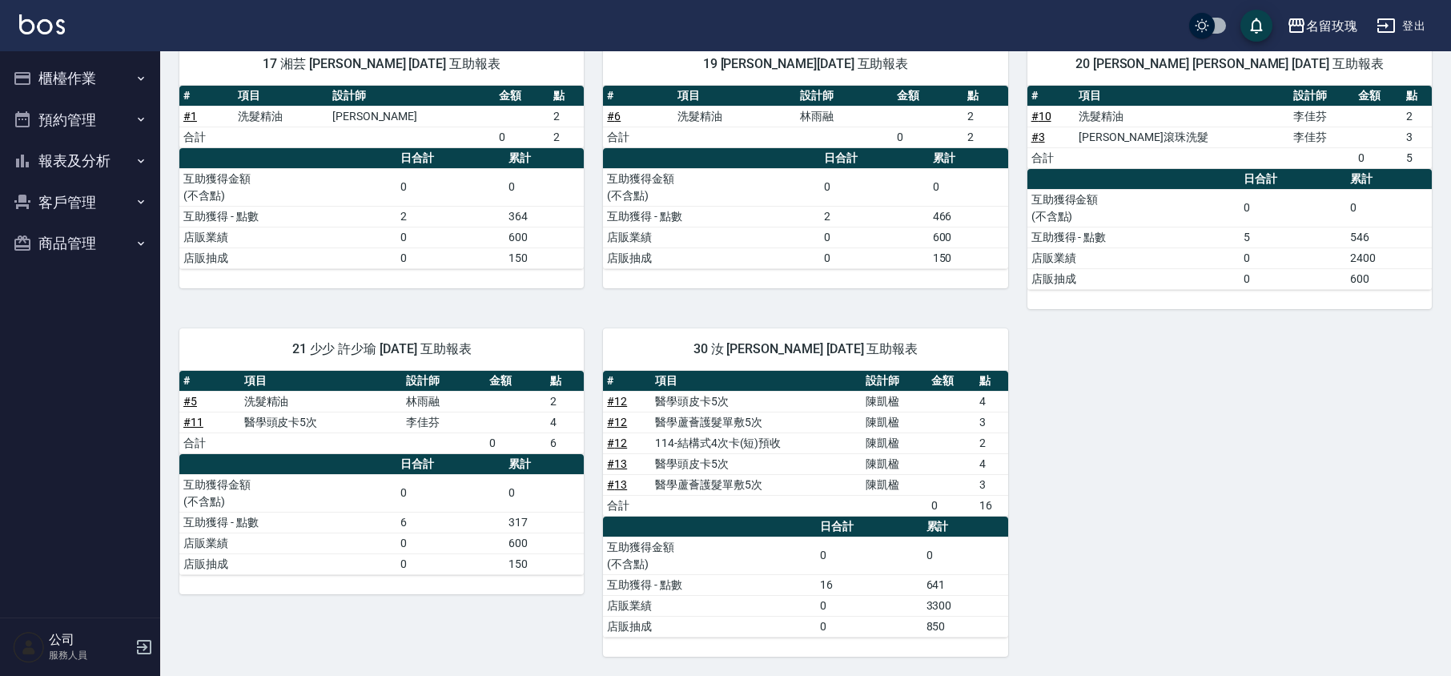
click at [98, 78] on button "櫃檯作業" at bounding box center [79, 79] width 147 height 42
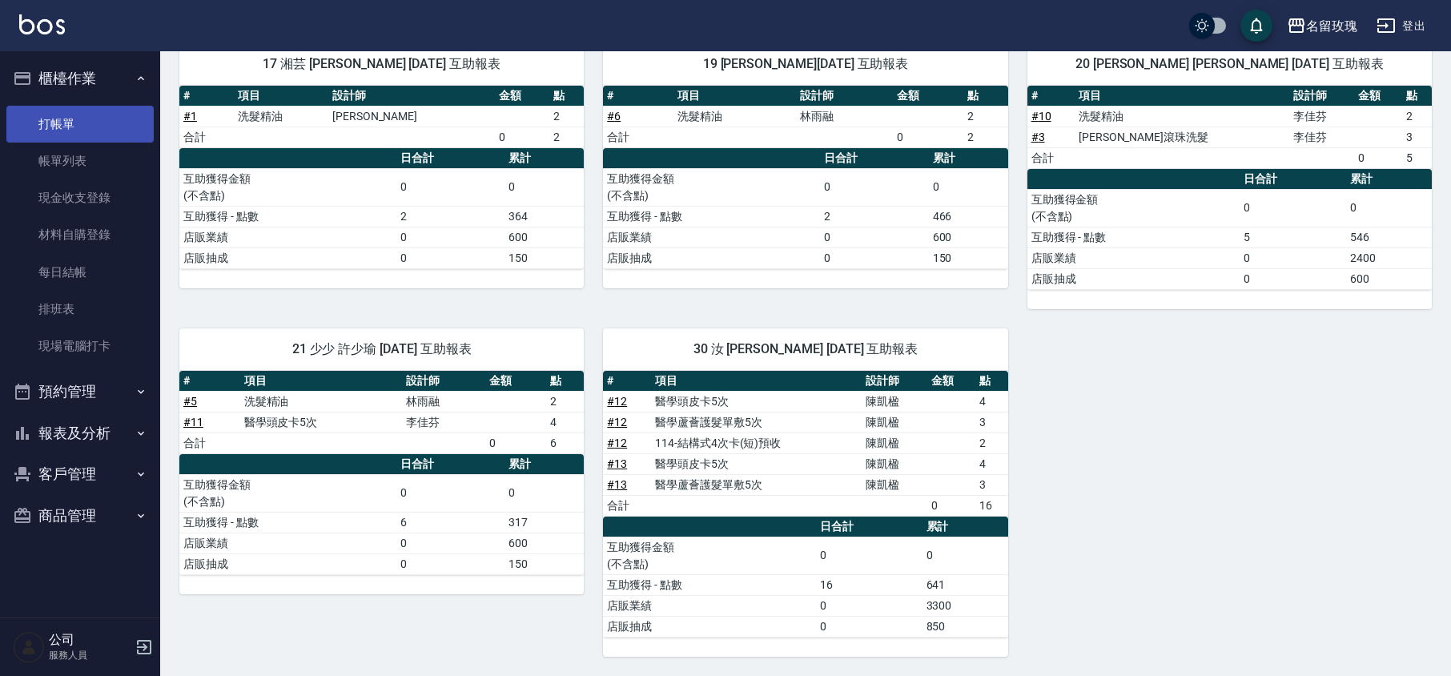
click at [86, 112] on link "打帳單" at bounding box center [79, 124] width 147 height 37
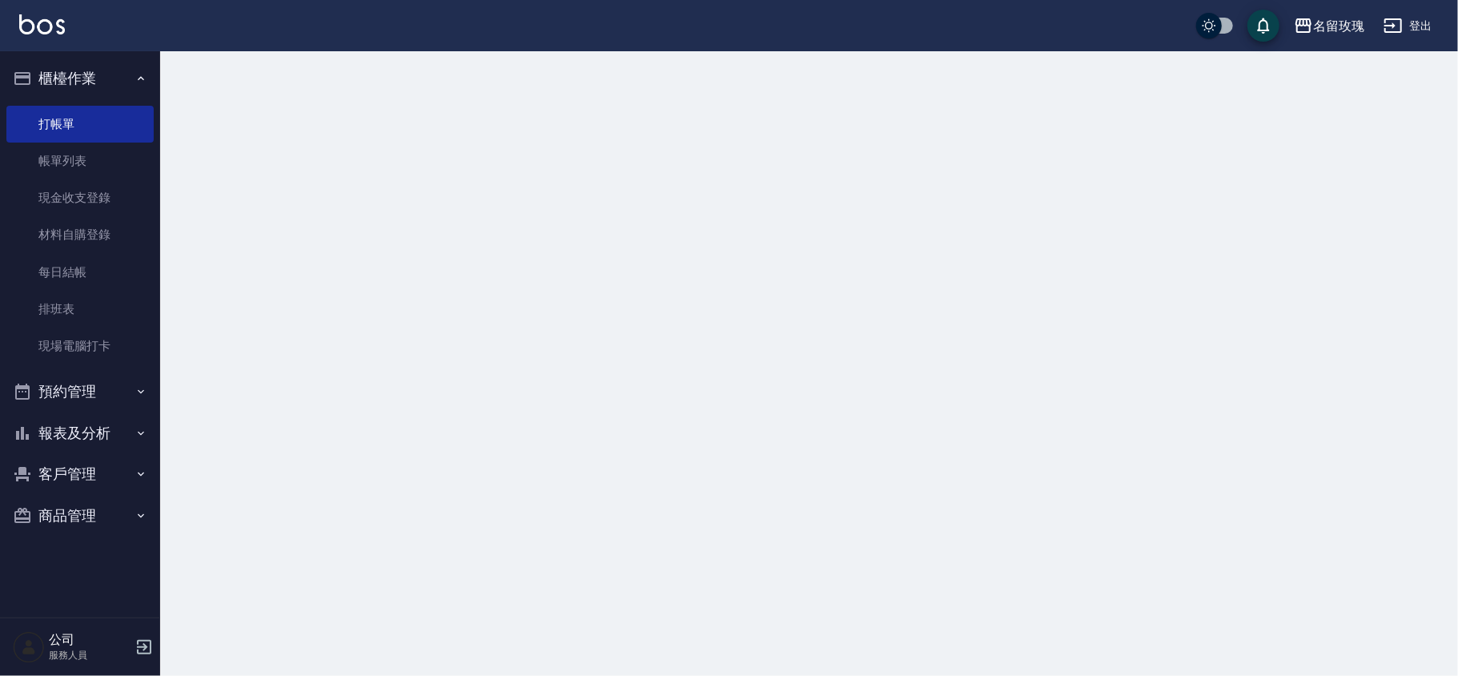
click at [111, 78] on button "櫃檯作業" at bounding box center [79, 79] width 147 height 42
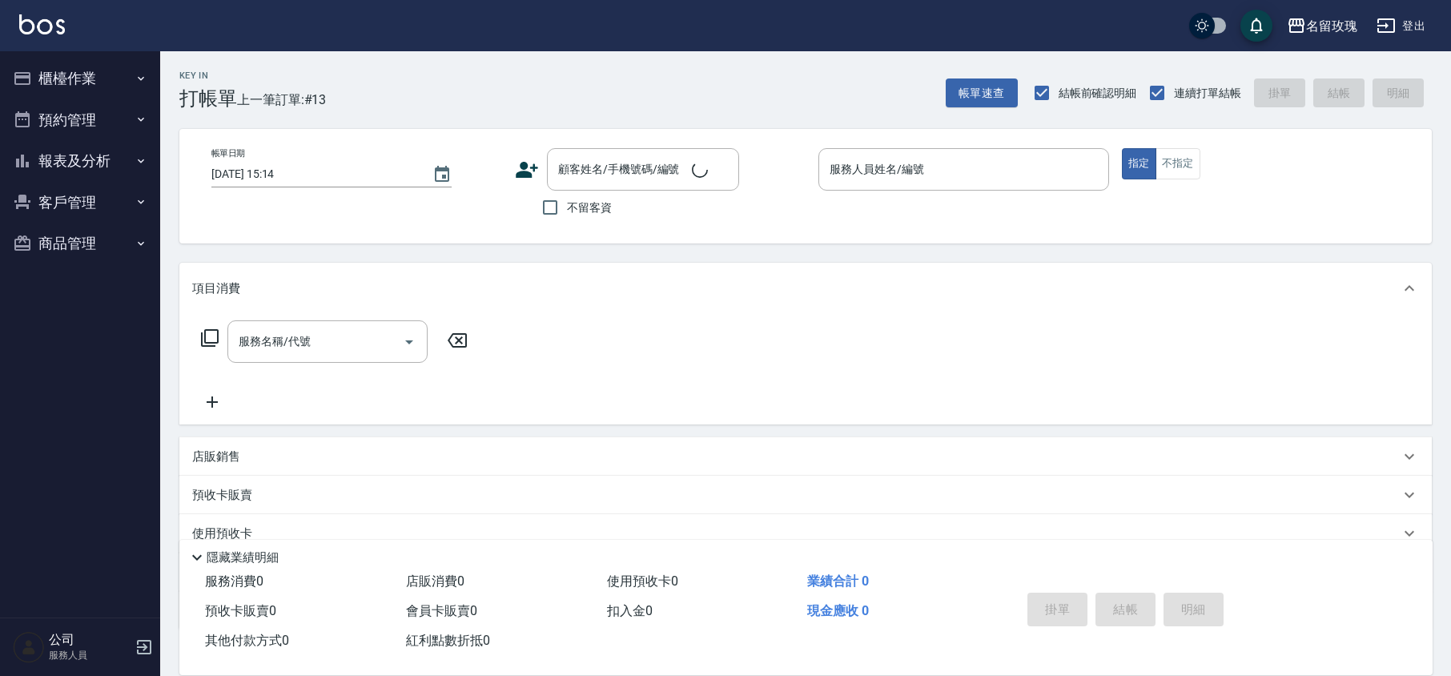
click at [324, 96] on span "上一筆訂單:#13" at bounding box center [282, 100] width 90 height 20
drag, startPoint x: 602, startPoint y: 219, endPoint x: 793, endPoint y: 190, distance: 192.9
click at [600, 219] on label "不留客資" at bounding box center [572, 208] width 78 height 34
click at [567, 219] on input "不留客資" at bounding box center [550, 208] width 34 height 34
checkbox input "true"
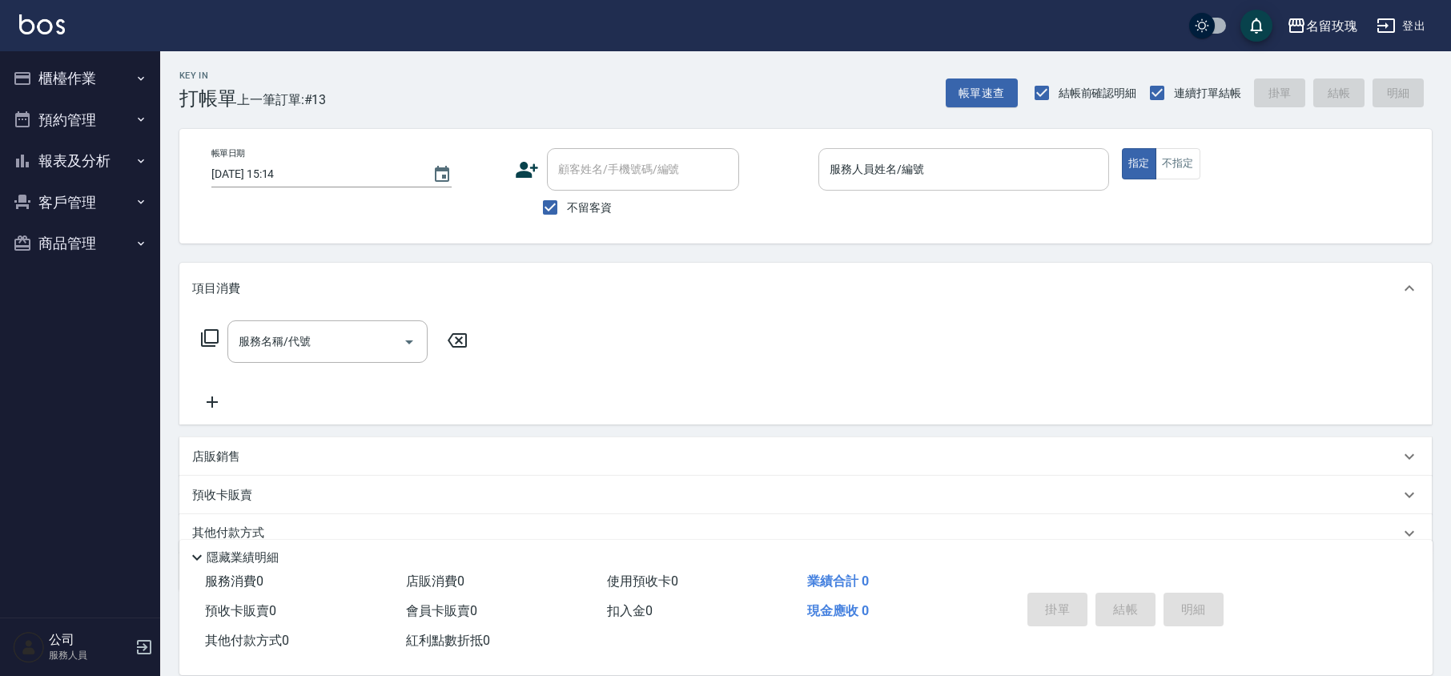
drag, startPoint x: 916, startPoint y: 193, endPoint x: 907, endPoint y: 187, distance: 11.6
click at [917, 193] on p at bounding box center [963, 199] width 291 height 17
click at [907, 187] on div "服務人員姓名/編號" at bounding box center [963, 169] width 291 height 42
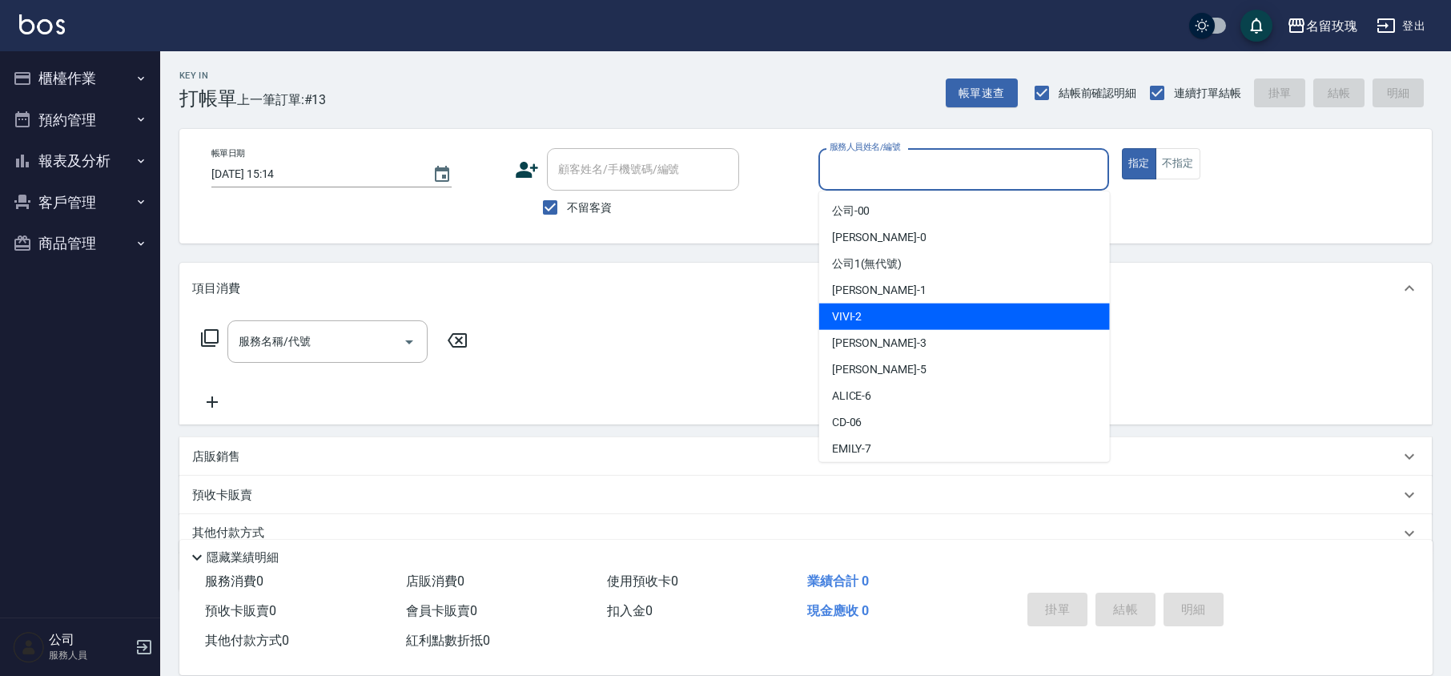
click at [868, 328] on div "VIVI -2" at bounding box center [964, 317] width 291 height 26
type input "VIVI-2"
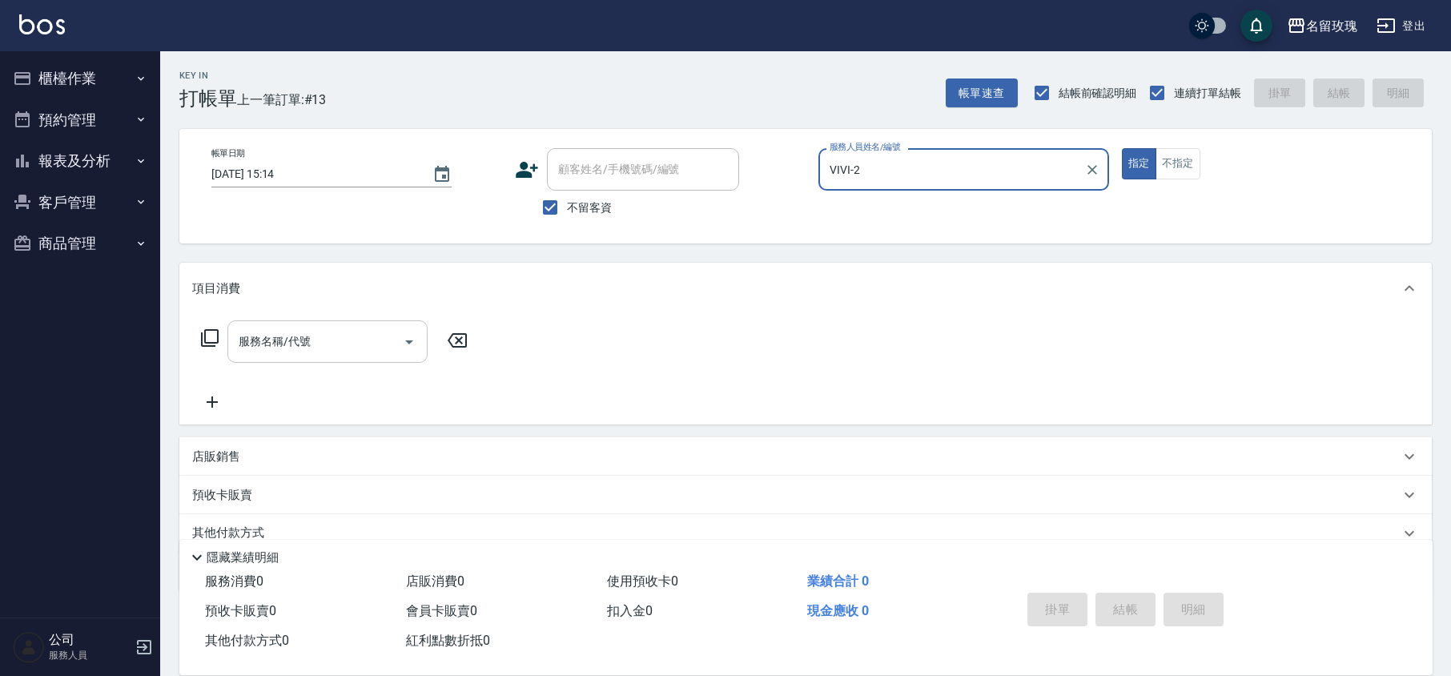
click at [260, 328] on div "服務名稱/代號 服務名稱/代號" at bounding box center [327, 341] width 200 height 42
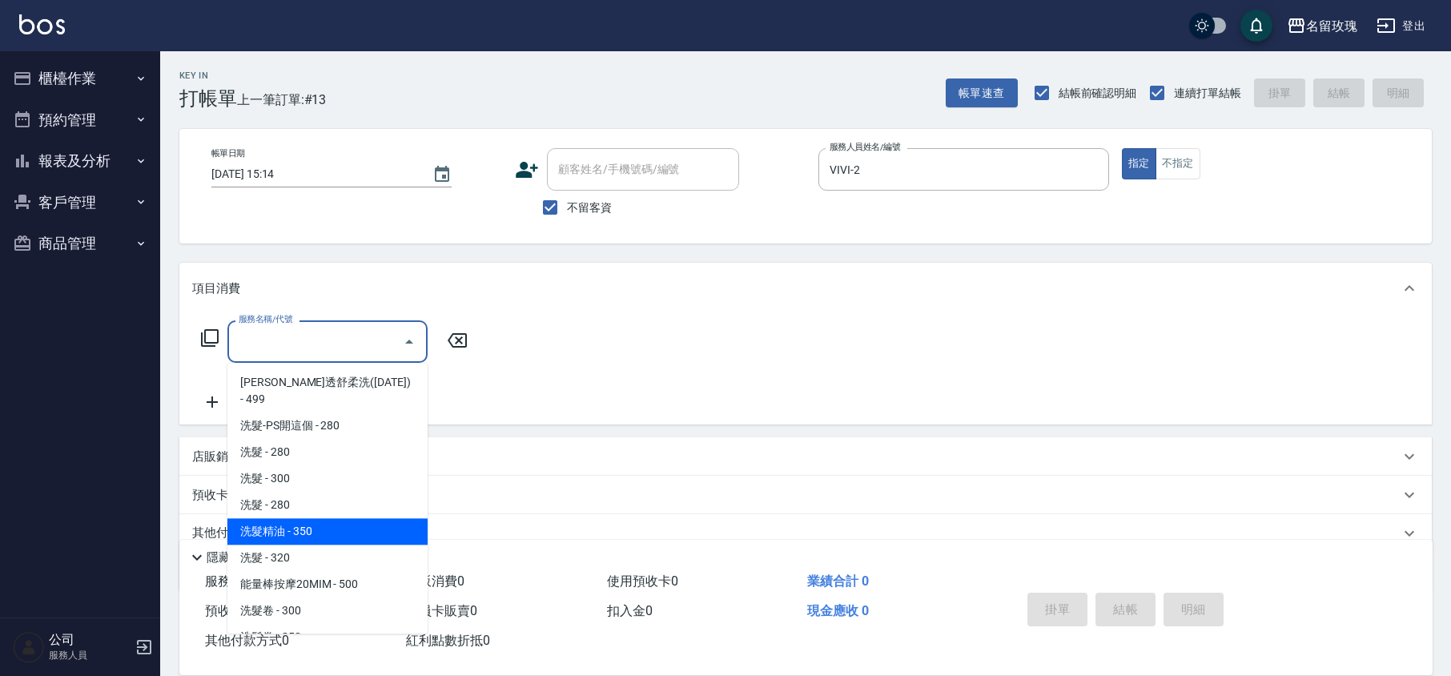
click at [304, 519] on span "洗髮精油 - 350" at bounding box center [327, 531] width 200 height 26
type input "洗髮精油(206)"
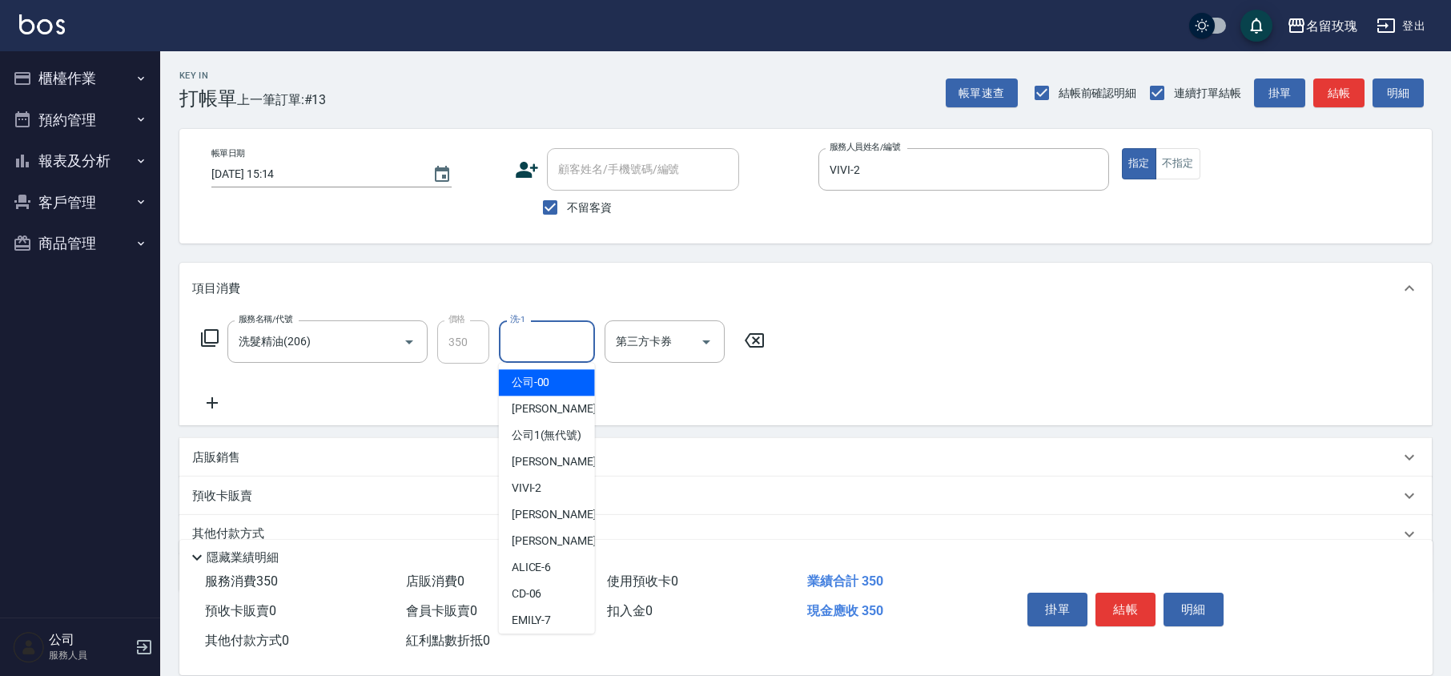
click at [554, 344] on input "洗-1" at bounding box center [547, 342] width 82 height 28
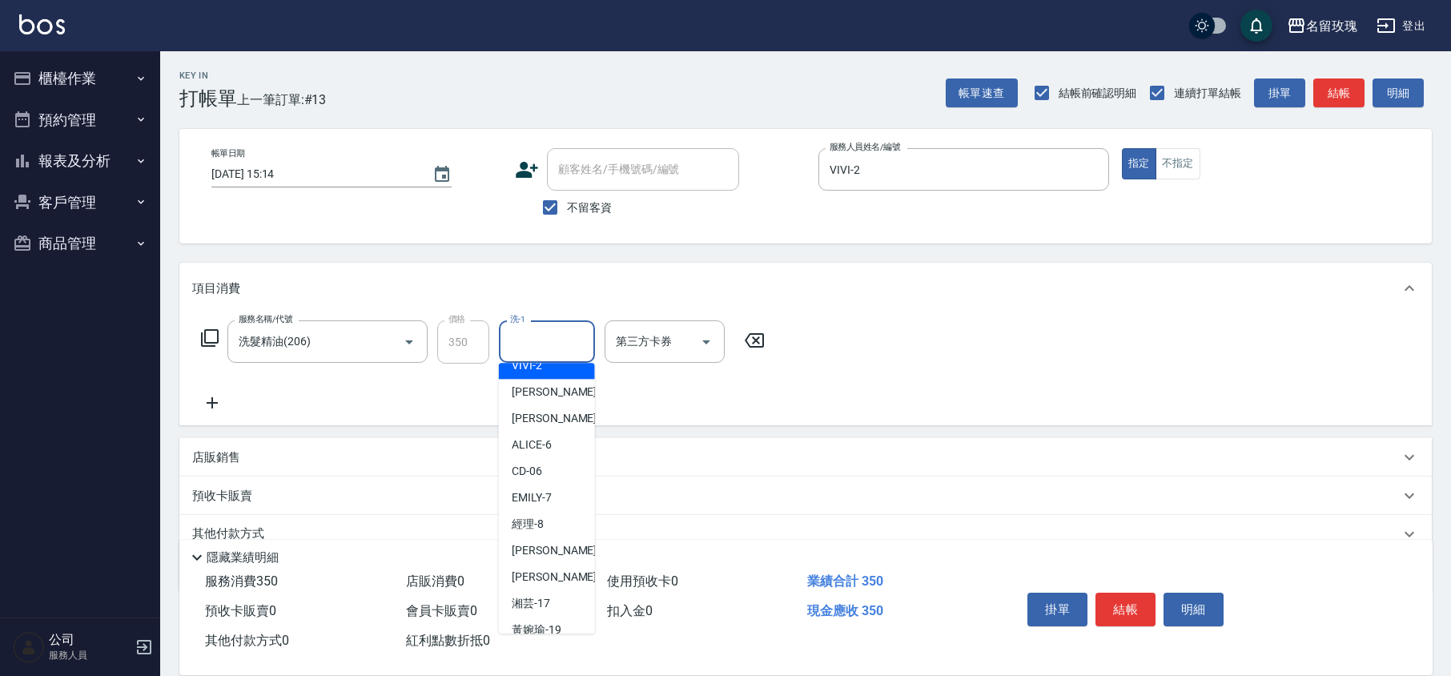
scroll to position [315, 0]
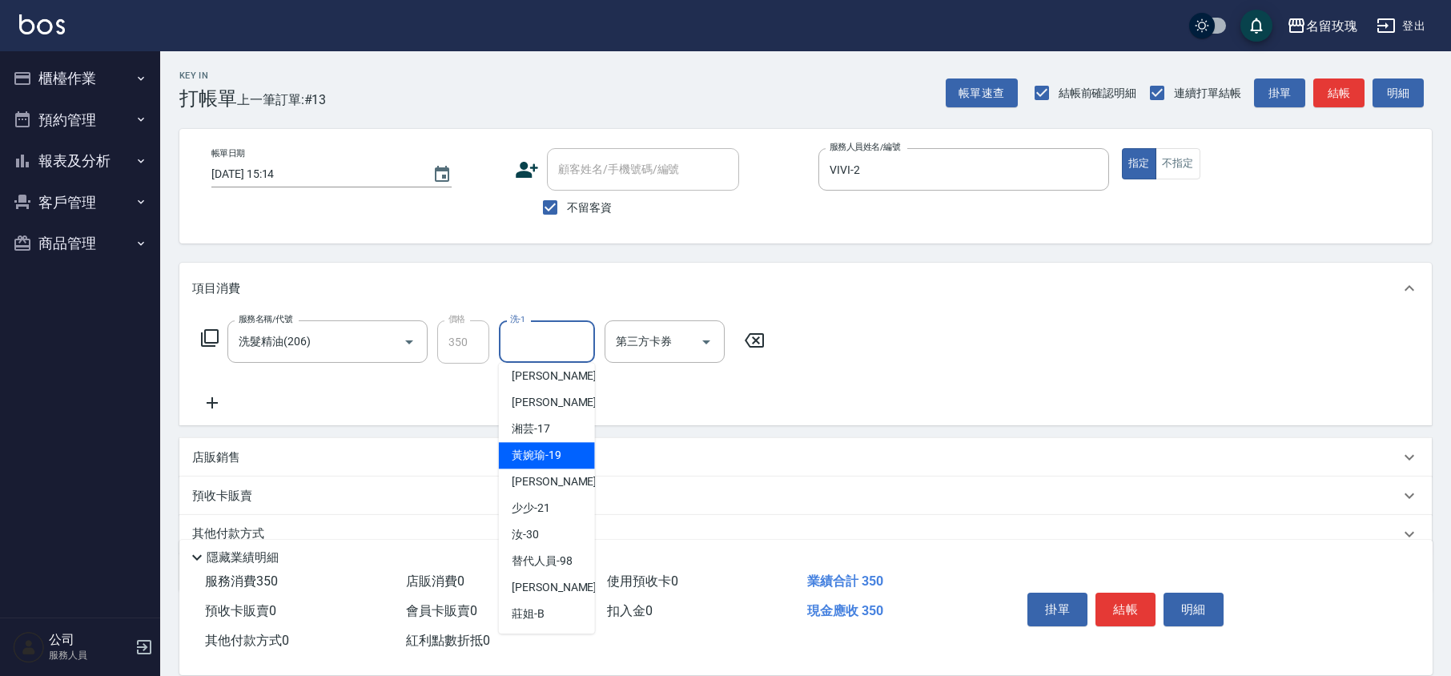
click at [555, 433] on div "湘芸 -17" at bounding box center [547, 429] width 96 height 26
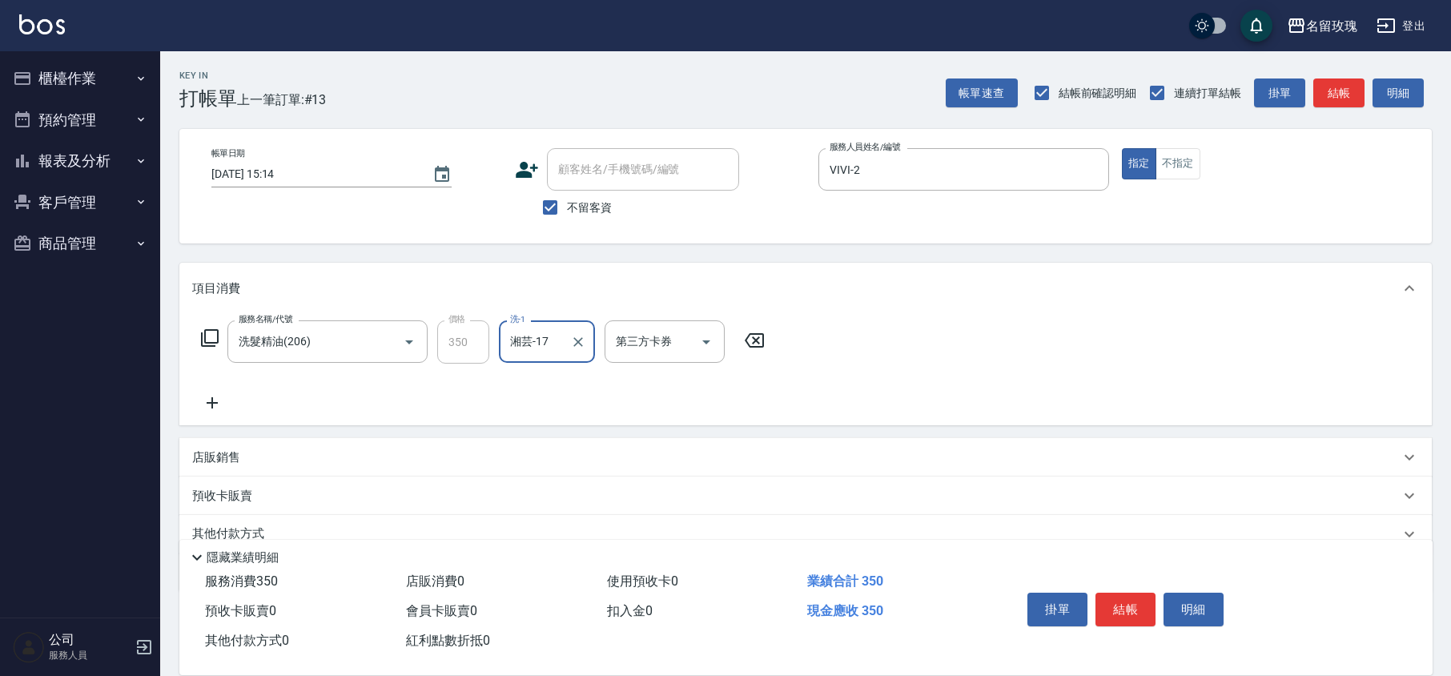
type input "湘芸-17"
click at [1113, 600] on button "結帳" at bounding box center [1126, 610] width 60 height 34
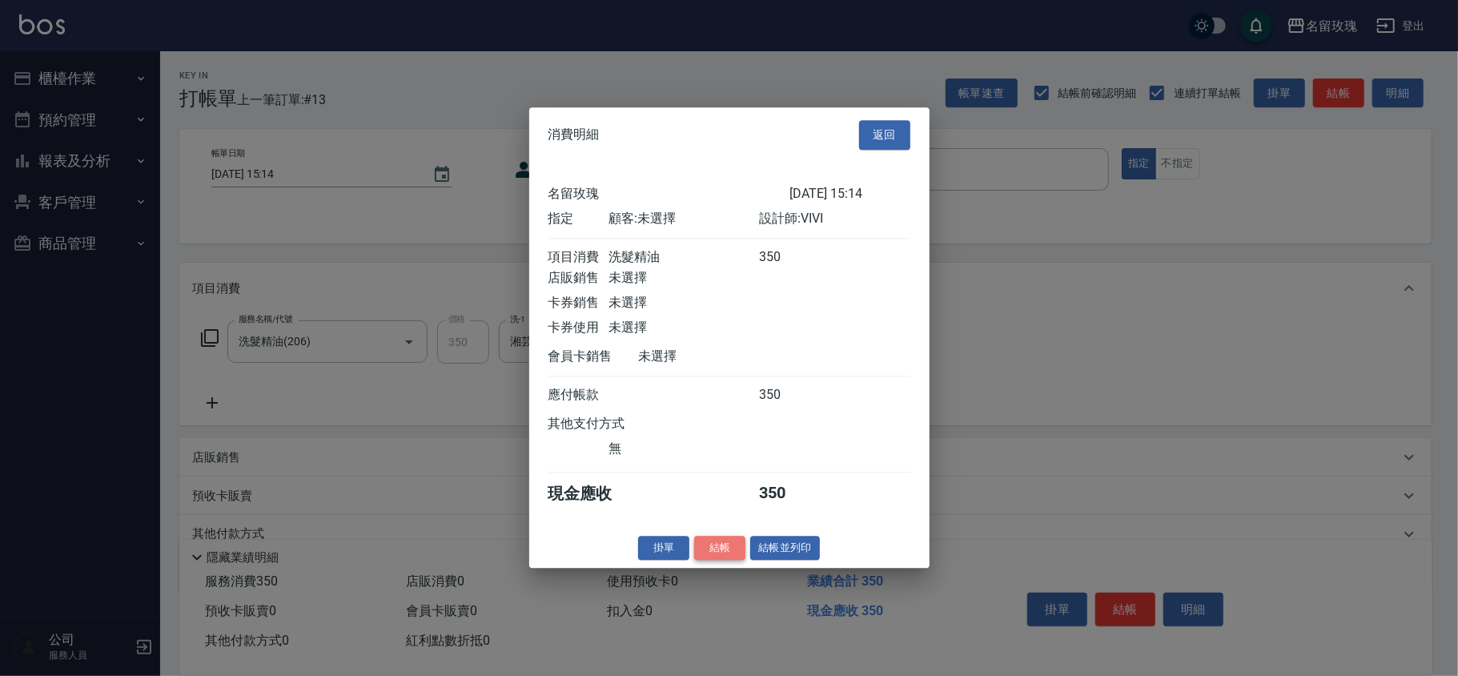
click at [712, 561] on button "結帳" at bounding box center [719, 548] width 51 height 25
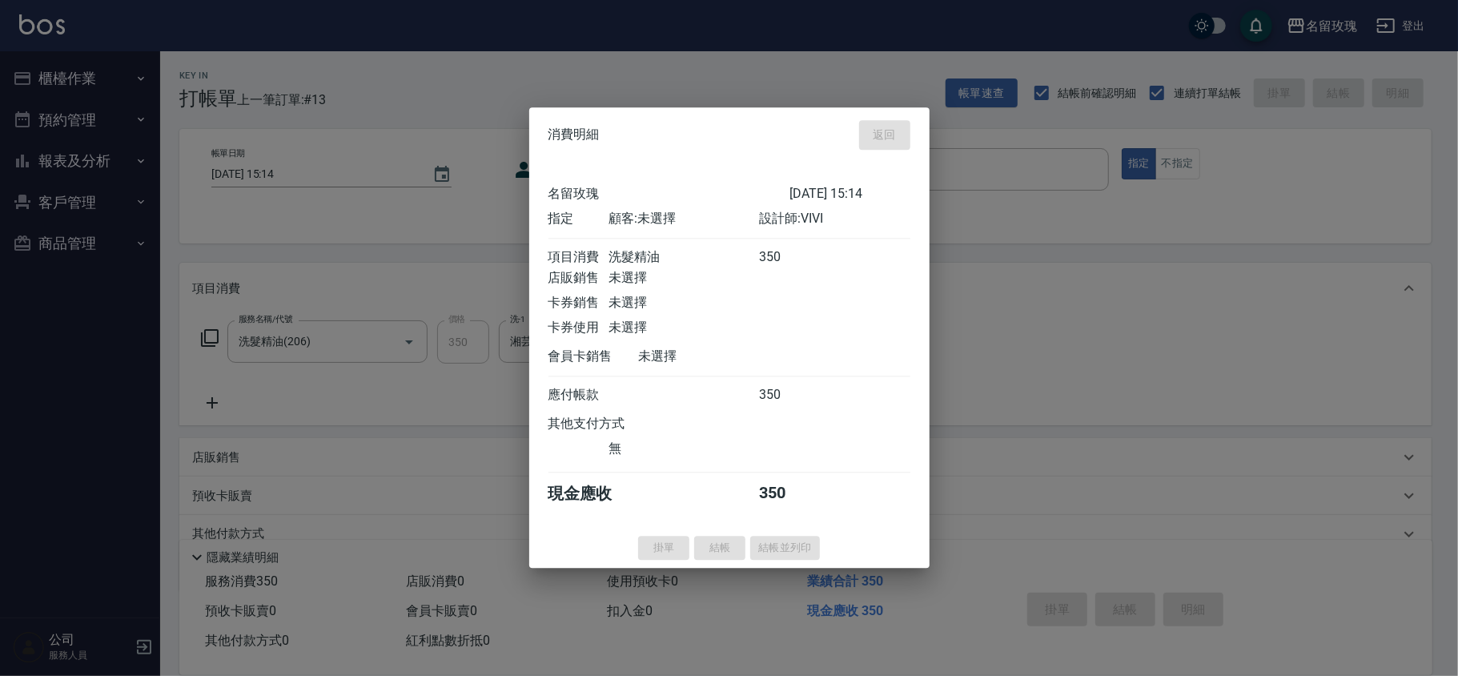
type input "[DATE] 15:39"
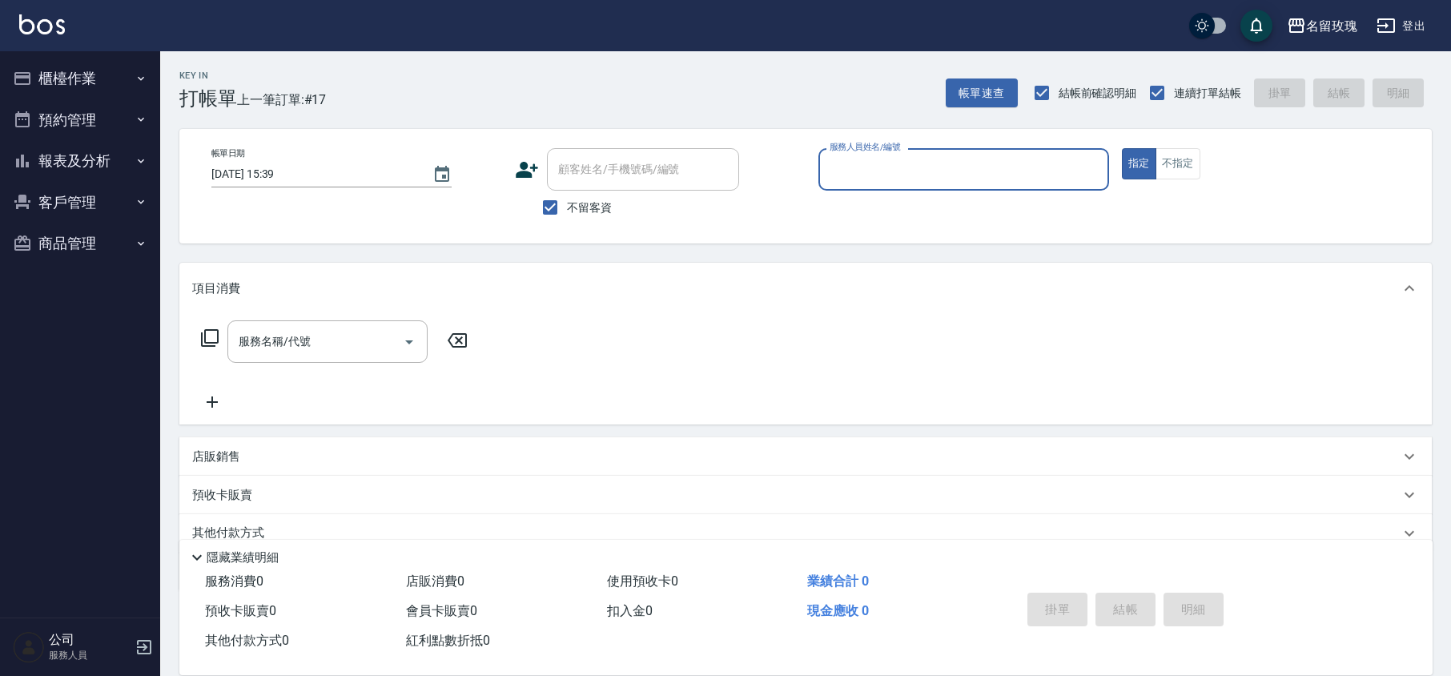
click at [104, 72] on button "櫃檯作業" at bounding box center [79, 79] width 147 height 42
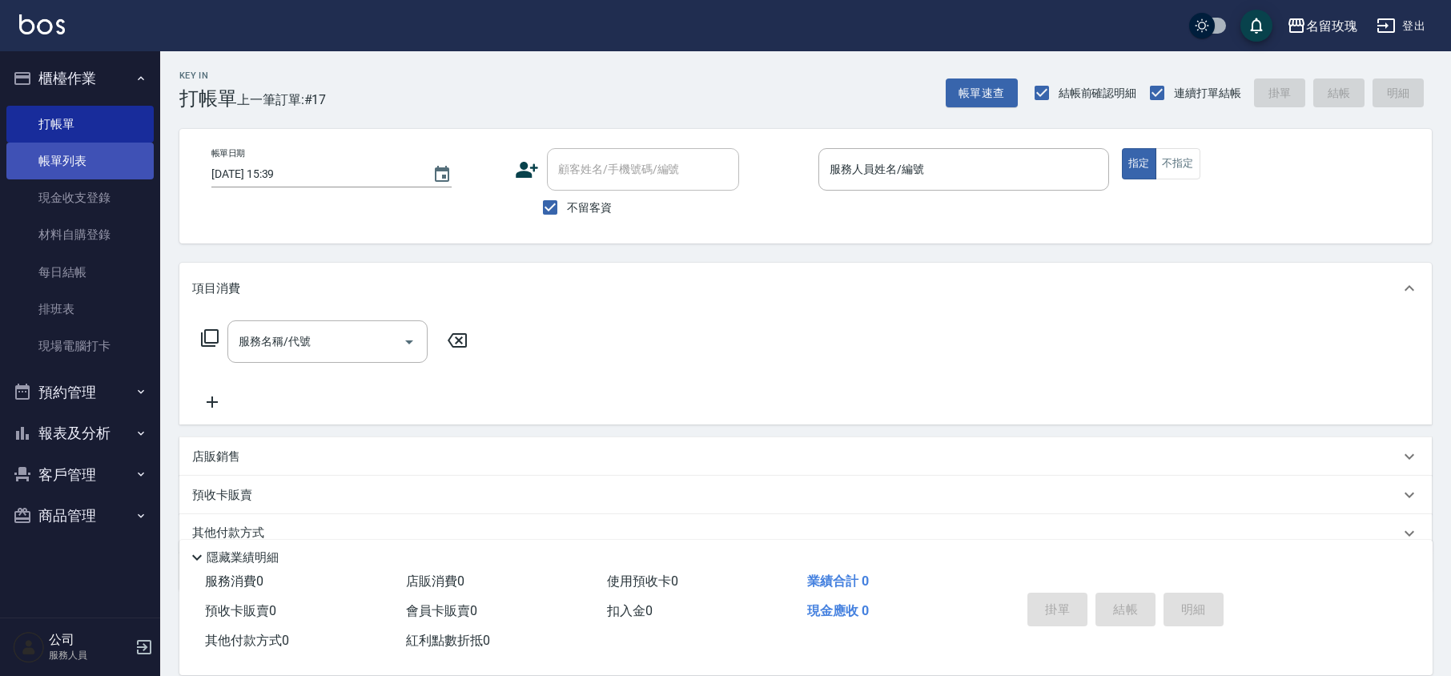
click at [75, 152] on link "帳單列表" at bounding box center [79, 161] width 147 height 37
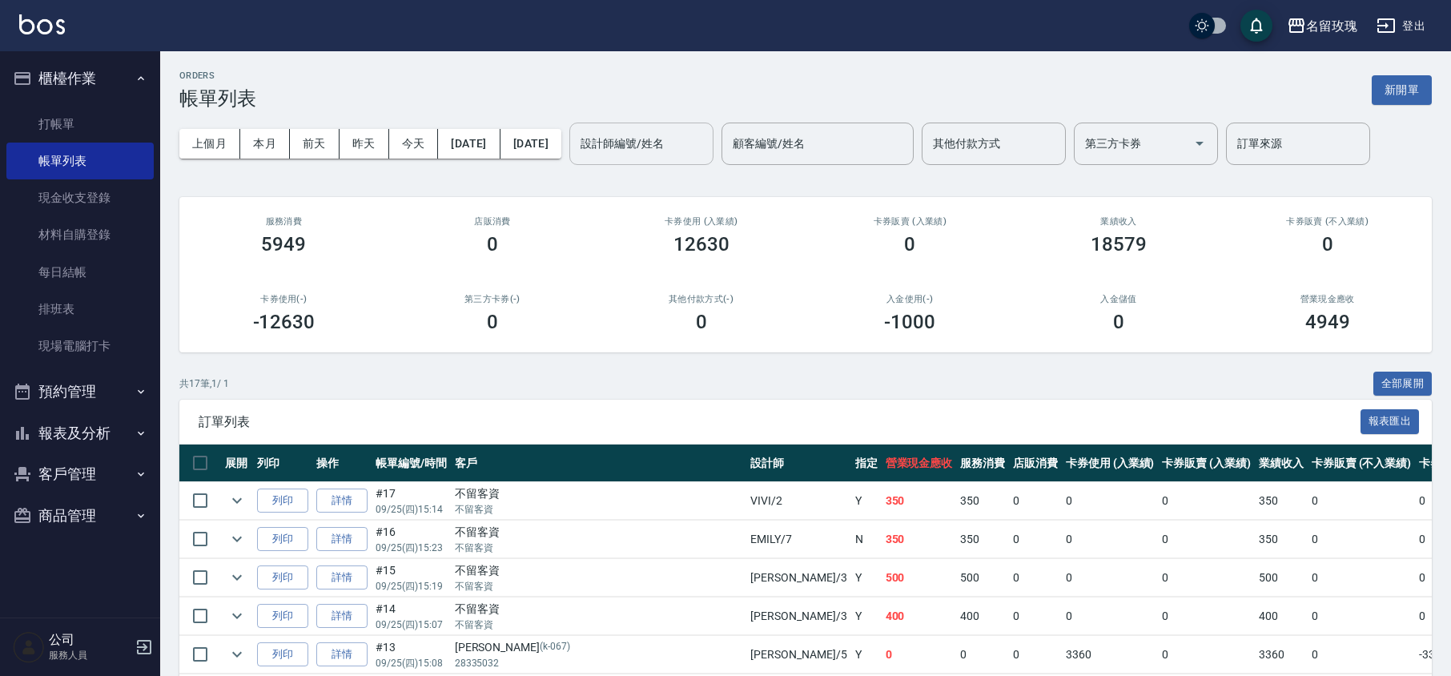
click at [706, 142] on input "設計師編號/姓名" at bounding box center [642, 144] width 130 height 28
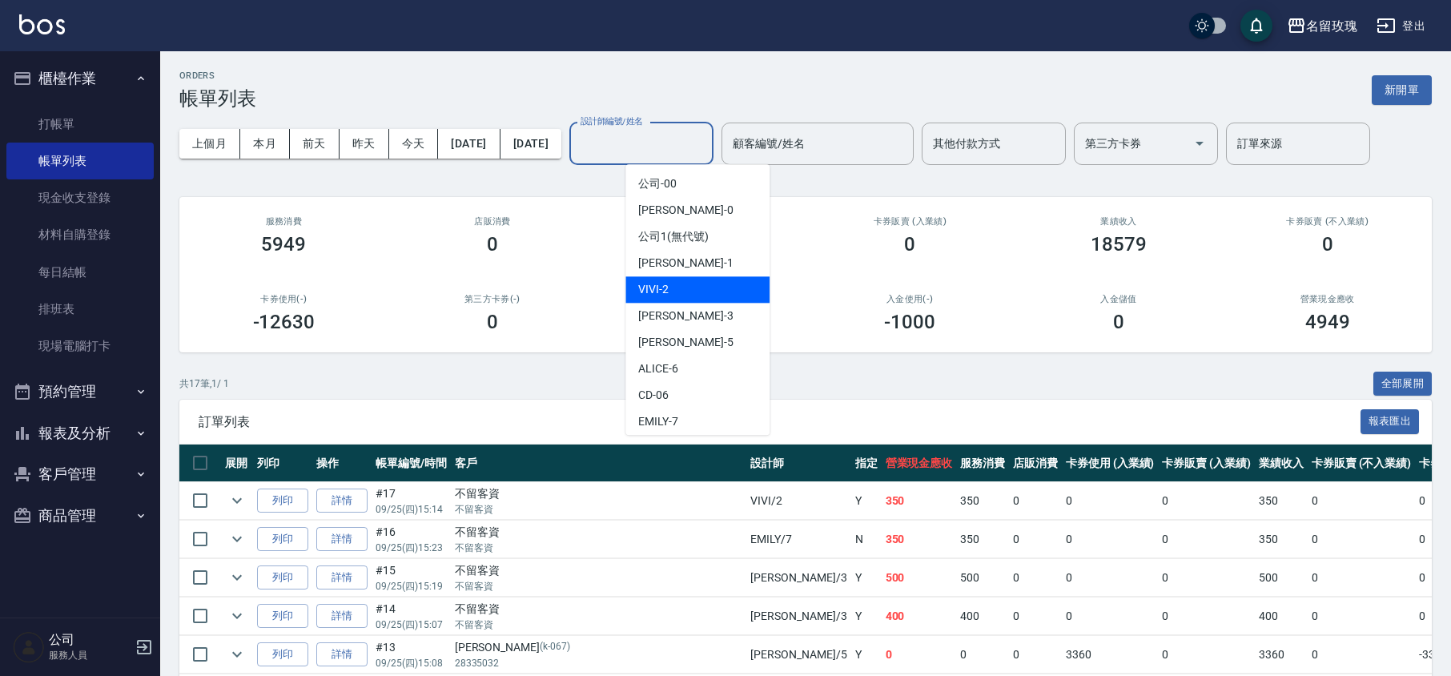
click at [702, 292] on div "VIVI -2" at bounding box center [697, 289] width 144 height 26
type input "VIVI-2"
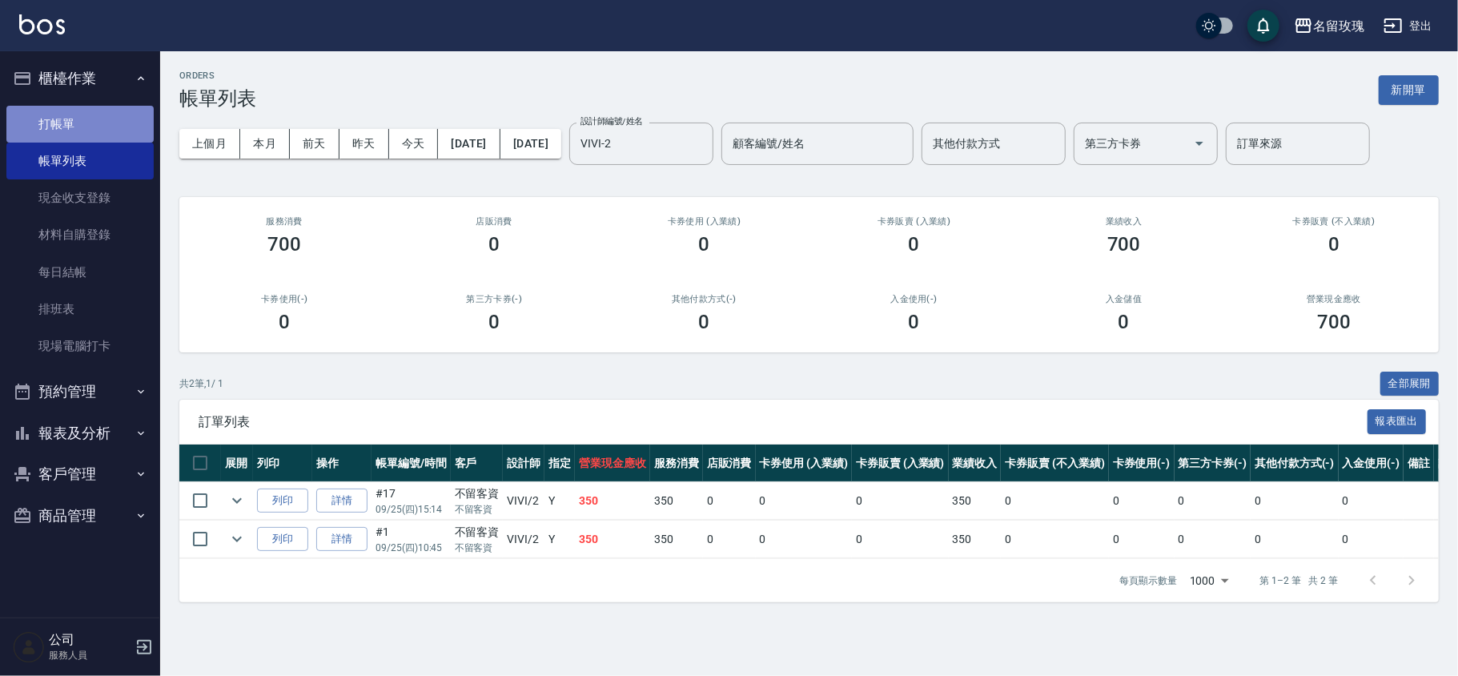
click at [46, 131] on link "打帳單" at bounding box center [79, 124] width 147 height 37
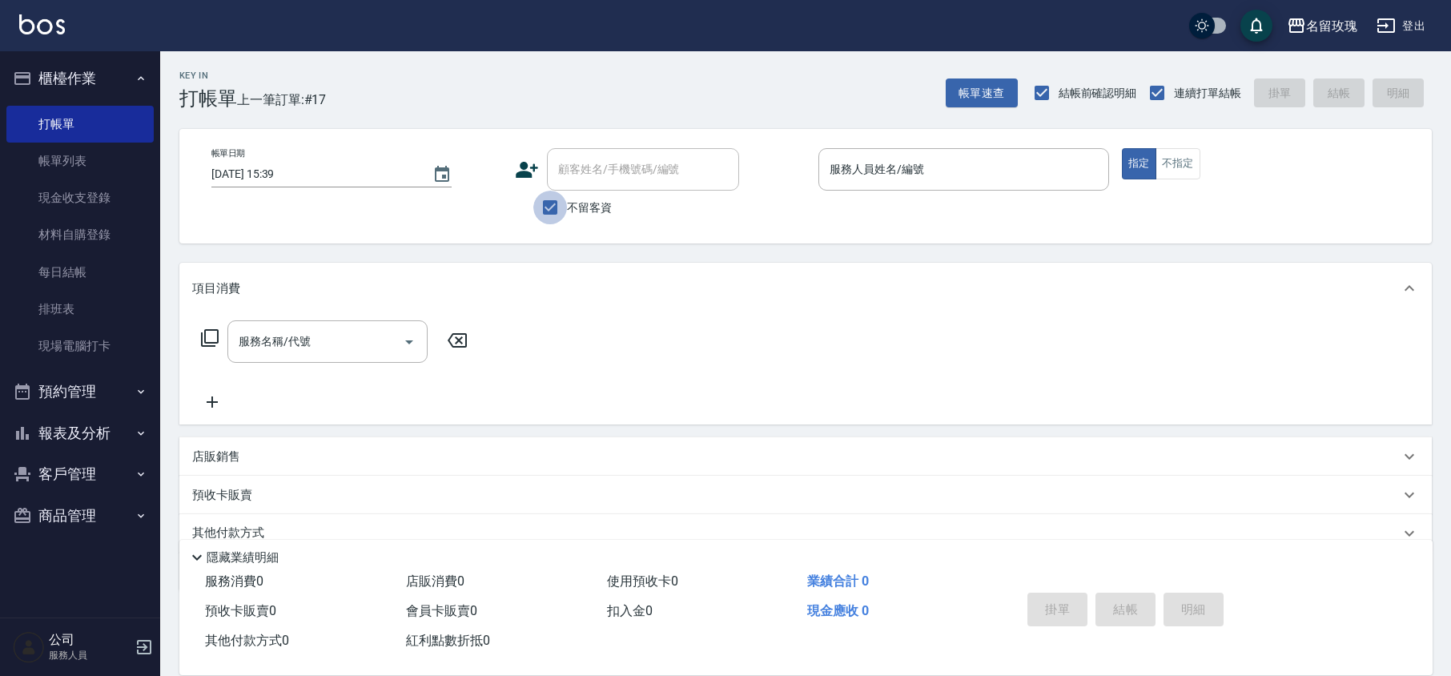
click at [558, 223] on input "不留客資" at bounding box center [550, 208] width 34 height 34
checkbox input "false"
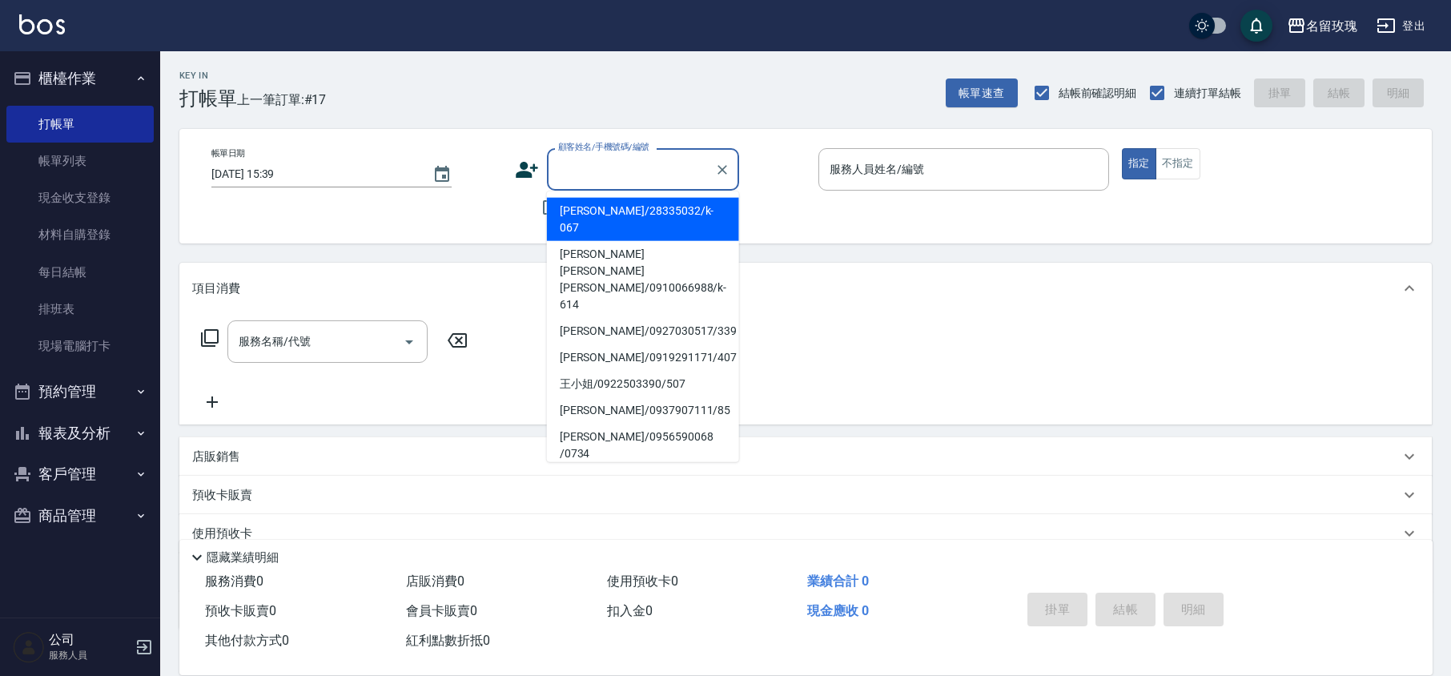
click at [569, 178] on input "顧客姓名/手機號碼/編號" at bounding box center [631, 169] width 154 height 28
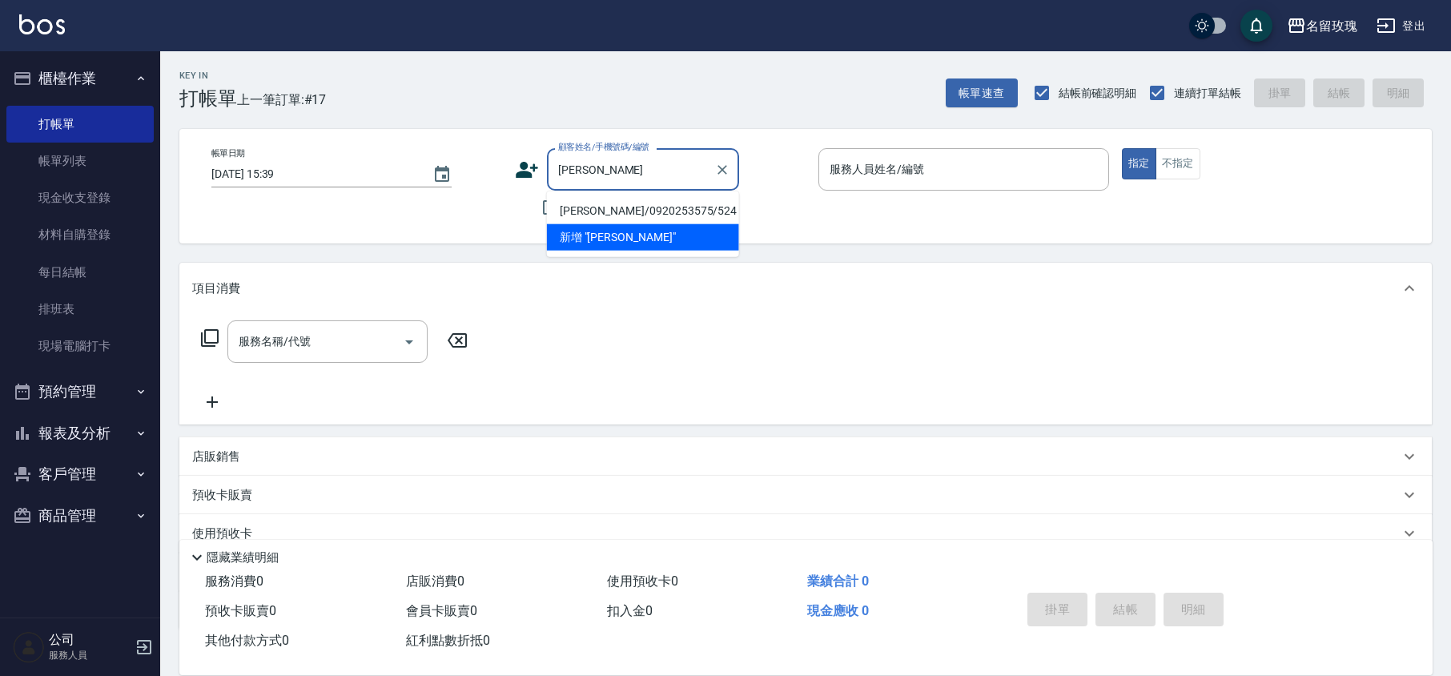
click at [622, 203] on li "[PERSON_NAME]/0920253575/524" at bounding box center [643, 211] width 192 height 26
type input "[PERSON_NAME]/0920253575/524"
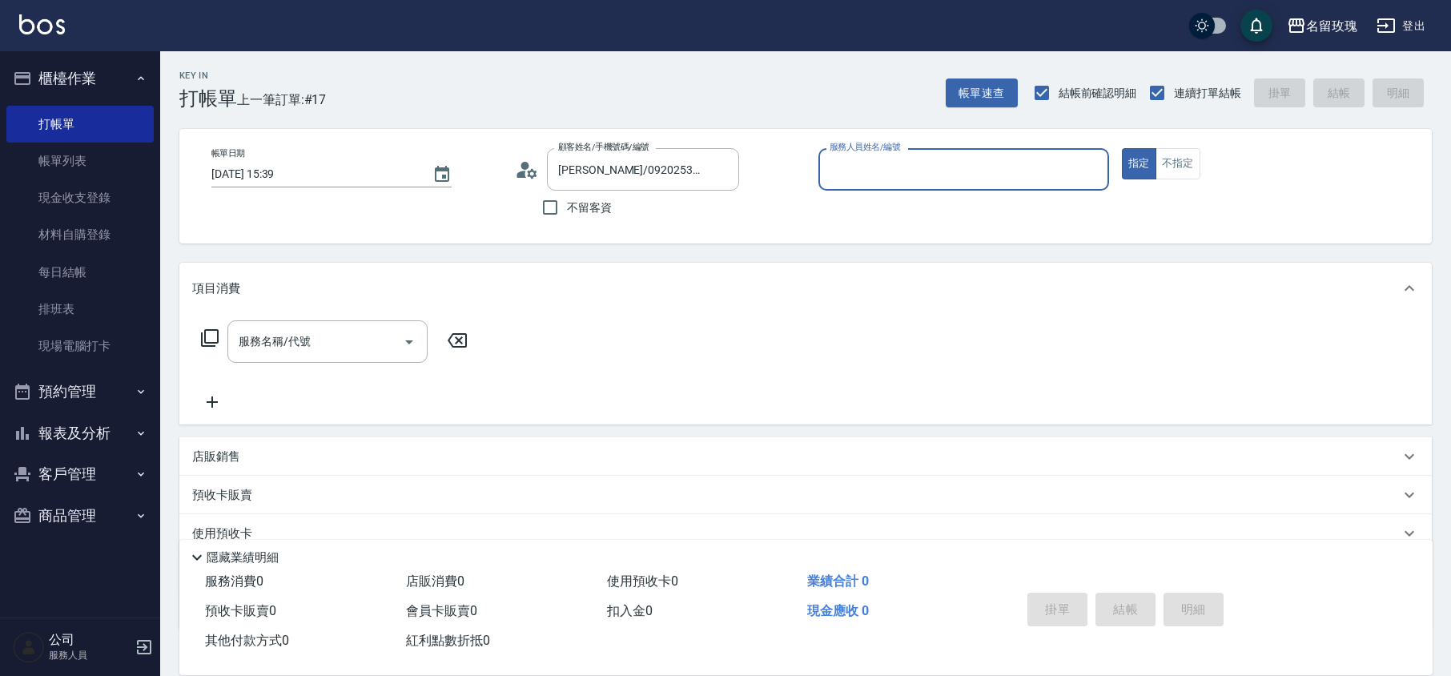
type input "VIVI-2"
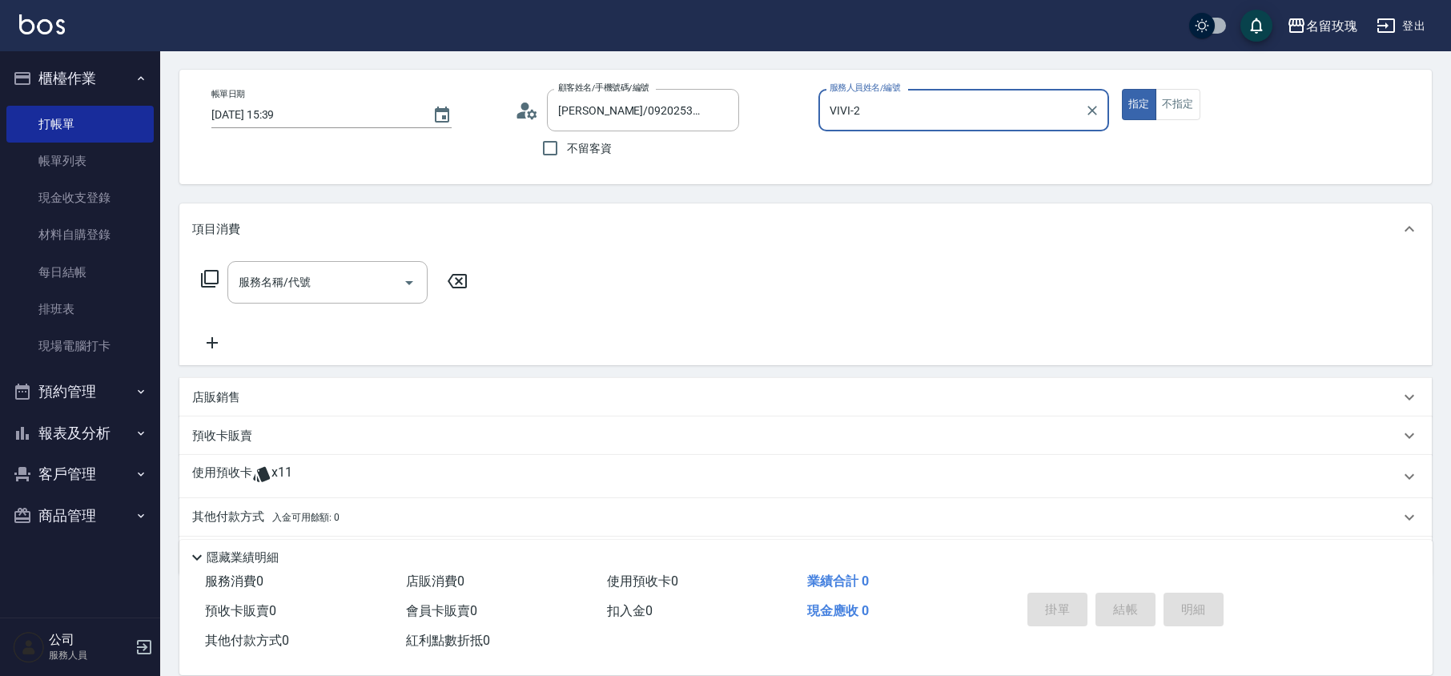
scroll to position [109, 0]
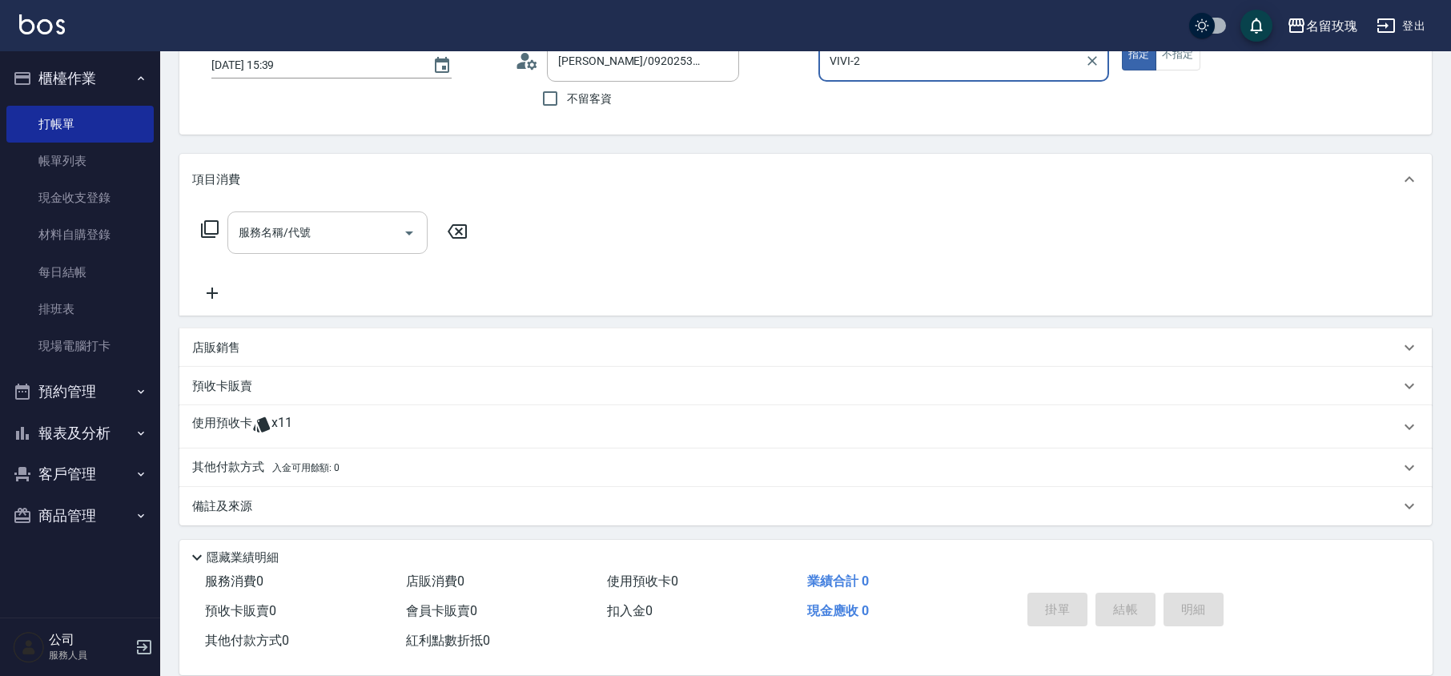
click at [286, 228] on div "服務名稱/代號 服務名稱/代號" at bounding box center [327, 232] width 200 height 42
click at [212, 231] on icon at bounding box center [209, 228] width 19 height 19
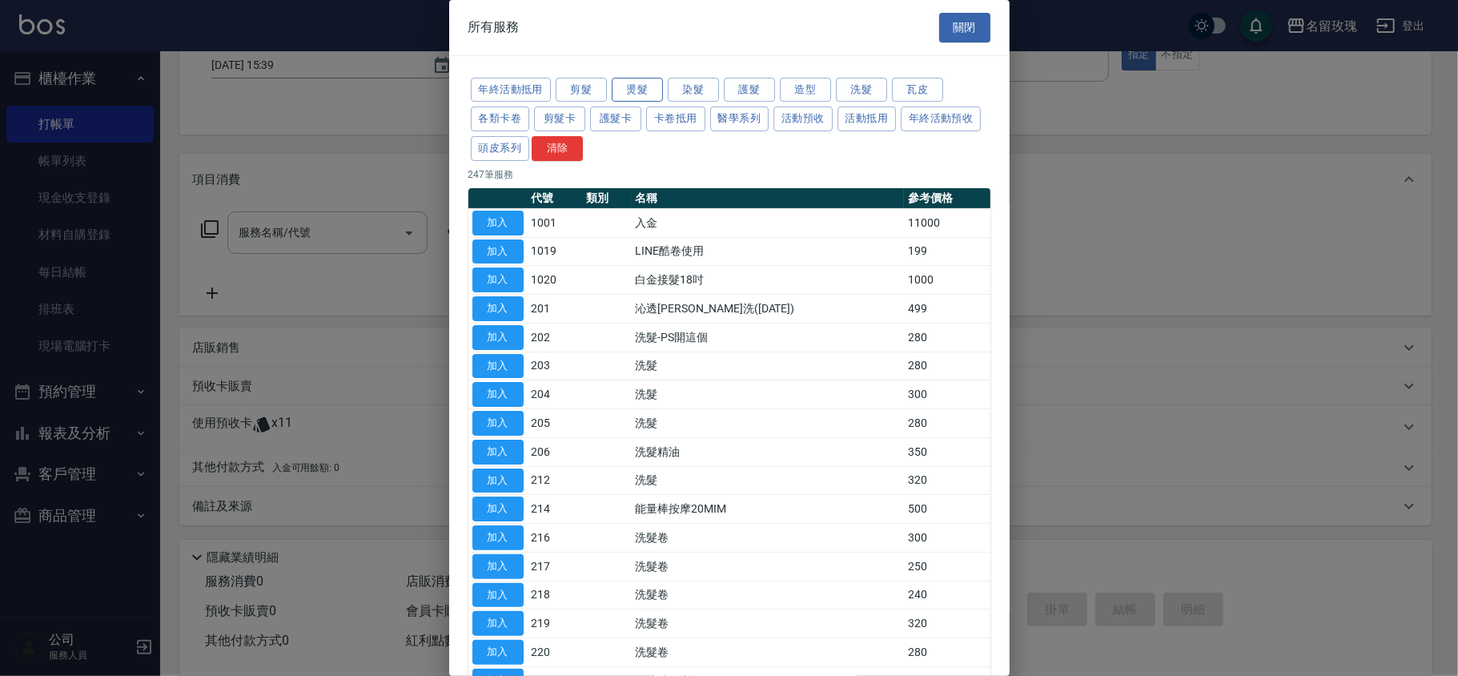
click at [649, 83] on button "燙髮" at bounding box center [637, 90] width 51 height 25
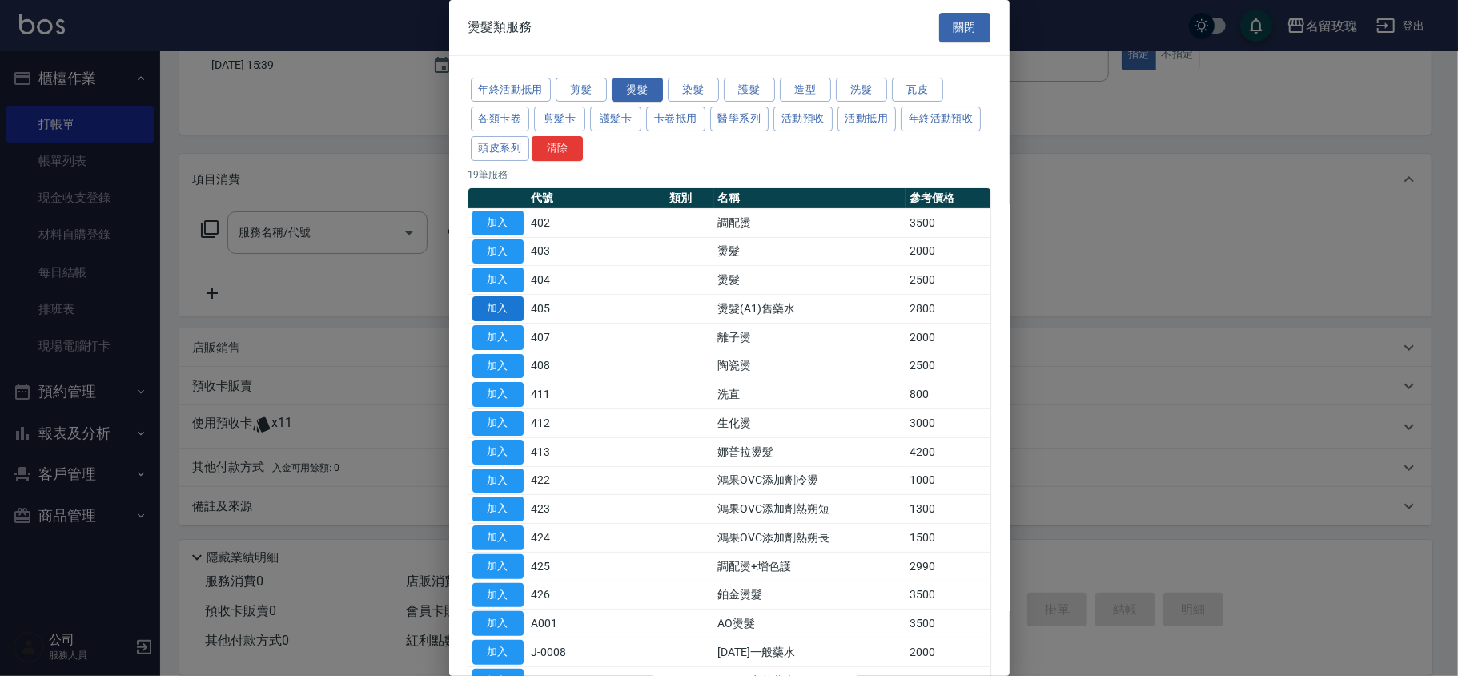
click at [479, 312] on button "加入" at bounding box center [498, 308] width 51 height 25
type input "燙髮(A1)舊藥水(405)"
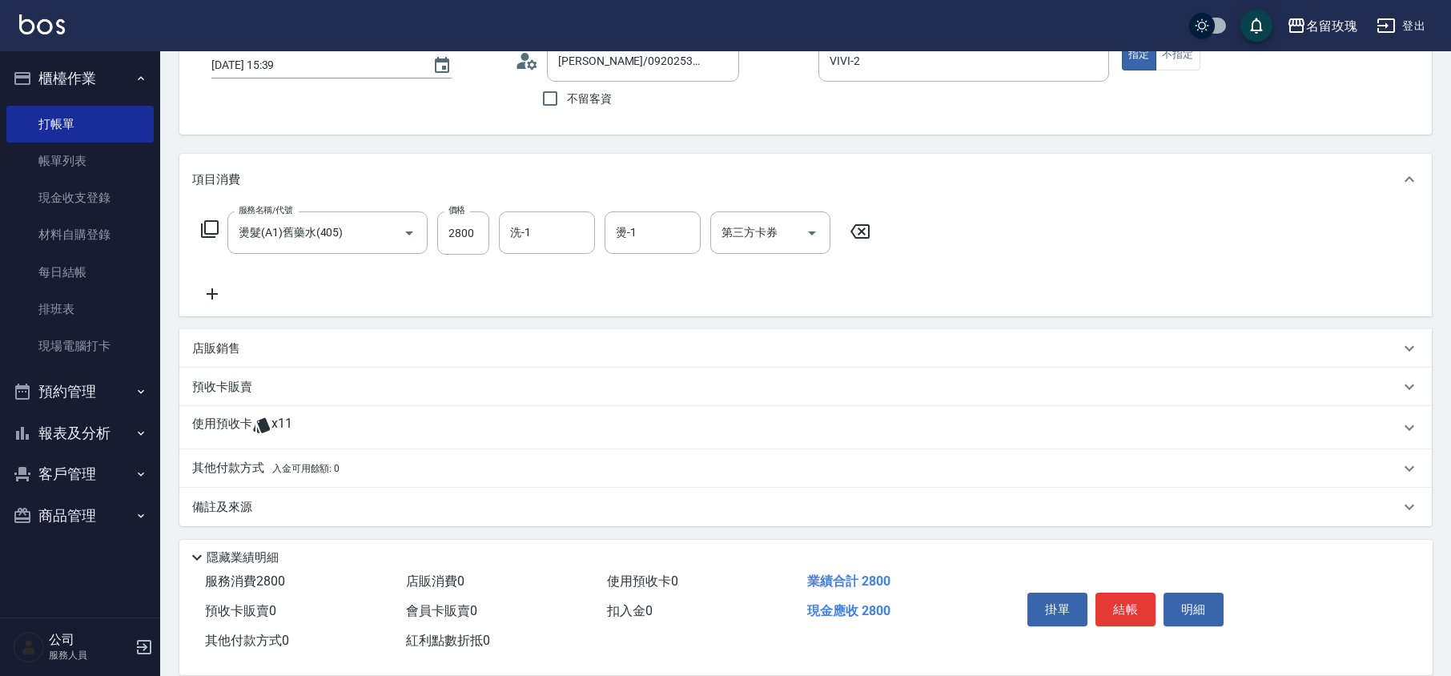
click at [517, 238] on input "洗-1" at bounding box center [547, 233] width 82 height 28
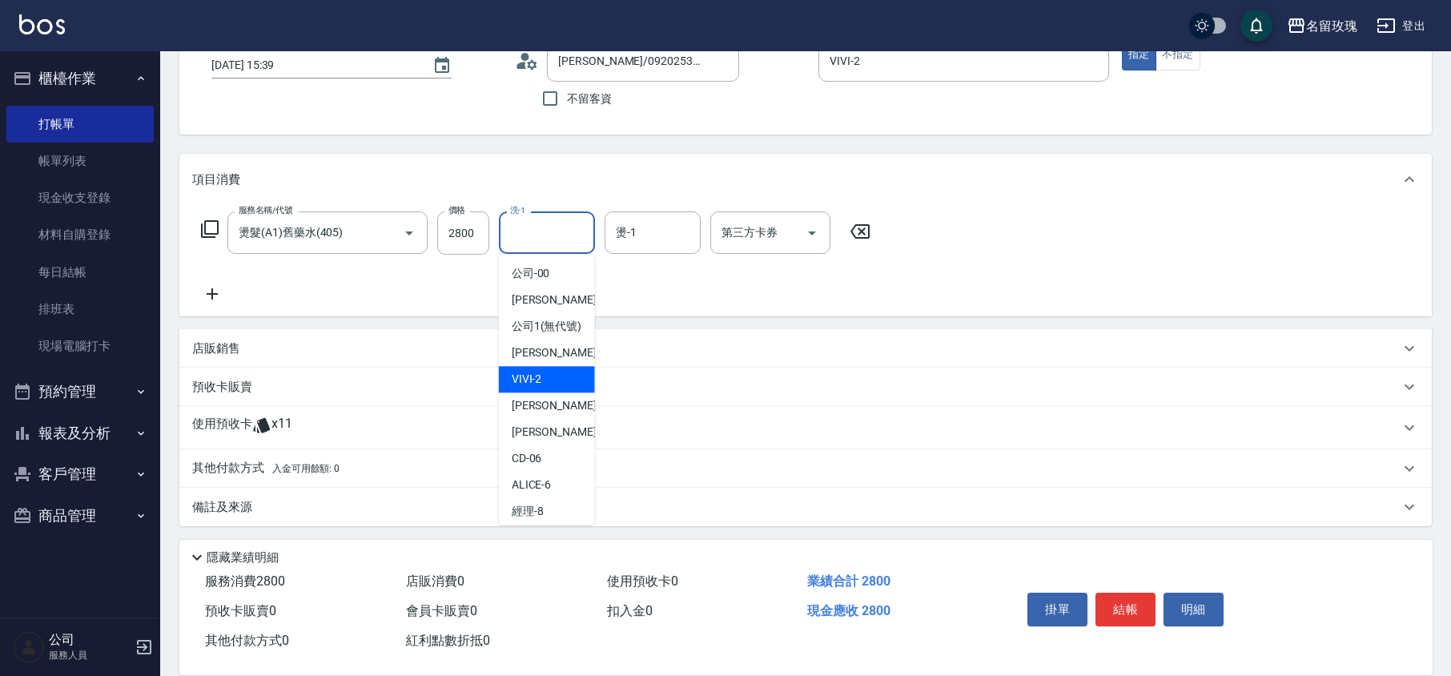
scroll to position [315, 0]
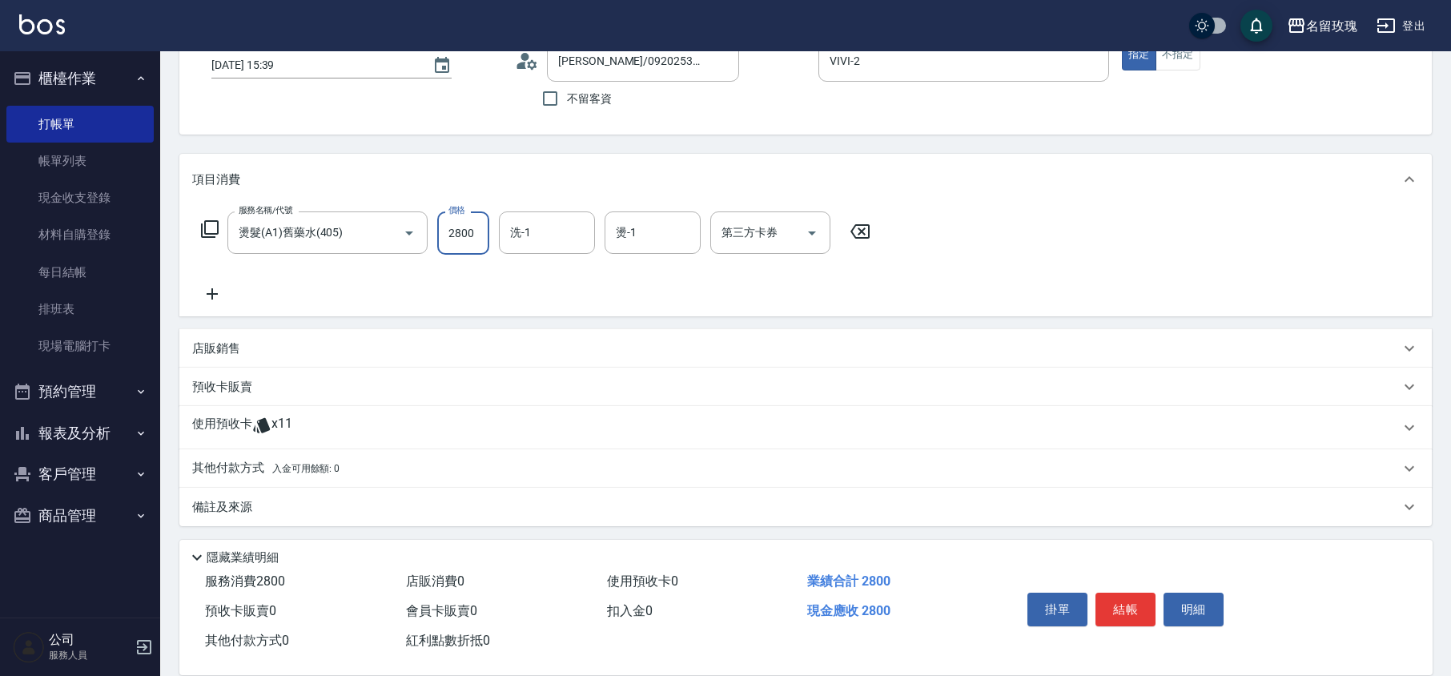
click at [465, 239] on input "2800" at bounding box center [463, 232] width 52 height 43
click at [459, 238] on input "2800" at bounding box center [463, 232] width 52 height 43
click at [561, 247] on div "洗-1" at bounding box center [547, 232] width 96 height 42
type input "2000"
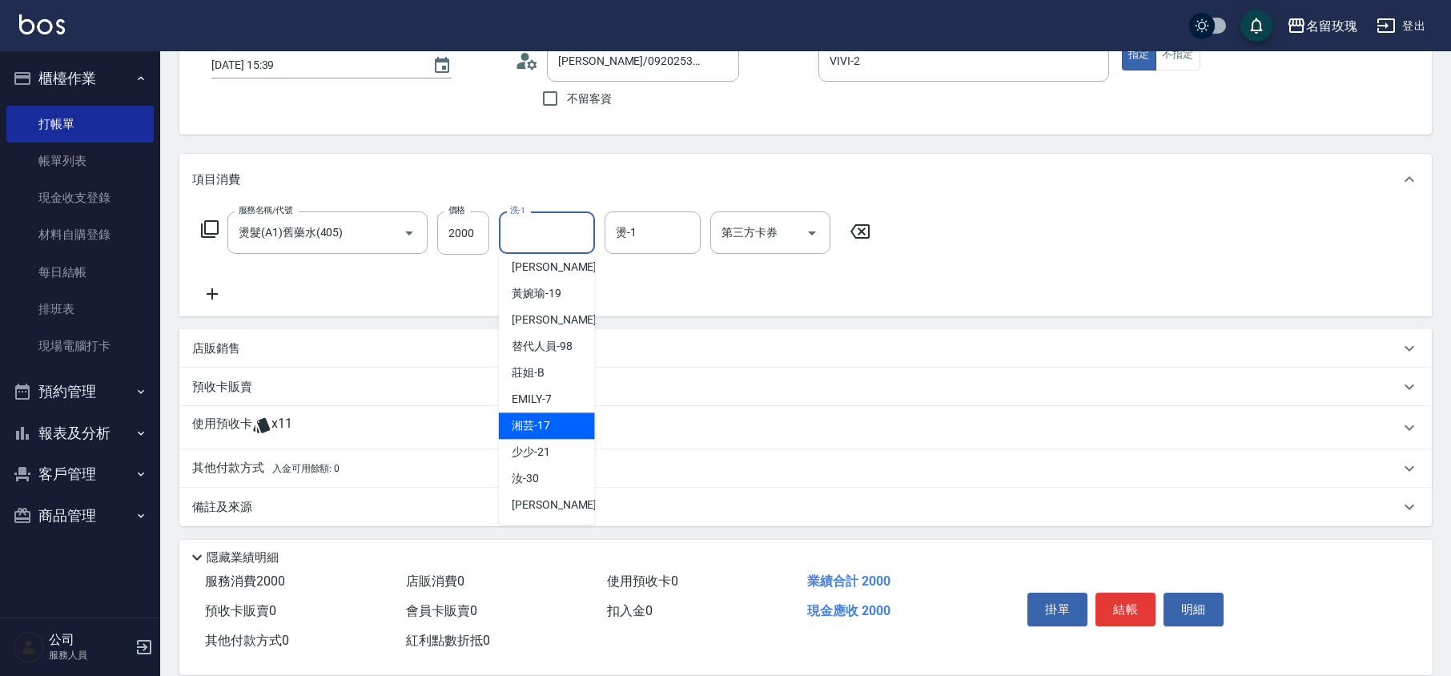
click at [537, 424] on span "湘芸 -17" at bounding box center [531, 425] width 38 height 17
type input "湘芸-17"
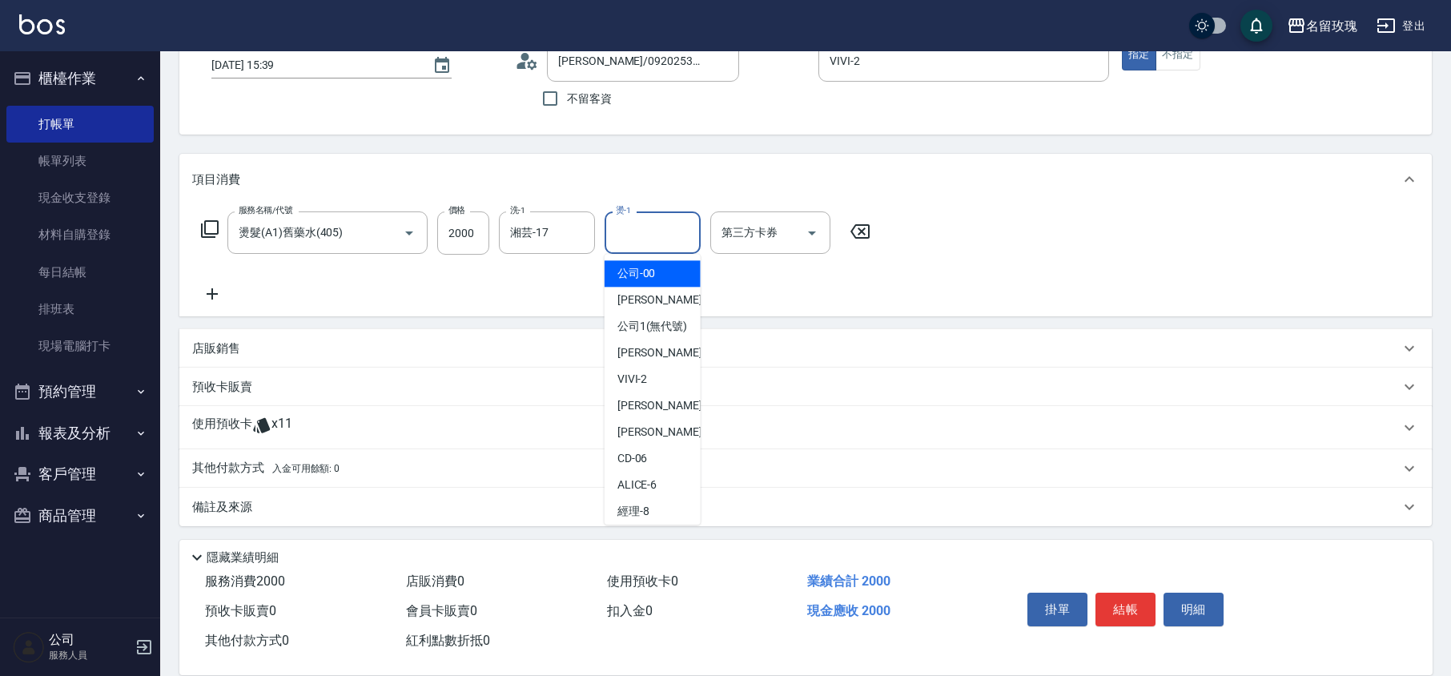
click at [661, 238] on input "燙-1" at bounding box center [653, 233] width 82 height 28
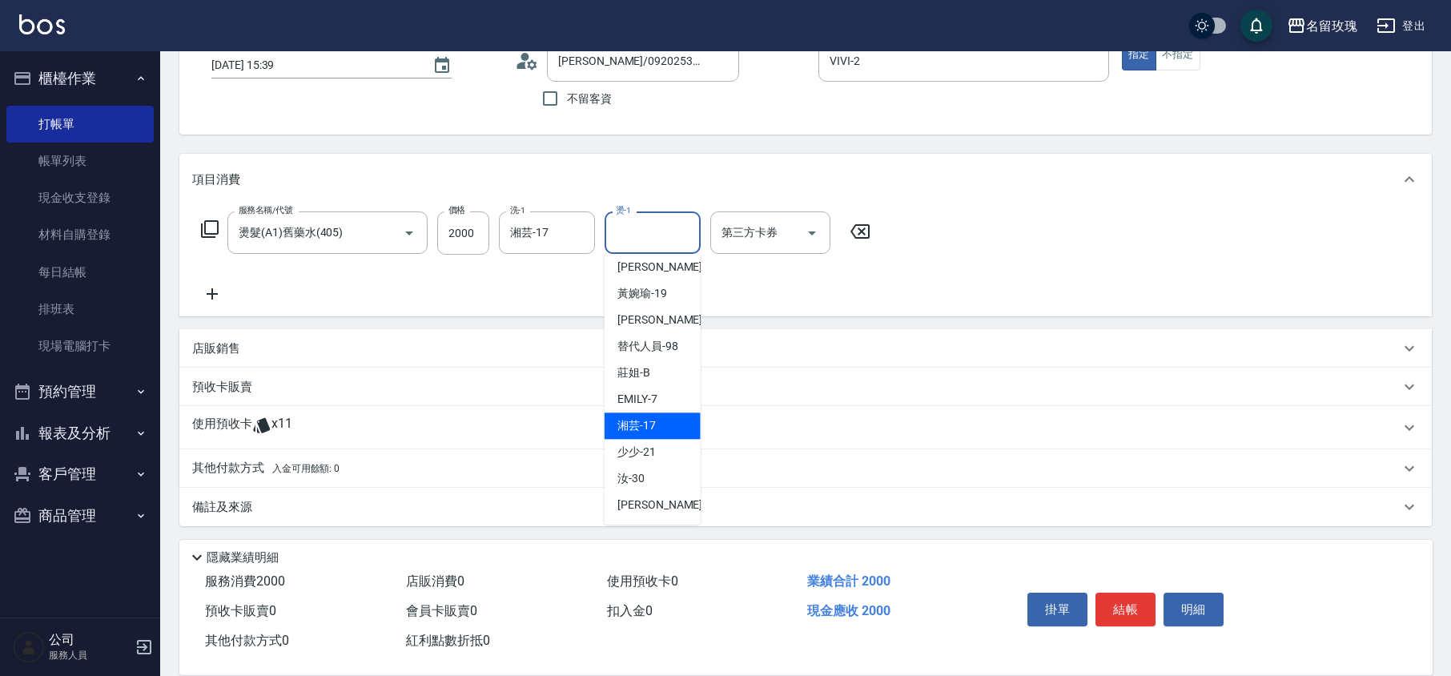
click at [662, 423] on div "湘芸 -17" at bounding box center [653, 425] width 96 height 26
type input "湘芸-17"
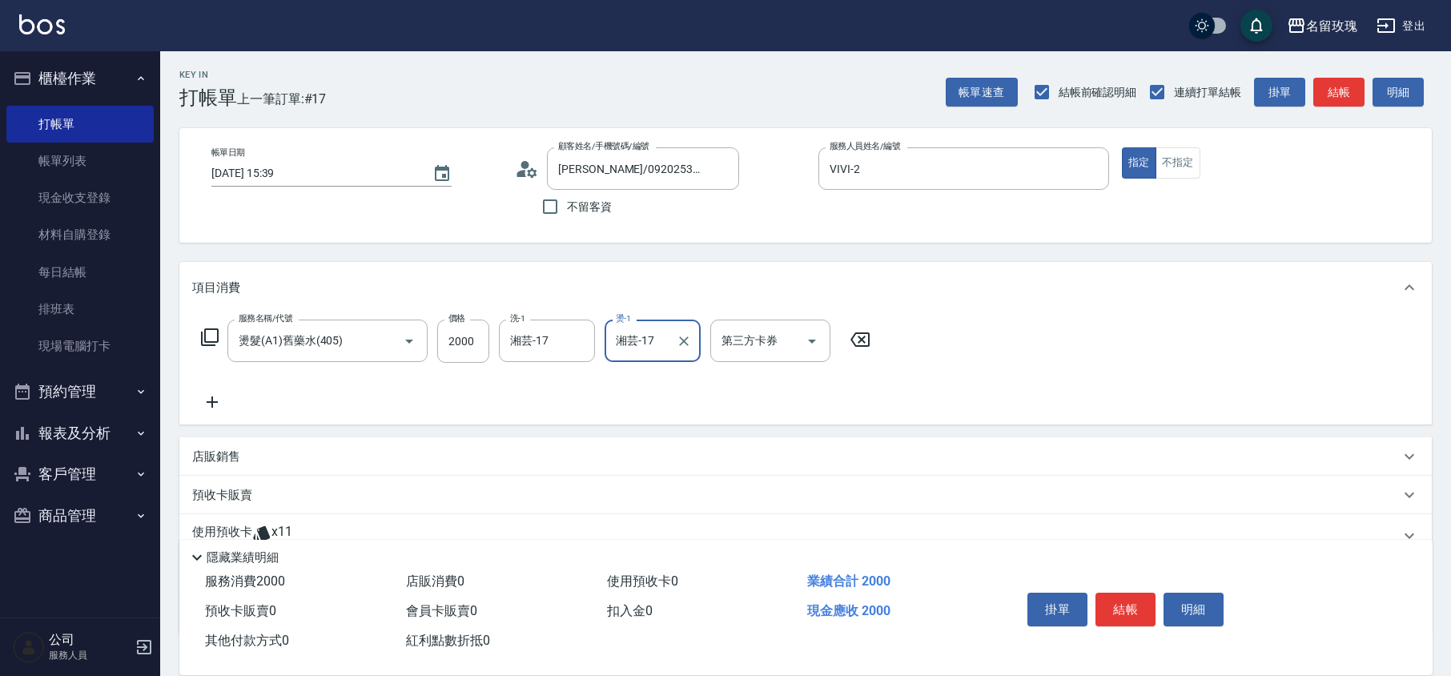
scroll to position [0, 0]
click at [1137, 593] on button "結帳" at bounding box center [1126, 610] width 60 height 34
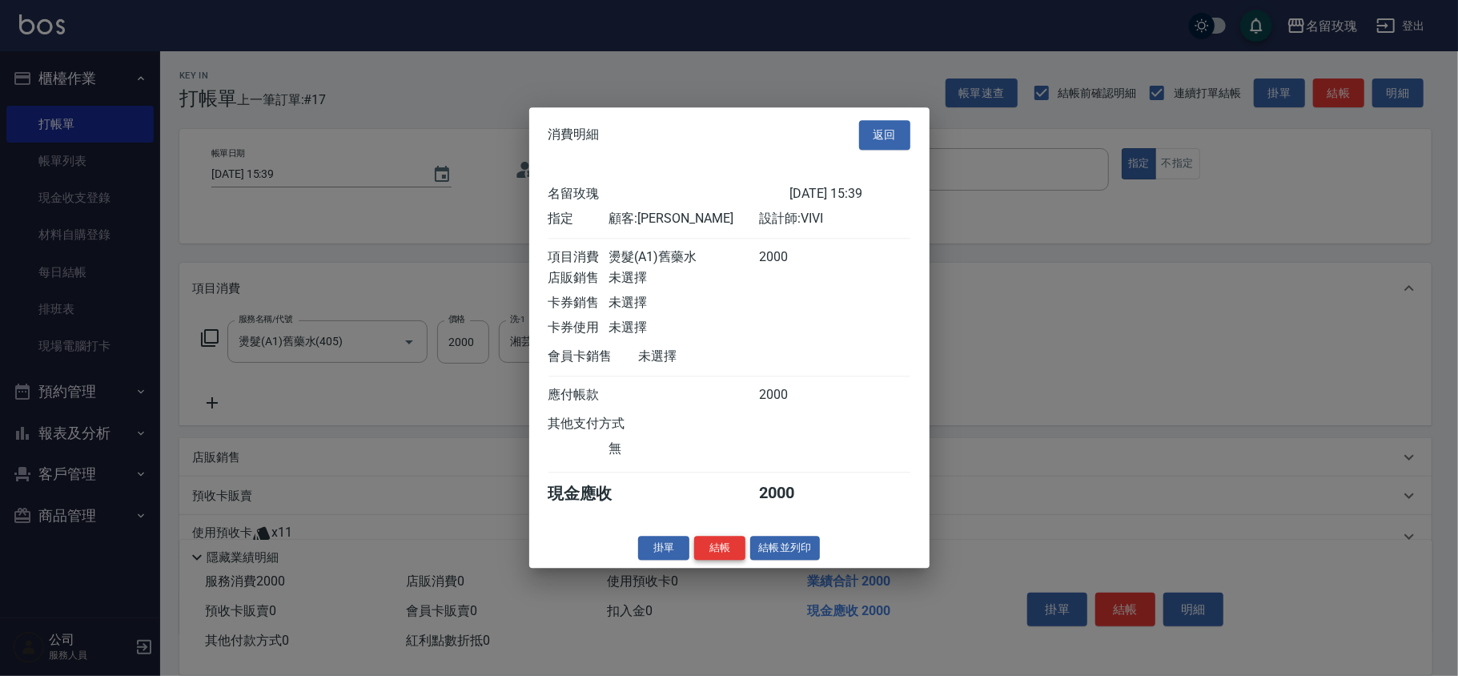
click at [726, 561] on button "結帳" at bounding box center [719, 548] width 51 height 25
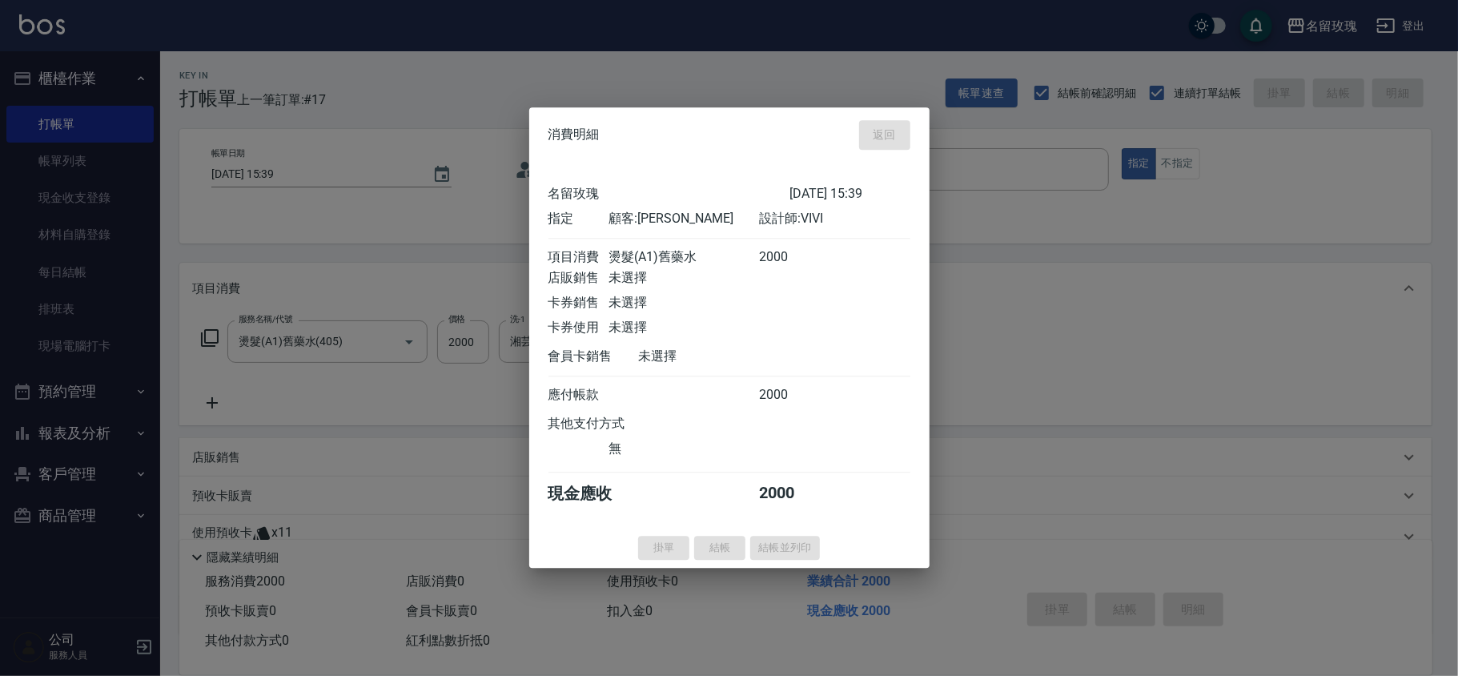
type input "[DATE] 15:40"
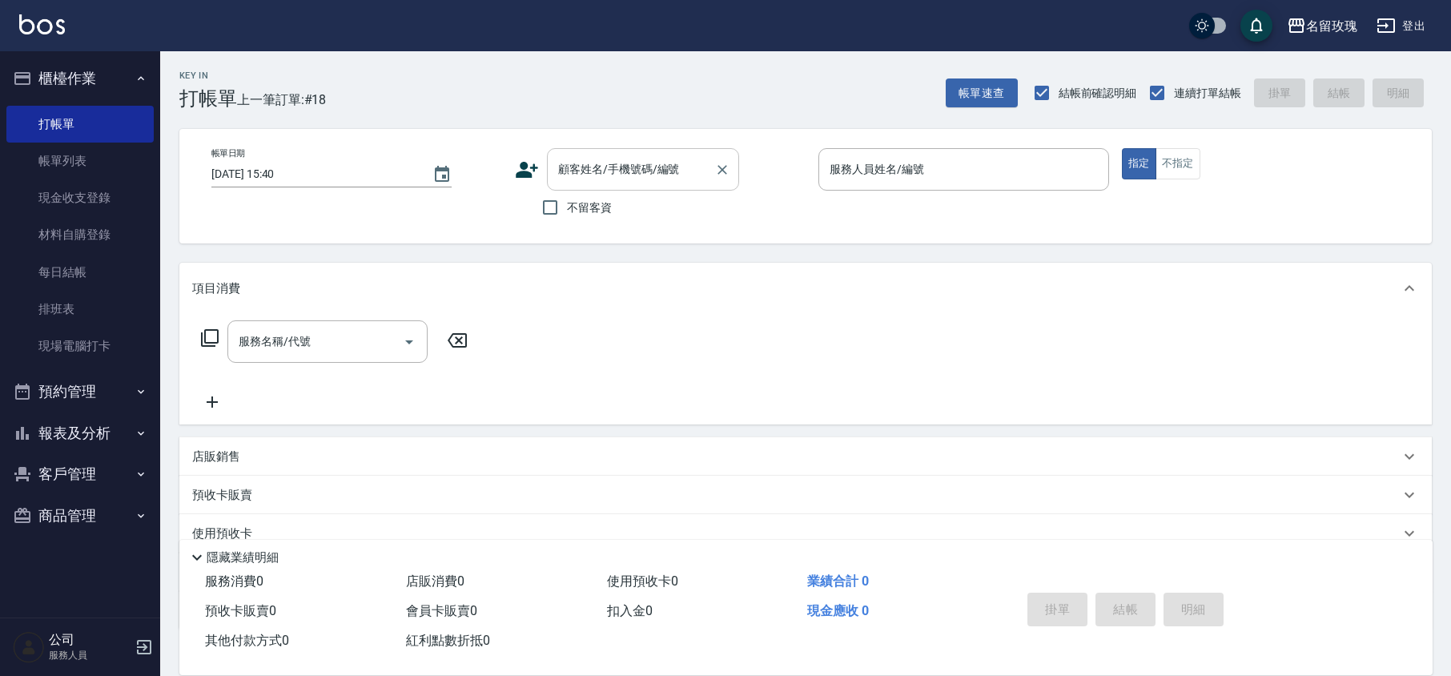
click at [662, 179] on input "顧客姓名/手機號碼/編號" at bounding box center [631, 169] width 154 height 28
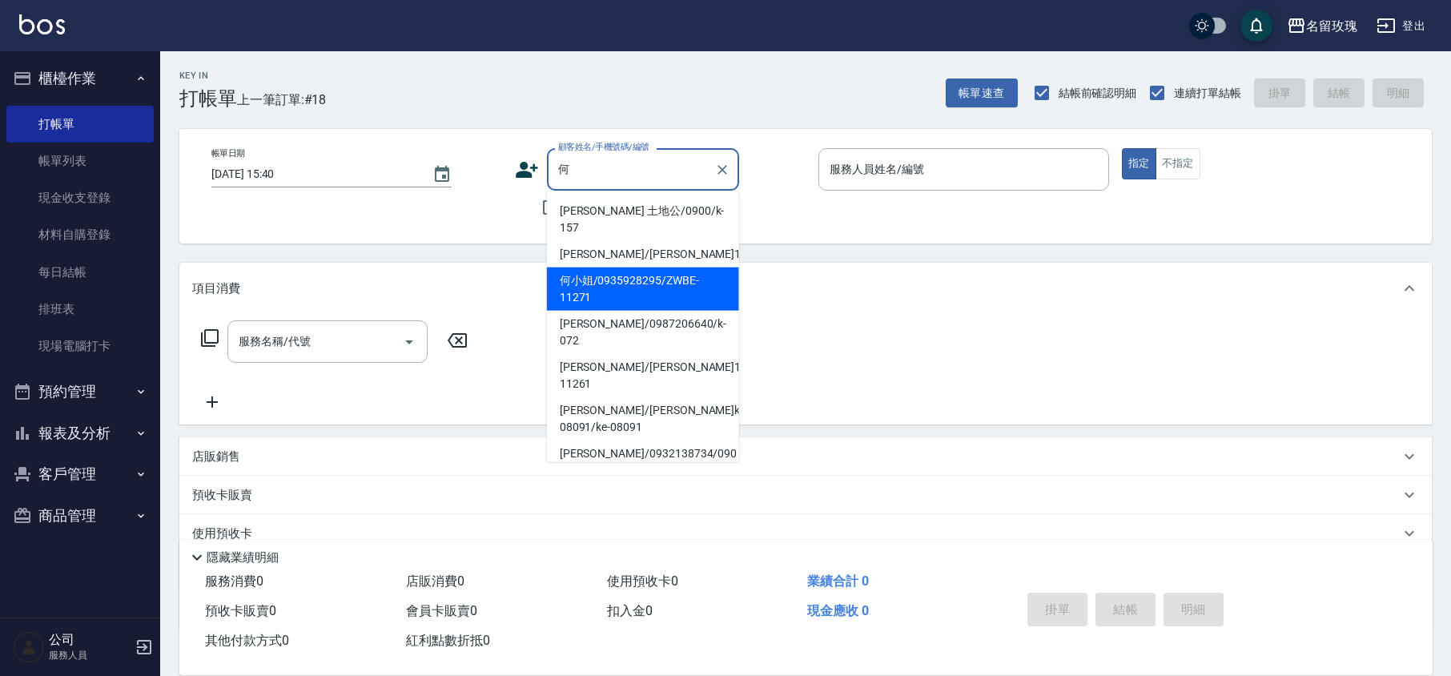
click at [633, 267] on li "何小姐/0935928295/ZWBE-11271" at bounding box center [643, 288] width 192 height 43
type input "何小姐/0935928295/ZWBE-11271"
type input "VIVI-2"
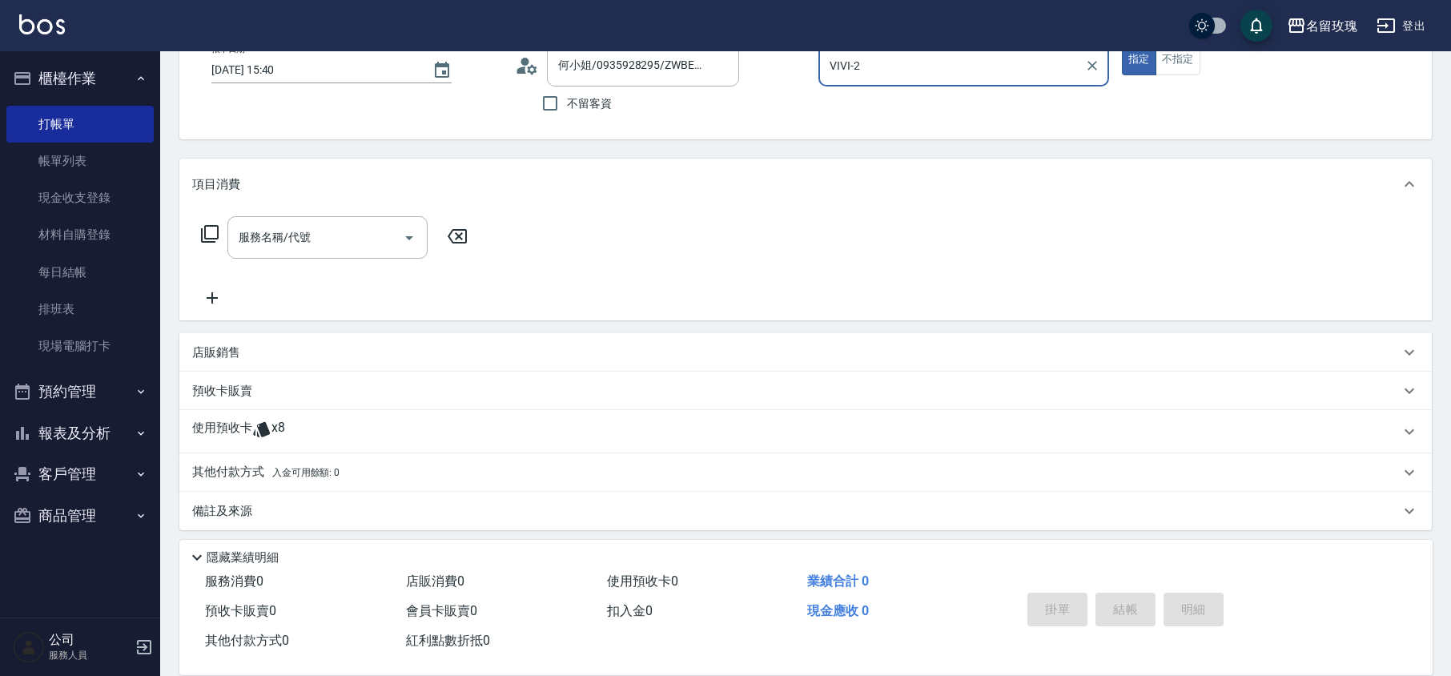
scroll to position [109, 0]
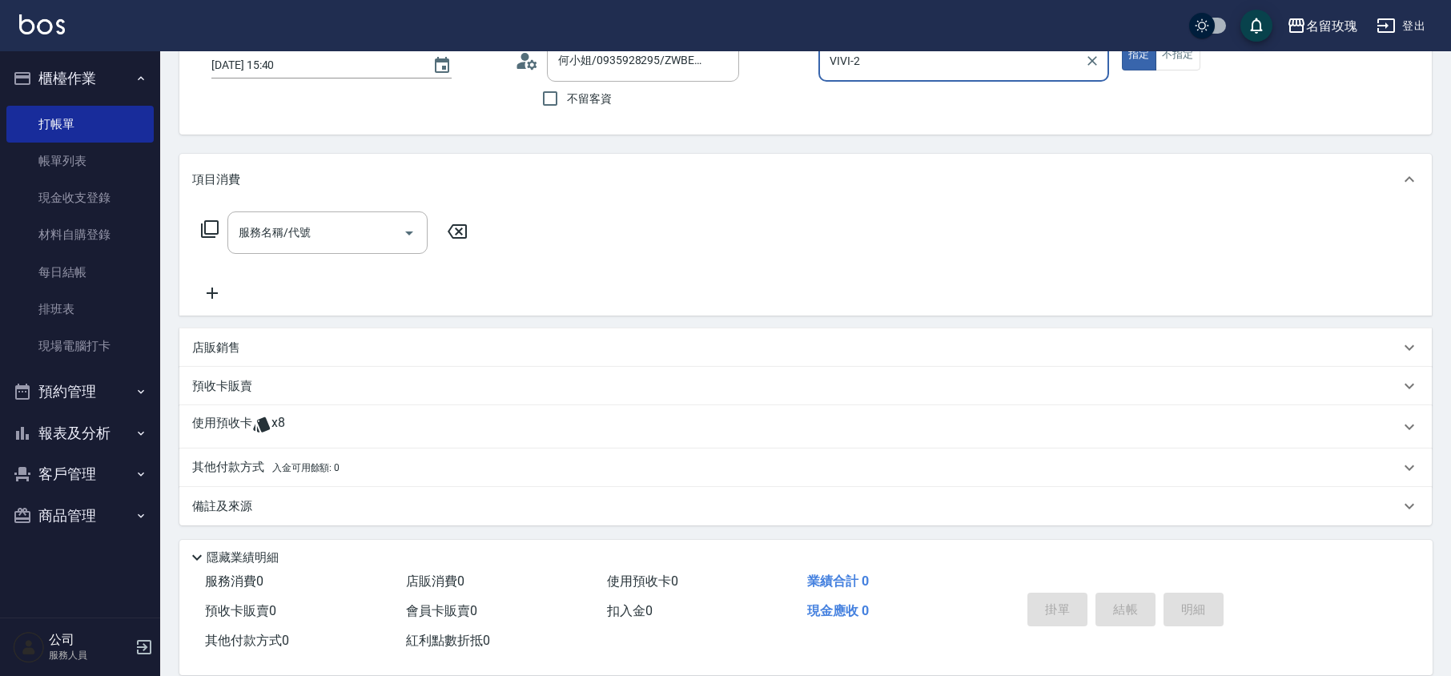
click at [266, 429] on icon at bounding box center [261, 424] width 17 height 15
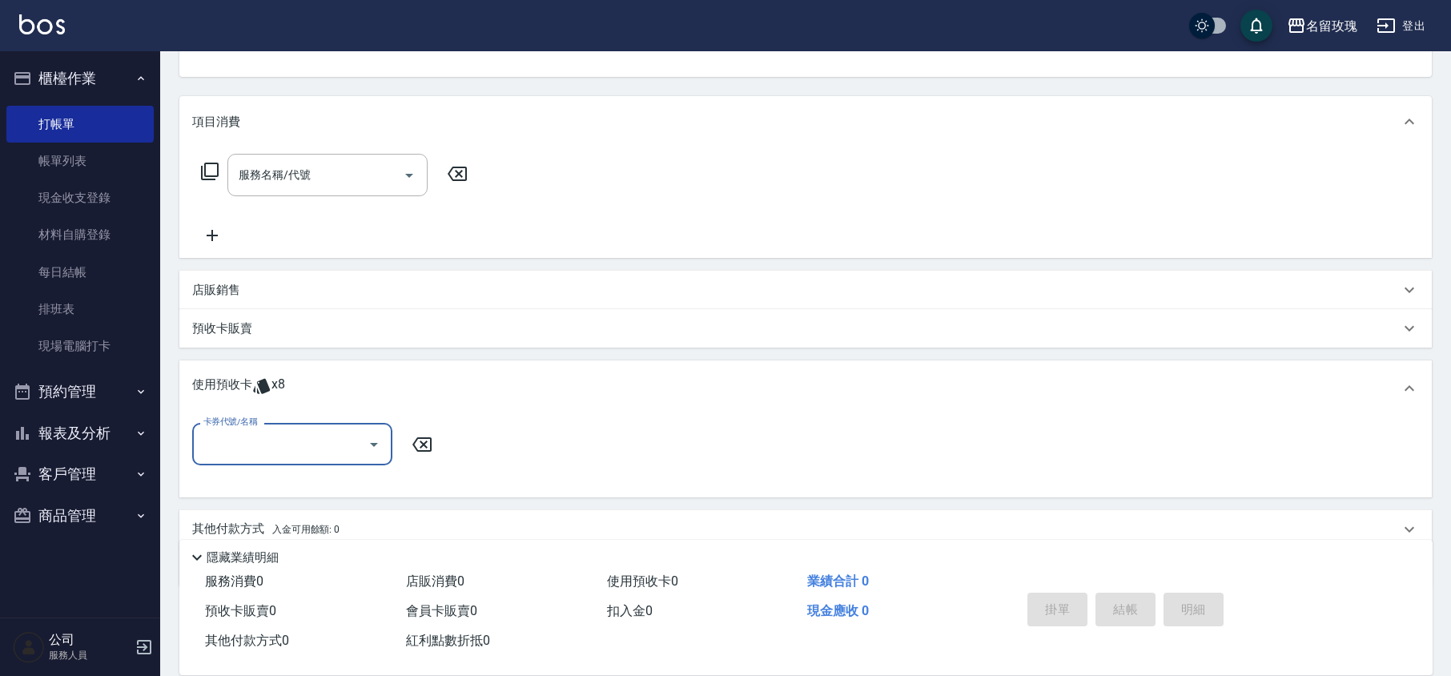
scroll to position [228, 0]
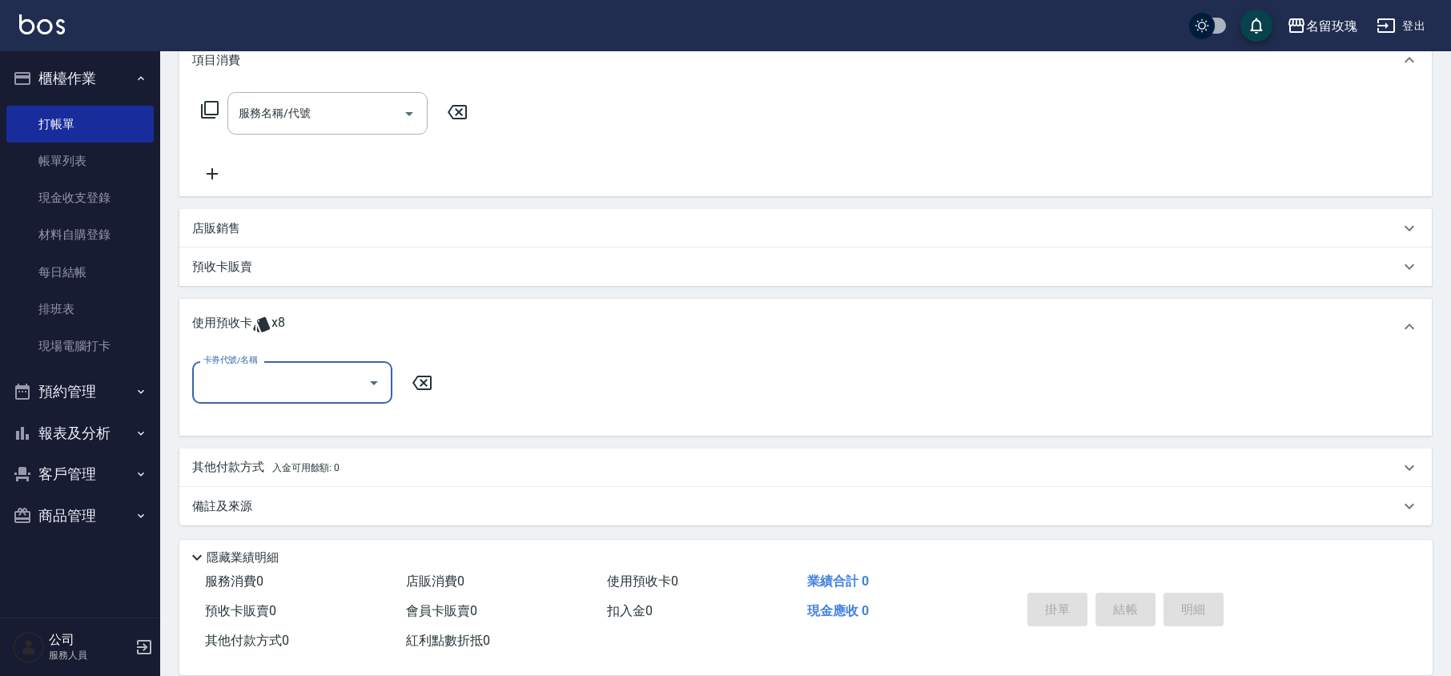
click at [283, 378] on input "卡券代號/名稱" at bounding box center [280, 382] width 162 height 28
click at [272, 420] on div "精油洗髮卡 剩餘7張 DA17" at bounding box center [292, 423] width 200 height 26
type input "精油洗髮卡 DA17"
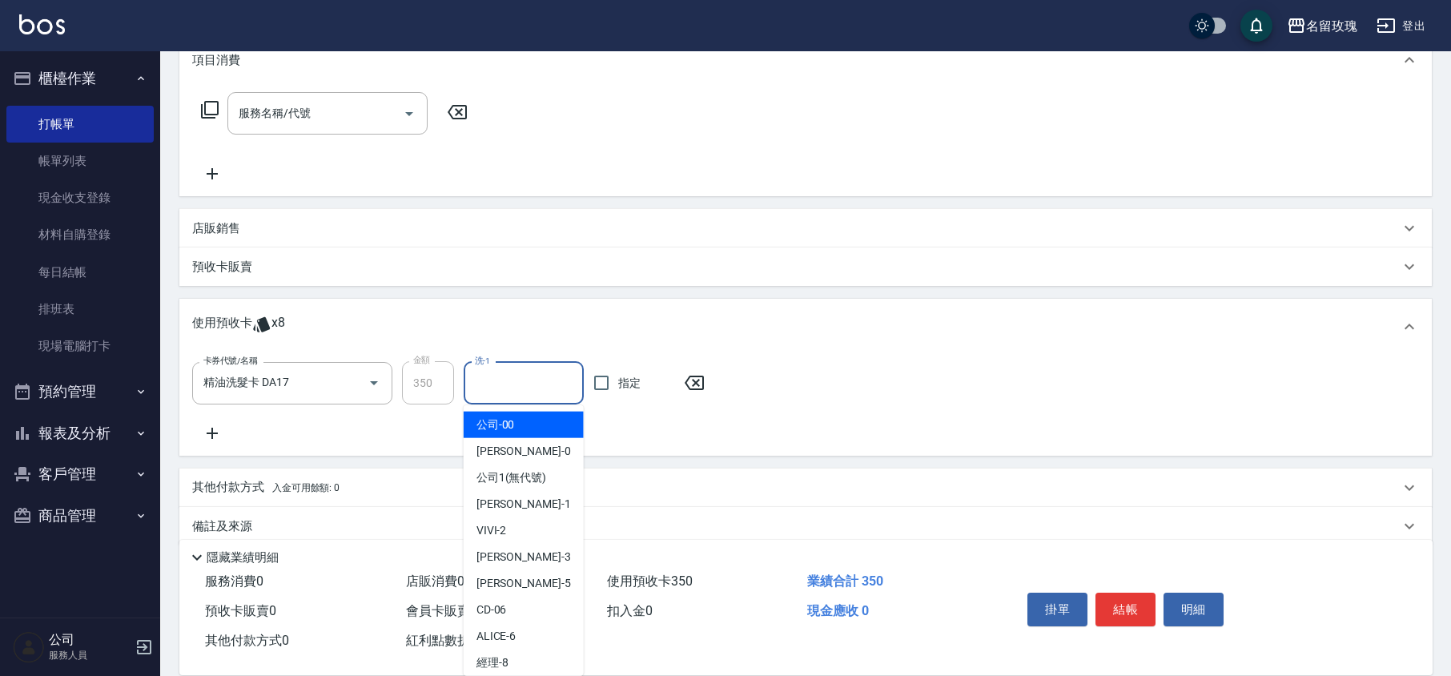
click at [535, 389] on input "洗-1" at bounding box center [524, 383] width 106 height 28
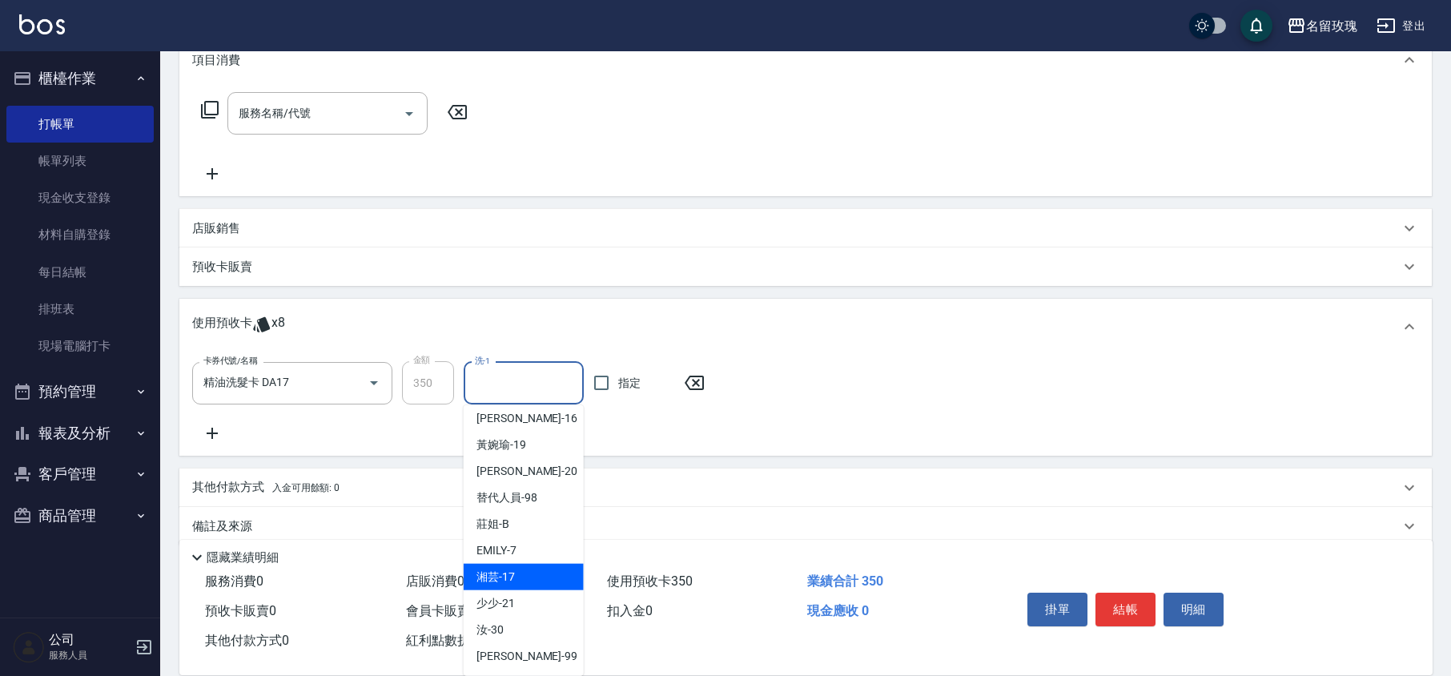
click at [513, 575] on span "湘芸 -17" at bounding box center [496, 577] width 38 height 17
type input "湘芸-17"
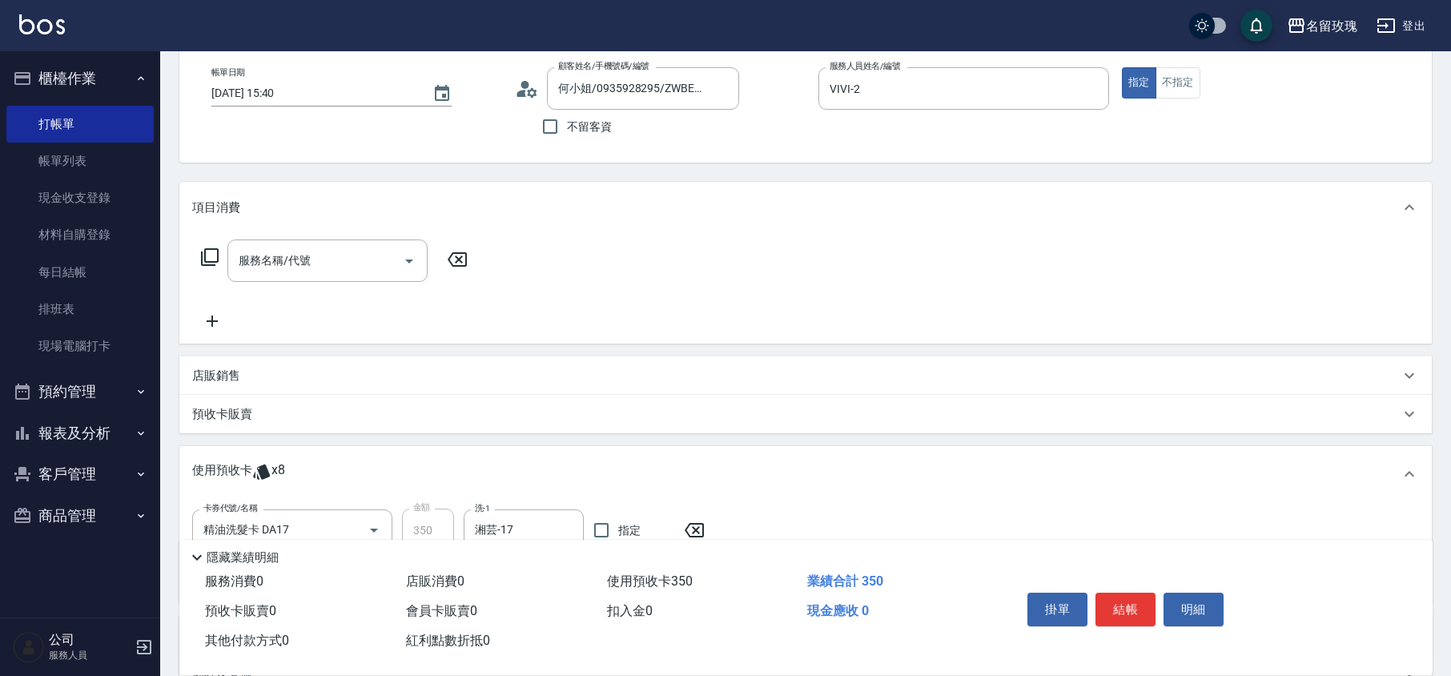
scroll to position [0, 0]
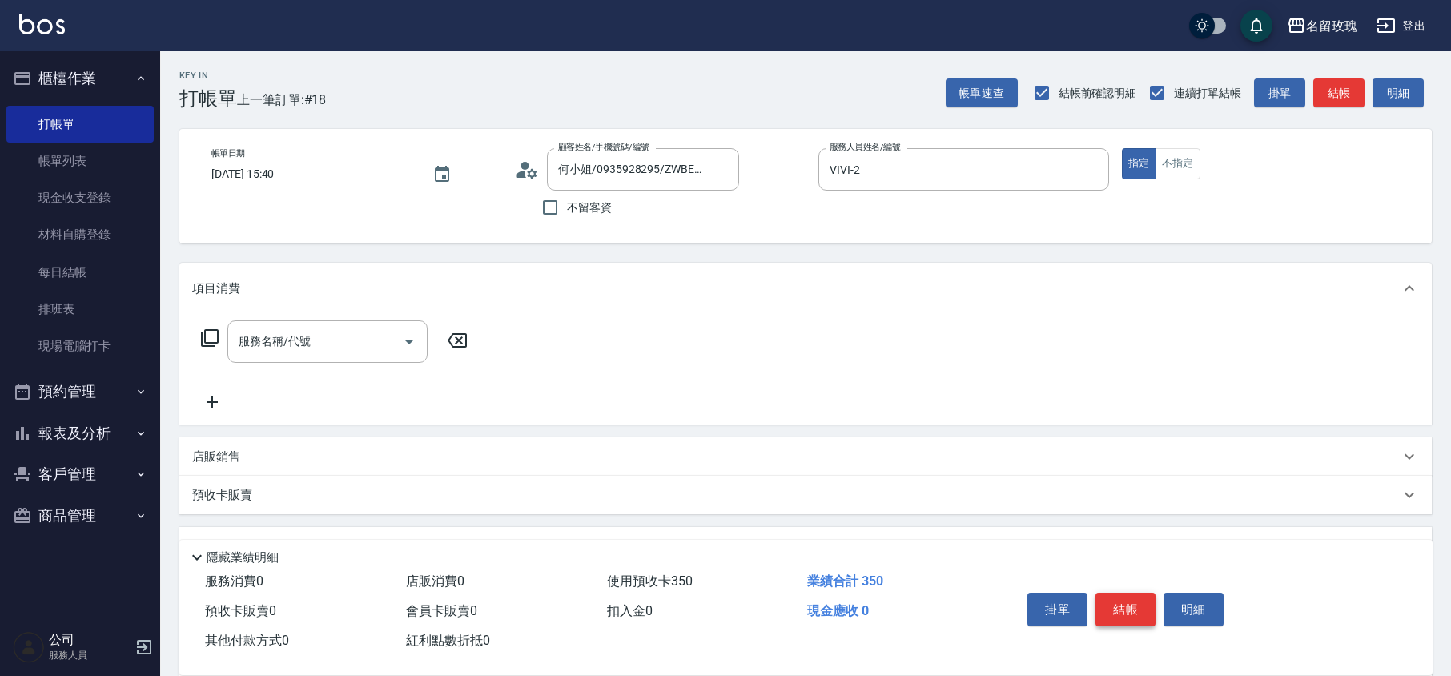
click at [1140, 607] on button "結帳" at bounding box center [1126, 610] width 60 height 34
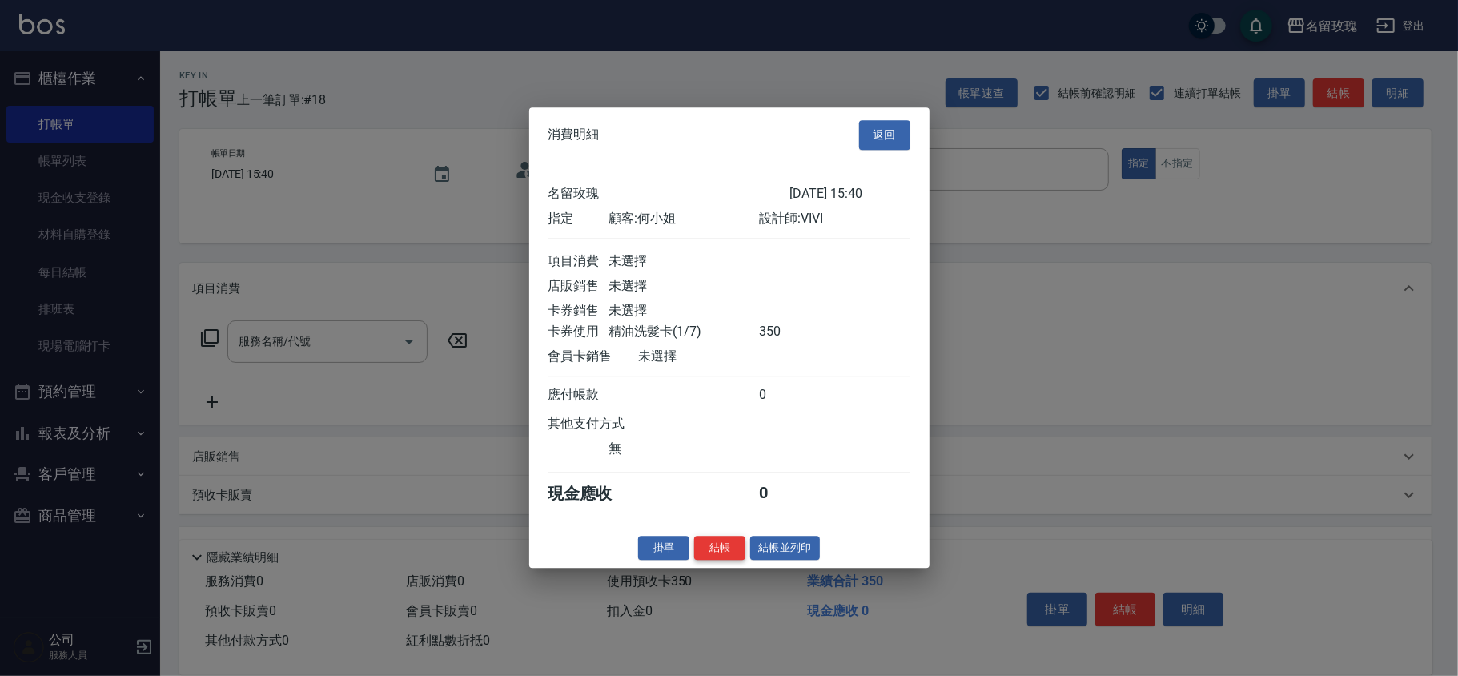
click at [718, 554] on button "結帳" at bounding box center [719, 548] width 51 height 25
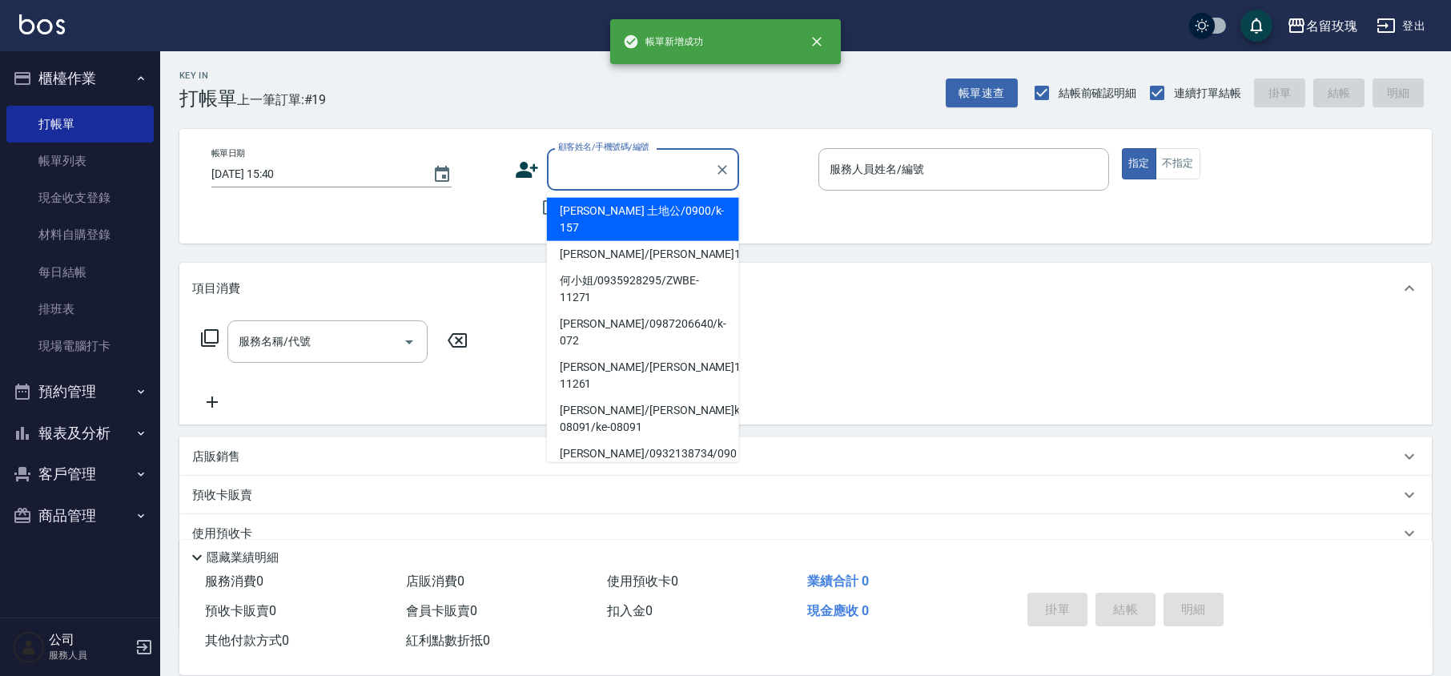
drag, startPoint x: 562, startPoint y: 161, endPoint x: 569, endPoint y: 179, distance: 19.5
click at [564, 161] on input "顧客姓名/手機號碼/編號" at bounding box center [631, 169] width 154 height 28
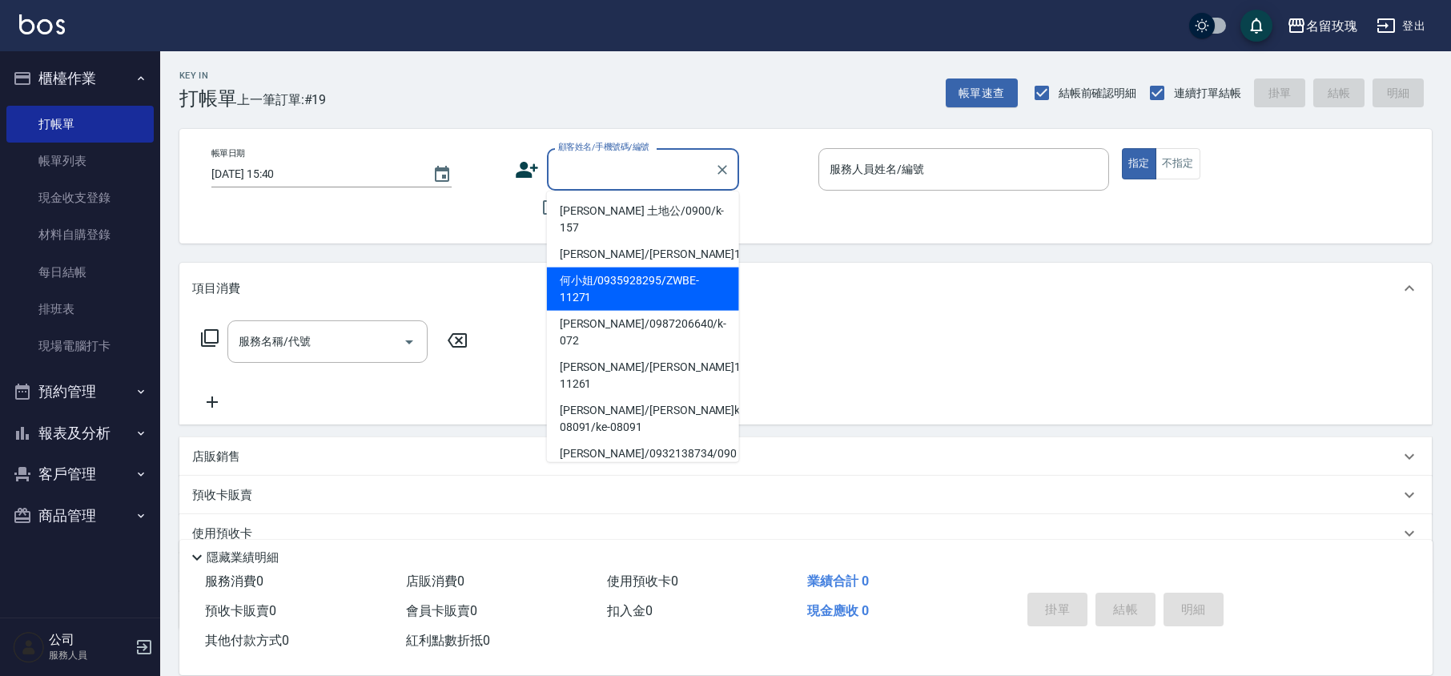
click at [602, 270] on li "何小姐/0935928295/ZWBE-11271" at bounding box center [643, 288] width 192 height 43
type input "何小姐/0935928295/ZWBE-11271"
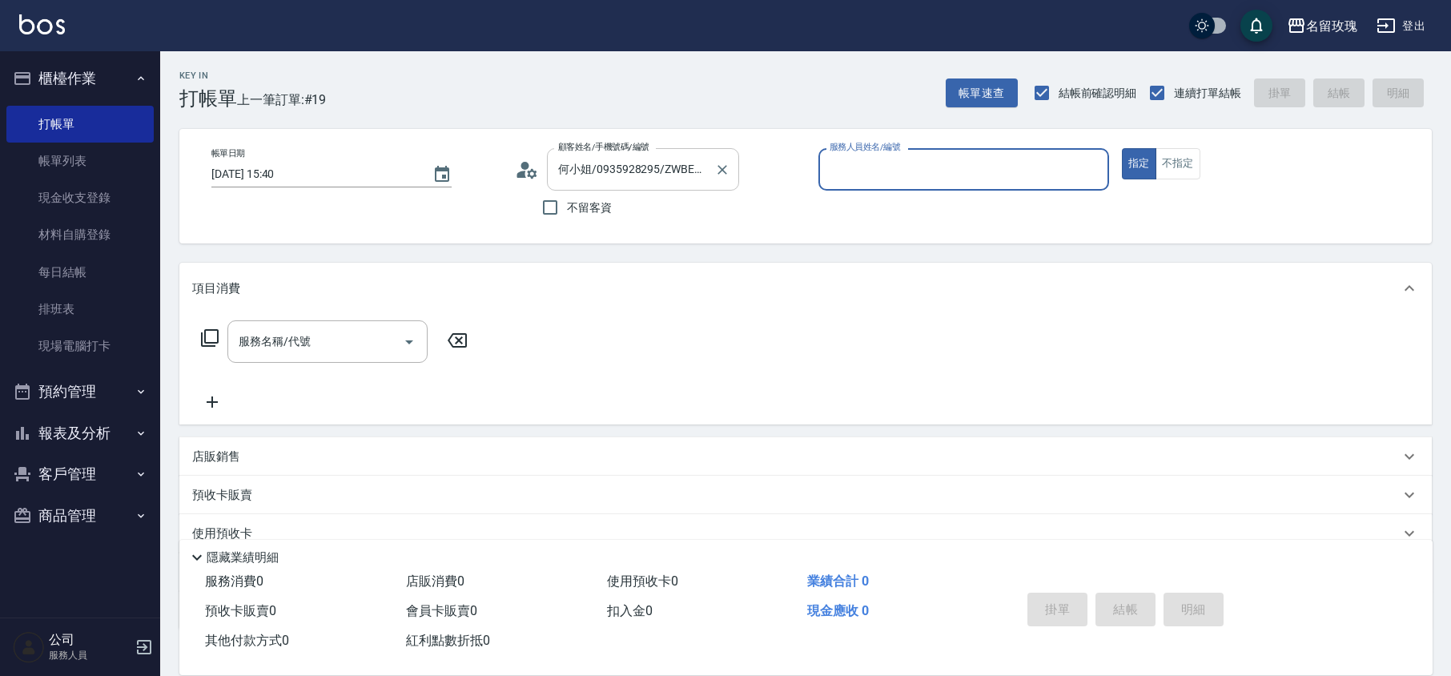
type input "VIVI-2"
click at [537, 176] on icon at bounding box center [527, 170] width 24 height 24
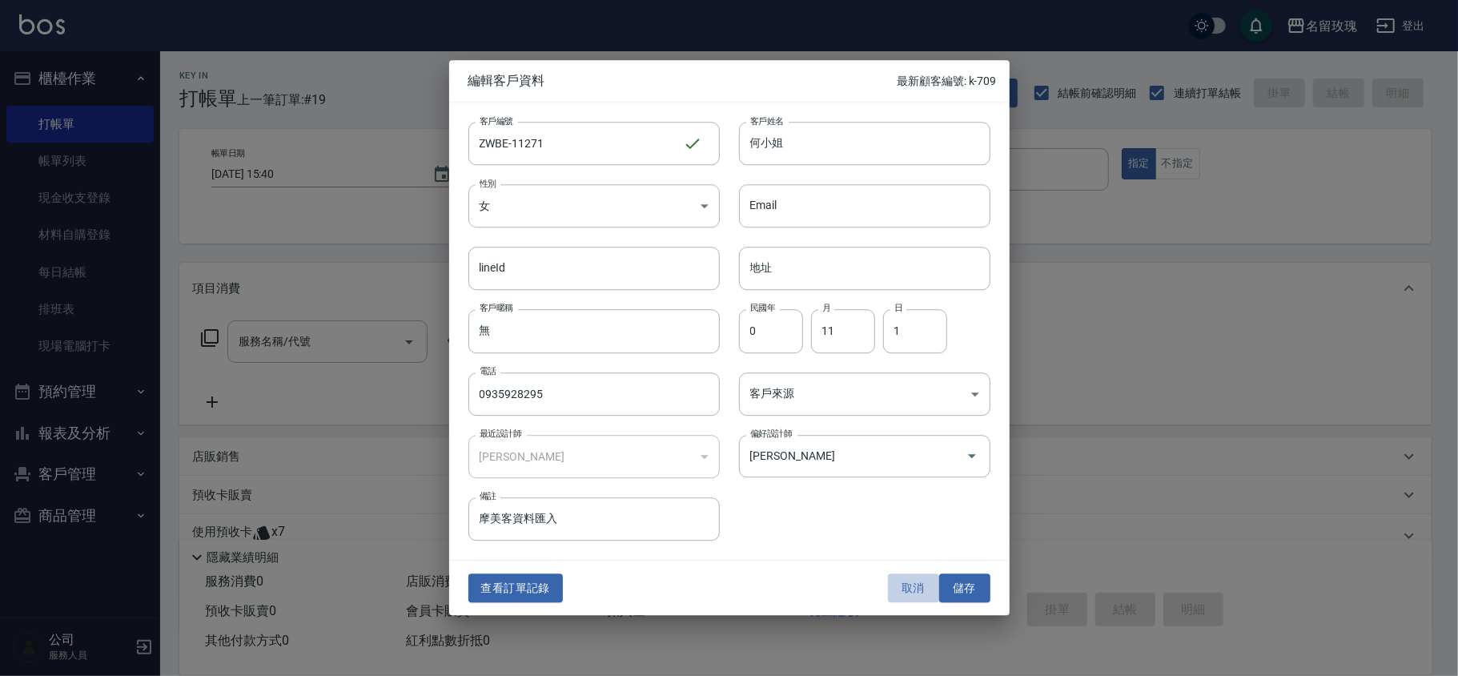
click at [915, 591] on button "取消" at bounding box center [913, 588] width 51 height 30
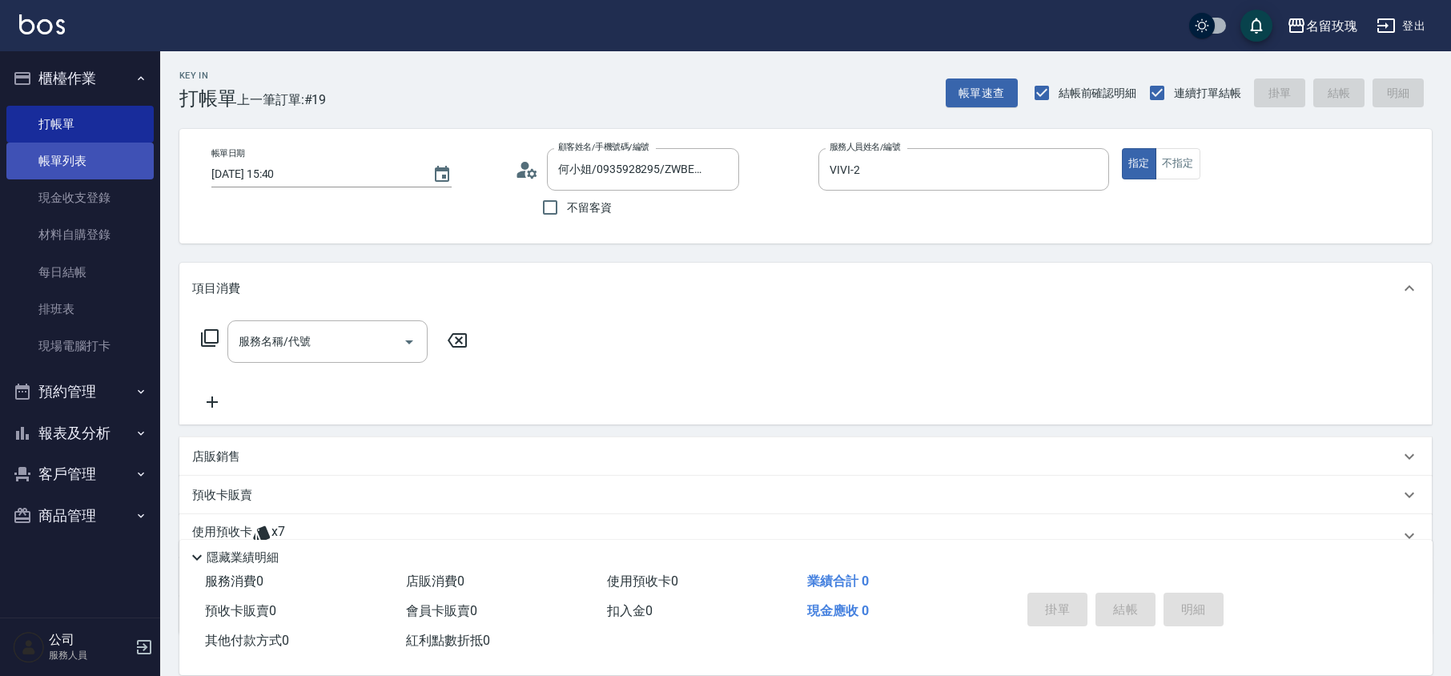
click at [98, 144] on link "帳單列表" at bounding box center [79, 161] width 147 height 37
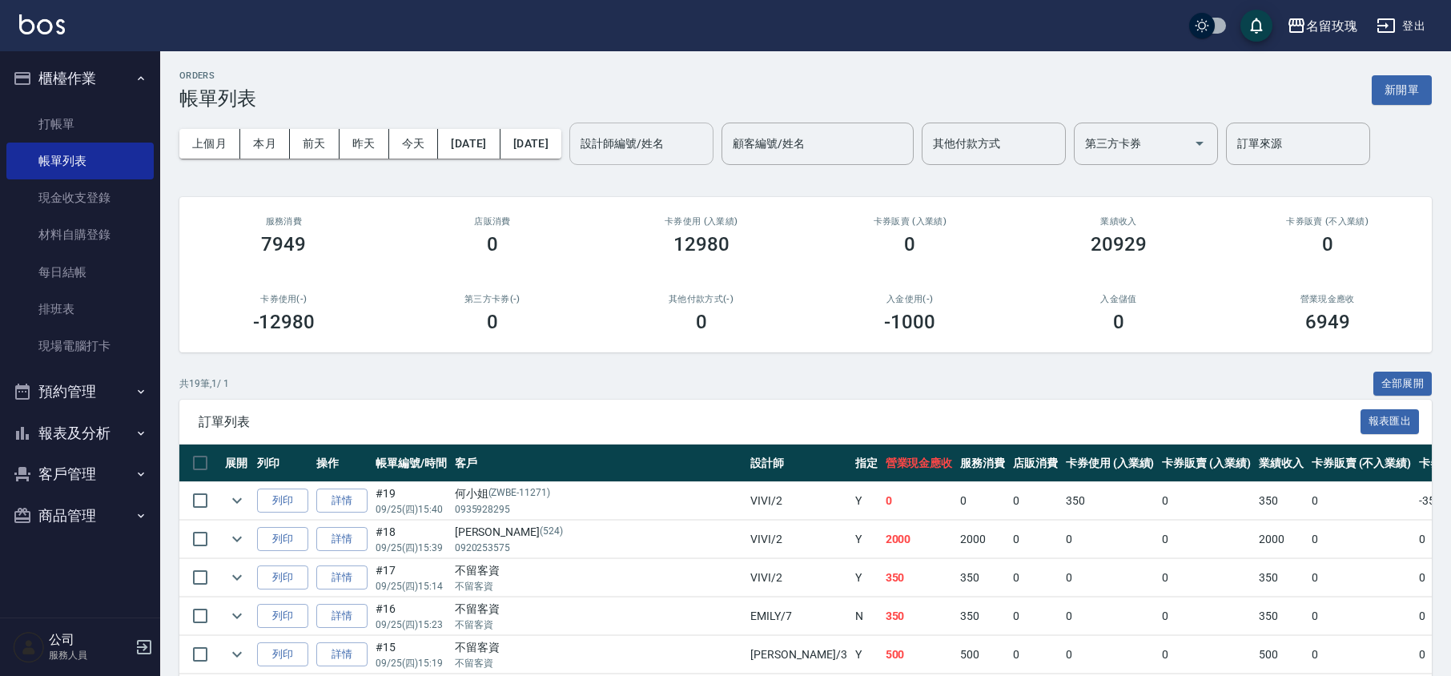
click at [706, 152] on input "設計師編號/姓名" at bounding box center [642, 144] width 130 height 28
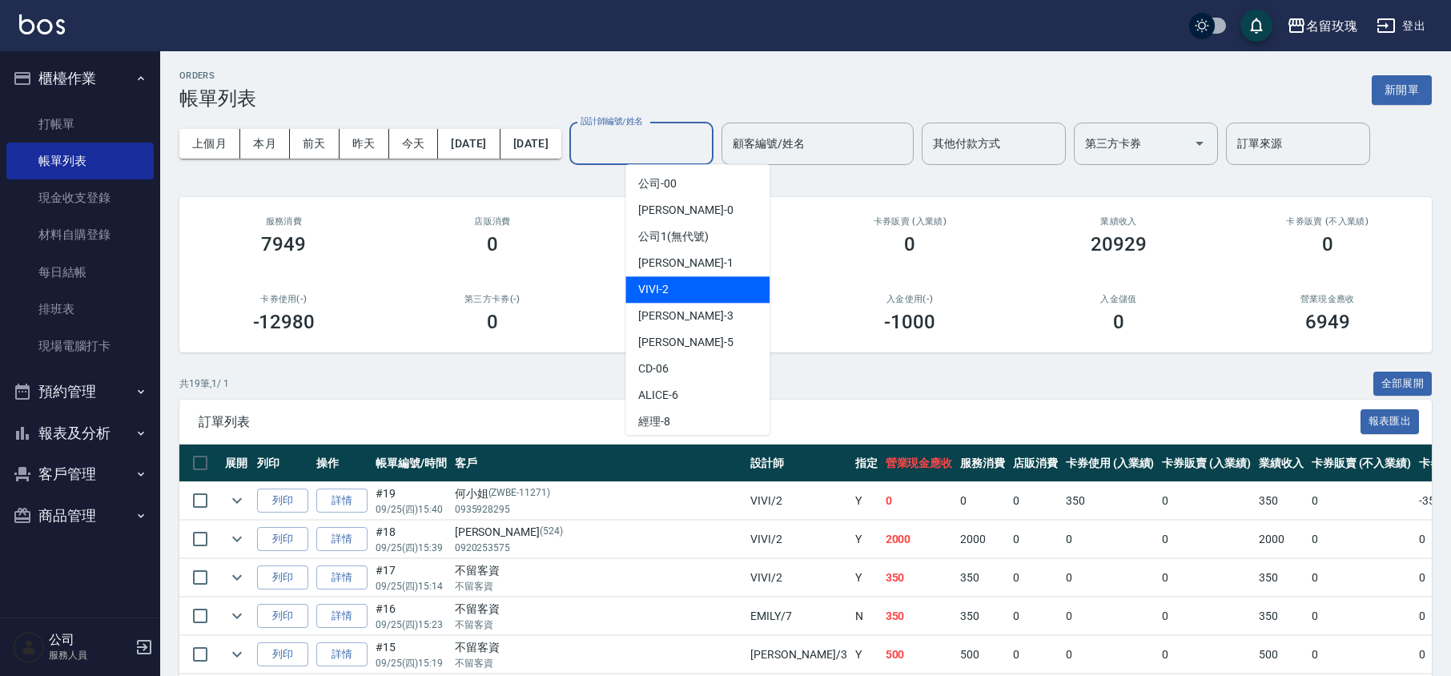
click at [666, 292] on span "VIVI -2" at bounding box center [653, 289] width 30 height 17
type input "VIVI-2"
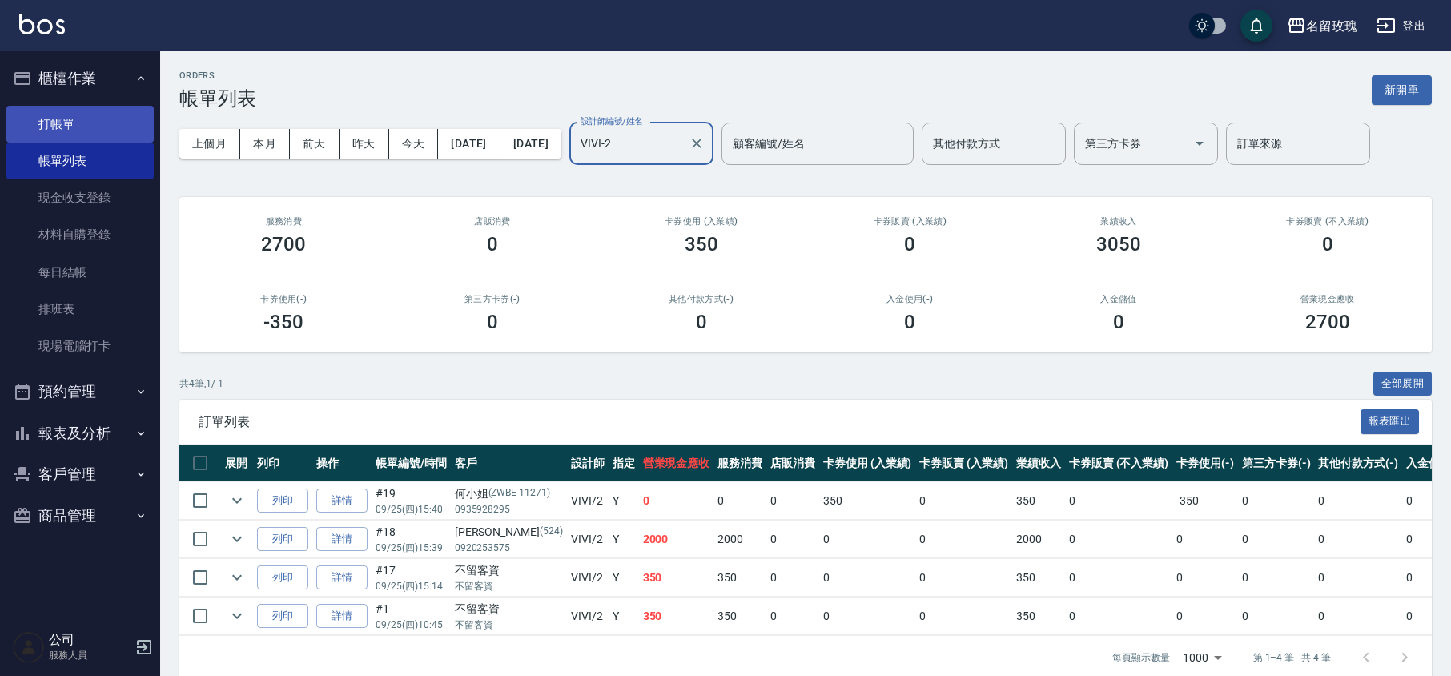
click at [93, 119] on link "打帳單" at bounding box center [79, 124] width 147 height 37
